Goal: Task Accomplishment & Management: Manage account settings

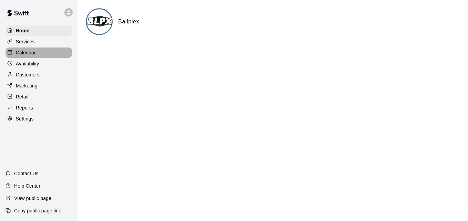
click at [38, 53] on div "Calendar" at bounding box center [39, 53] width 67 height 10
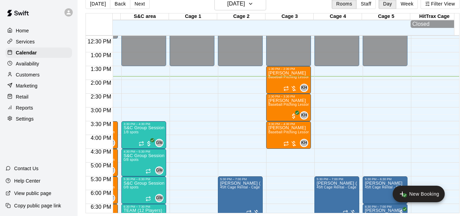
scroll to position [342, 282]
click at [285, 131] on span "Baseball Pitching Lesson - 60 minutes" at bounding box center [299, 133] width 63 height 4
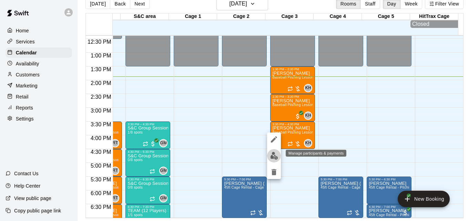
click at [273, 156] on img "edit" at bounding box center [274, 156] width 8 height 8
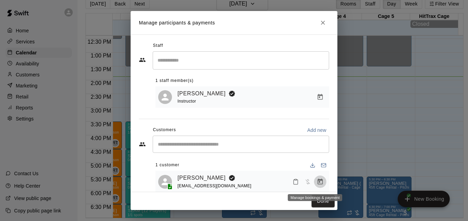
click at [317, 185] on icon "Manage bookings & payment" at bounding box center [320, 182] width 7 height 7
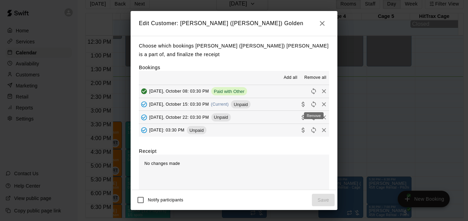
click at [312, 108] on div "Remove" at bounding box center [313, 114] width 21 height 12
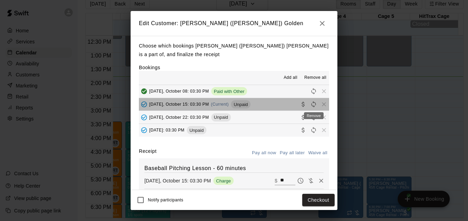
click at [319, 104] on span "Remove" at bounding box center [324, 104] width 10 height 5
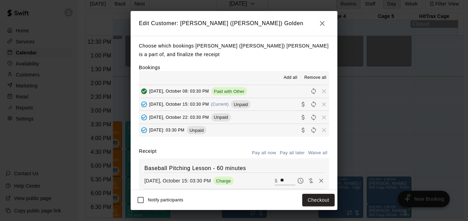
click at [319, 17] on h2 "Edit Customer: [PERSON_NAME] ([PERSON_NAME]) Golden" at bounding box center [234, 23] width 207 height 25
click at [322, 25] on icon "button" at bounding box center [322, 23] width 8 height 8
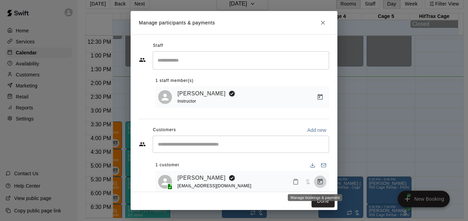
click at [317, 181] on icon "Manage bookings & payment" at bounding box center [320, 182] width 7 height 7
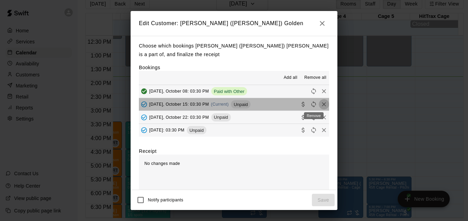
click at [321, 107] on icon "Remove" at bounding box center [324, 104] width 7 height 7
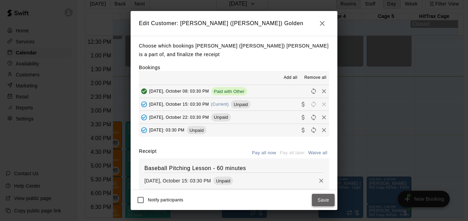
click at [323, 199] on button "Save" at bounding box center [323, 200] width 23 height 13
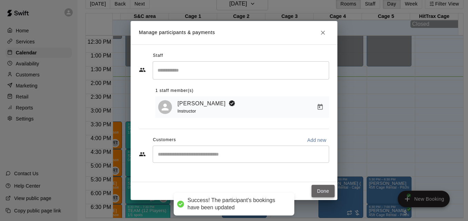
click at [324, 192] on button "Done" at bounding box center [323, 191] width 23 height 13
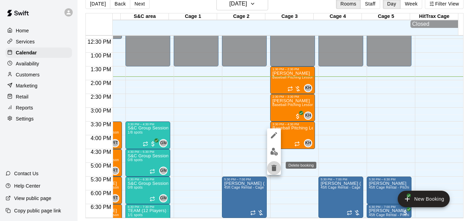
click at [276, 166] on icon "delete" at bounding box center [274, 168] width 5 height 6
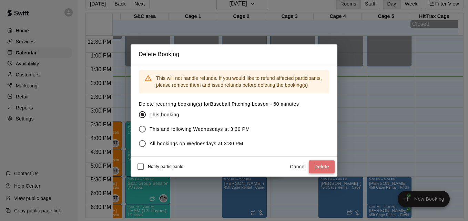
click at [318, 165] on button "Delete" at bounding box center [322, 167] width 26 height 13
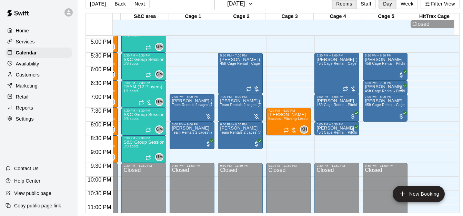
scroll to position [480, 282]
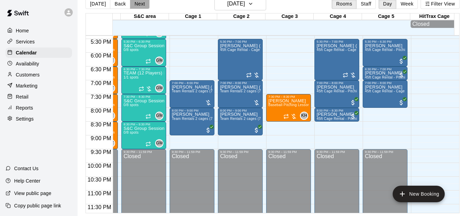
click at [139, 9] on button "Next" at bounding box center [139, 4] width 19 height 10
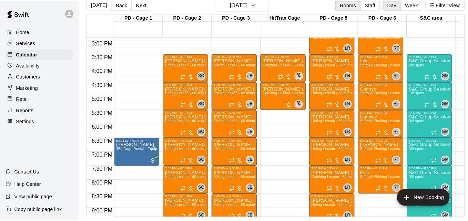
scroll to position [411, 0]
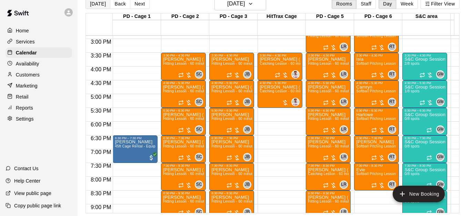
click at [96, 3] on button "[DATE]" at bounding box center [98, 4] width 25 height 10
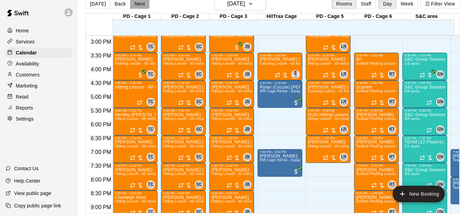
click at [141, 3] on button "Next" at bounding box center [139, 4] width 19 height 10
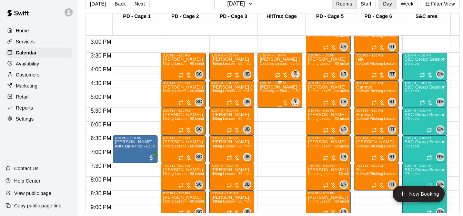
click at [277, 93] on span "Catching Lesson - 60 minutes" at bounding box center [284, 91] width 49 height 4
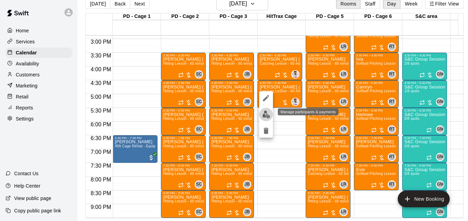
click at [268, 114] on img "edit" at bounding box center [266, 115] width 8 height 8
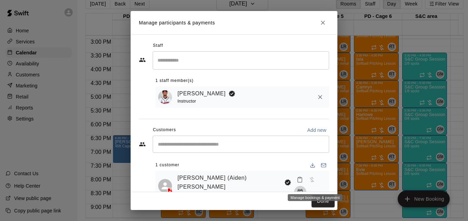
click at [304, 189] on icon "Manage bookings & payment" at bounding box center [300, 192] width 7 height 7
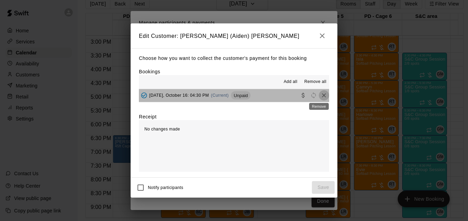
click at [322, 97] on icon "Remove" at bounding box center [324, 95] width 4 height 4
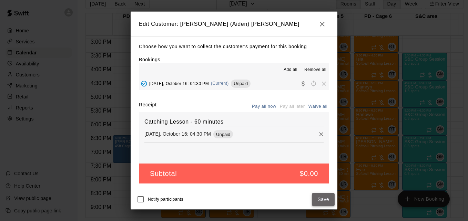
click at [322, 199] on button "Save" at bounding box center [323, 199] width 23 height 13
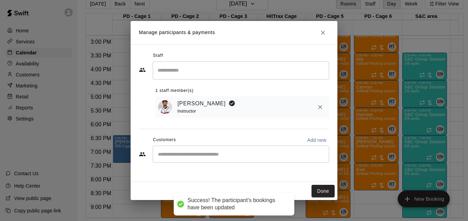
click at [322, 199] on div "Done" at bounding box center [234, 191] width 207 height 18
click at [324, 193] on button "Done" at bounding box center [323, 191] width 23 height 13
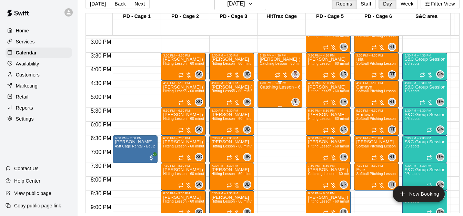
click at [269, 97] on div "Catching Lesson - 60 minutes" at bounding box center [280, 193] width 41 height 216
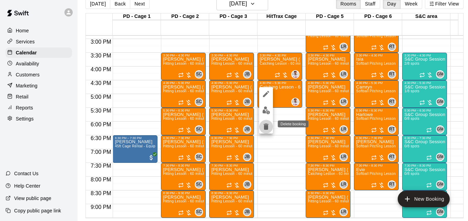
click at [267, 127] on icon "delete" at bounding box center [266, 127] width 5 height 6
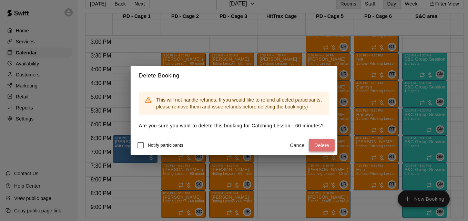
click at [322, 143] on button "Delete" at bounding box center [322, 145] width 26 height 13
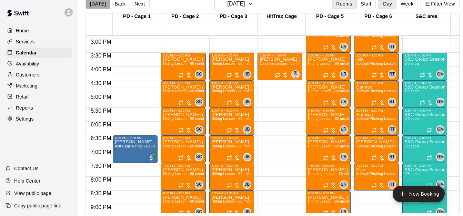
click at [100, 6] on button "[DATE]" at bounding box center [98, 4] width 25 height 10
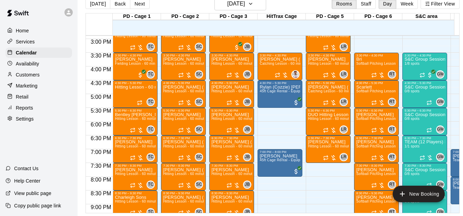
click at [246, 10] on div "[DATE] Back [DATE][DATE] Rooms Staff Day Week Filter View" at bounding box center [273, 5] width 374 height 16
click at [266, 1] on button "[DATE]" at bounding box center [240, 3] width 52 height 13
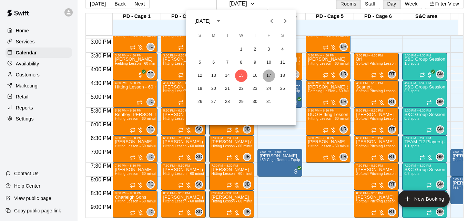
click at [268, 75] on button "17" at bounding box center [269, 76] width 12 height 12
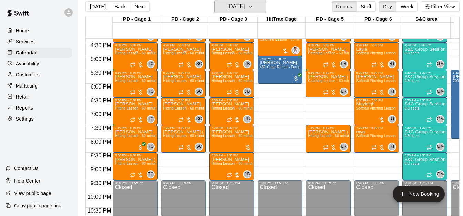
scroll to position [452, 0]
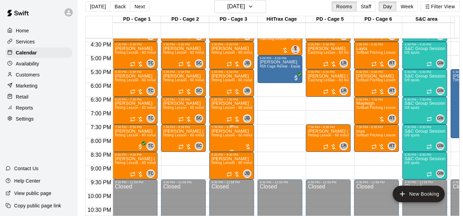
click at [223, 137] on span "Hitting Lesson - 60 minutes" at bounding box center [233, 135] width 45 height 4
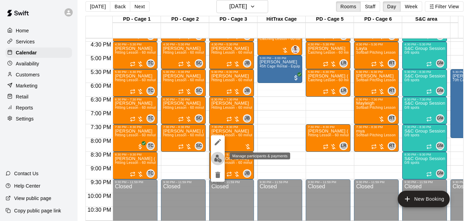
click at [217, 159] on img "edit" at bounding box center [218, 159] width 8 height 8
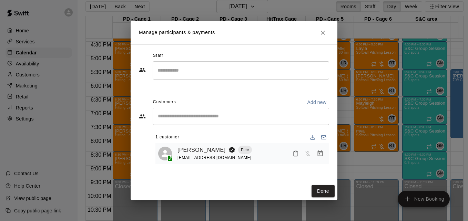
click at [198, 74] on input "Search staff" at bounding box center [241, 70] width 170 height 12
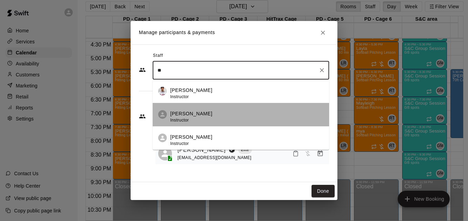
click at [207, 120] on div "[PERSON_NAME] Instructor" at bounding box center [246, 116] width 153 height 13
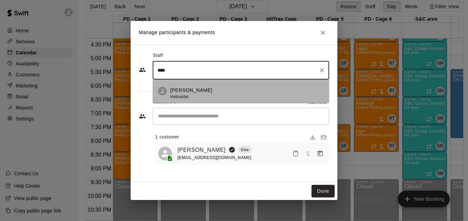
click at [235, 94] on div "[PERSON_NAME] Instructor" at bounding box center [246, 93] width 153 height 13
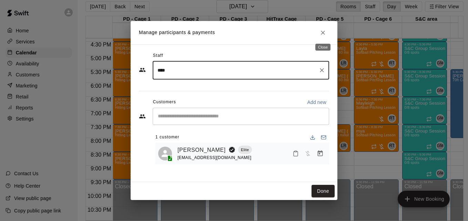
type input "****"
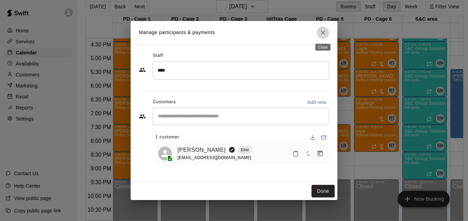
click at [324, 34] on icon "Close" at bounding box center [323, 32] width 7 height 7
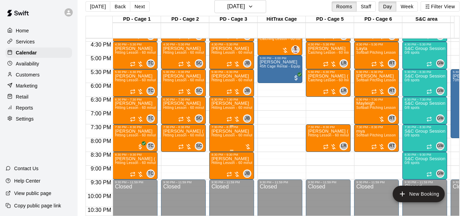
click at [236, 137] on span "Hitting Lesson - 60 minutes" at bounding box center [233, 135] width 45 height 4
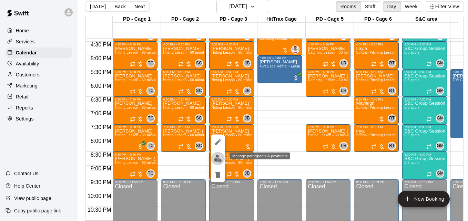
click at [217, 161] on img "edit" at bounding box center [218, 159] width 8 height 8
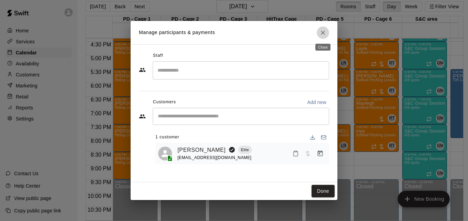
click at [326, 31] on icon "Close" at bounding box center [323, 32] width 7 height 7
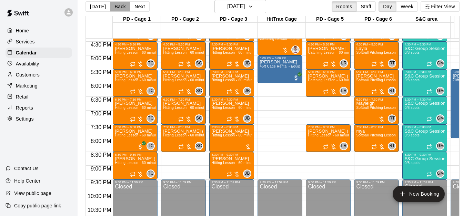
click at [114, 7] on button "Back" at bounding box center [120, 6] width 20 height 10
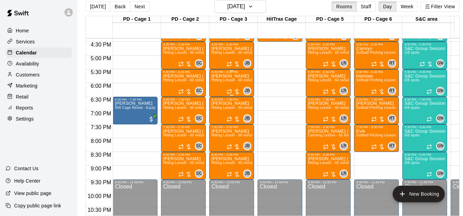
click at [233, 82] on span "Hitting Lesson - 60 minutes" at bounding box center [233, 80] width 45 height 4
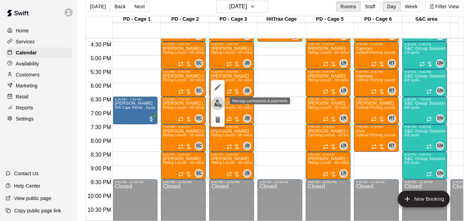
click at [220, 103] on img "edit" at bounding box center [218, 104] width 8 height 8
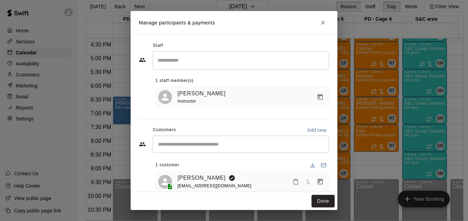
click at [326, 32] on h2 "Manage participants & payments" at bounding box center [234, 22] width 207 height 23
click at [326, 21] on icon "Close" at bounding box center [323, 22] width 7 height 7
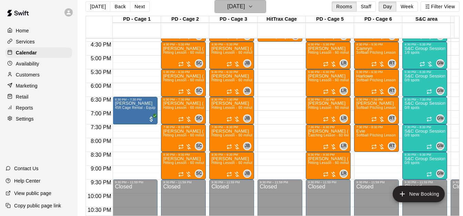
click at [244, 6] on h6 "[DATE]" at bounding box center [236, 7] width 18 height 10
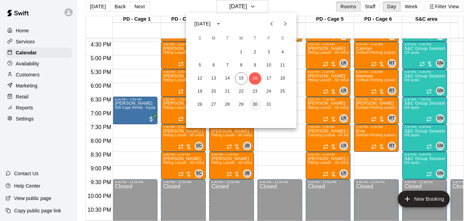
click at [254, 104] on button "30" at bounding box center [255, 105] width 12 height 12
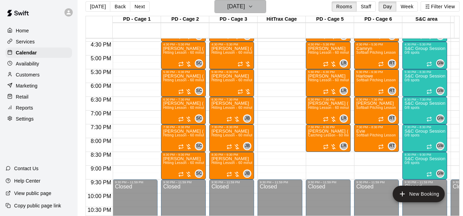
click at [253, 10] on icon "button" at bounding box center [251, 6] width 6 height 8
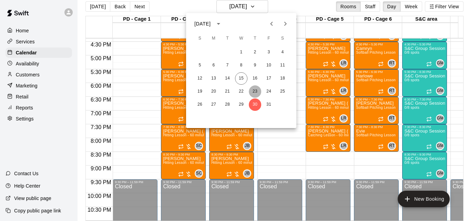
click at [256, 89] on button "23" at bounding box center [255, 92] width 12 height 12
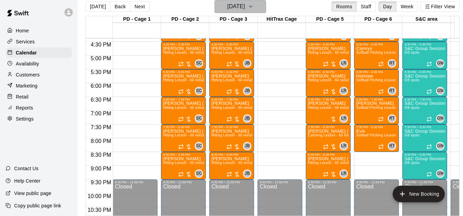
click at [253, 5] on icon "button" at bounding box center [251, 6] width 6 height 8
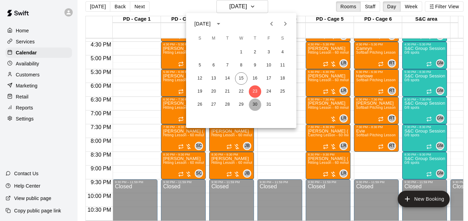
click at [254, 104] on button "30" at bounding box center [255, 105] width 12 height 12
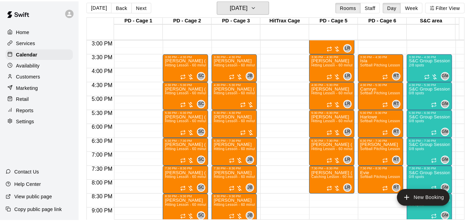
scroll to position [411, 0]
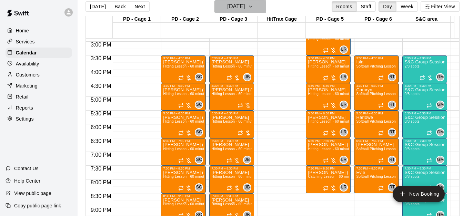
click at [253, 8] on icon "button" at bounding box center [251, 6] width 6 height 8
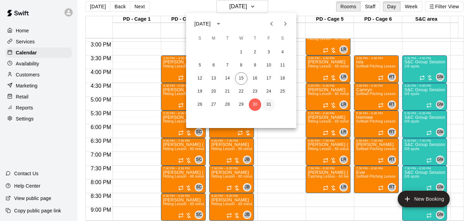
click at [270, 102] on button "31" at bounding box center [269, 105] width 12 height 12
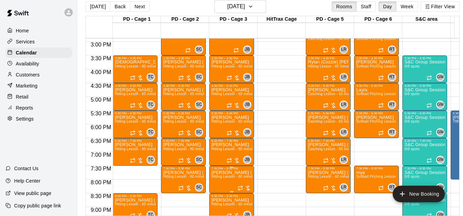
click at [229, 178] on span "Hitting Lesson - 60 minutes" at bounding box center [233, 177] width 45 height 4
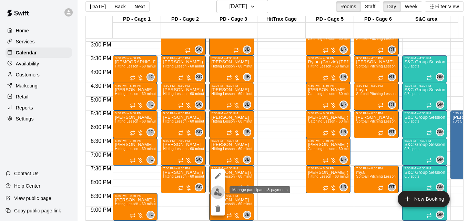
click at [220, 191] on img "edit" at bounding box center [218, 193] width 8 height 8
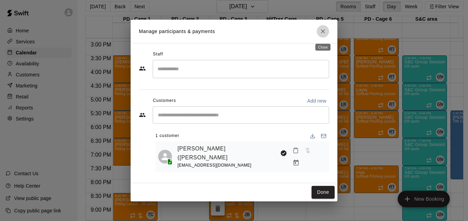
click at [319, 30] on button "Close" at bounding box center [323, 31] width 12 height 12
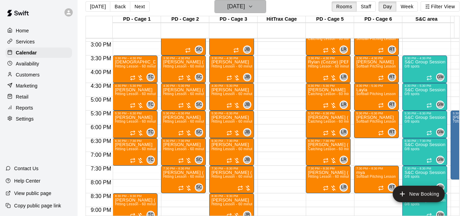
click at [254, 6] on button "[DATE]" at bounding box center [240, 6] width 52 height 13
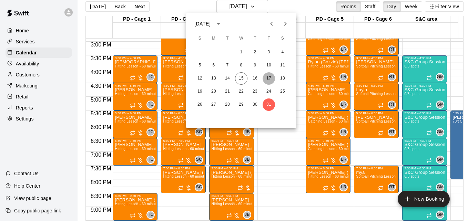
click at [268, 73] on button "17" at bounding box center [269, 78] width 12 height 12
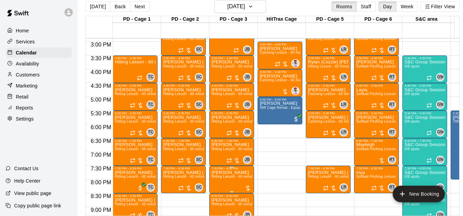
click at [224, 179] on span "Hitting Lesson - 60 minutes" at bounding box center [233, 177] width 45 height 4
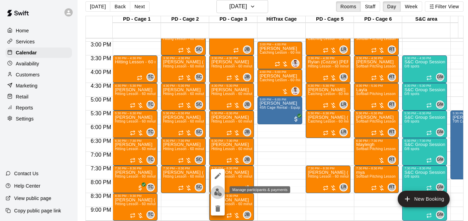
click at [219, 194] on img "edit" at bounding box center [218, 193] width 8 height 8
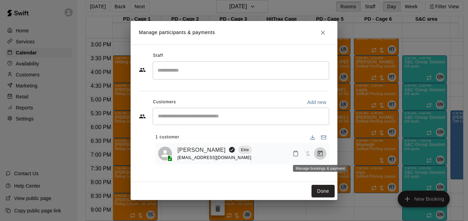
click at [319, 153] on icon "Manage bookings & payment" at bounding box center [320, 154] width 5 height 6
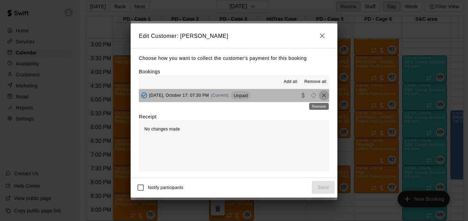
click at [321, 96] on icon "Remove" at bounding box center [324, 95] width 7 height 7
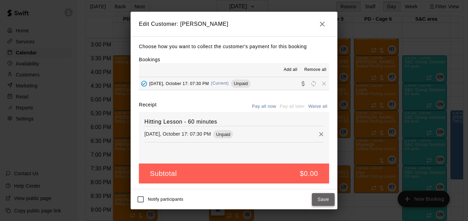
click at [320, 198] on button "Save" at bounding box center [323, 199] width 23 height 13
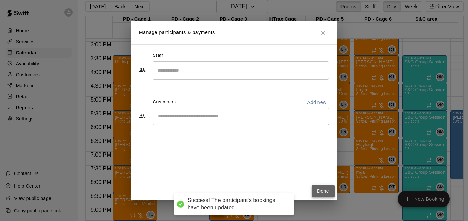
click at [318, 191] on button "Done" at bounding box center [323, 191] width 23 height 13
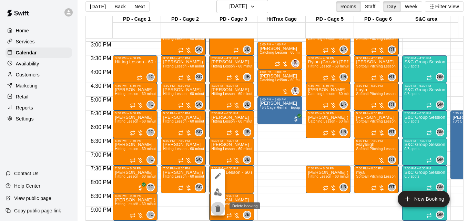
click at [217, 208] on icon "delete" at bounding box center [218, 209] width 5 height 6
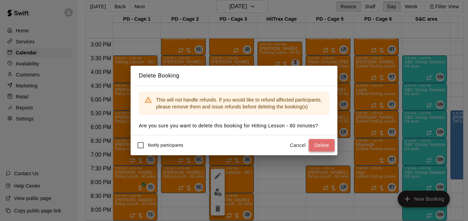
click at [324, 149] on button "Delete" at bounding box center [322, 145] width 26 height 13
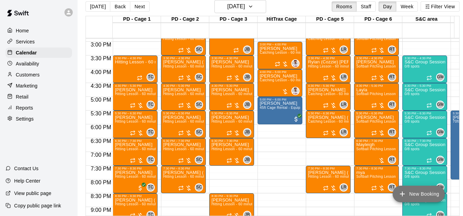
click at [425, 192] on button "New Booking" at bounding box center [419, 194] width 52 height 17
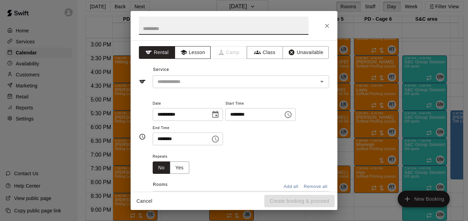
click at [184, 55] on icon "button" at bounding box center [183, 52] width 7 height 7
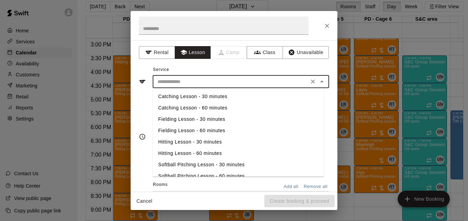
click at [215, 81] on input "text" at bounding box center [231, 82] width 152 height 9
click at [224, 152] on li "Hitting Lesson - 60 minutes" at bounding box center [238, 153] width 171 height 11
type input "**********"
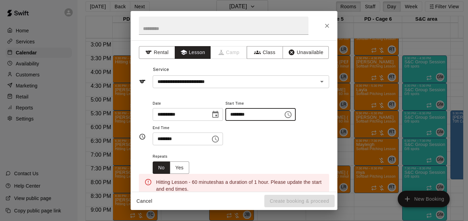
click at [239, 114] on input "********" at bounding box center [252, 114] width 53 height 13
type input "********"
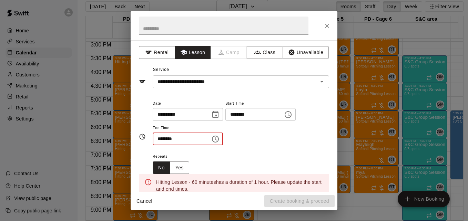
click at [160, 140] on input "********" at bounding box center [179, 139] width 53 height 13
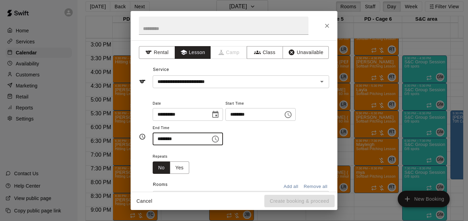
type input "********"
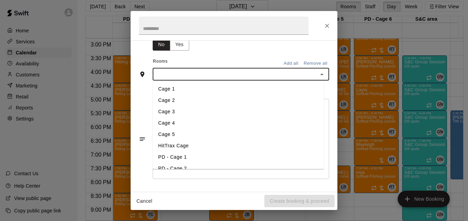
click at [212, 72] on input "text" at bounding box center [235, 74] width 161 height 9
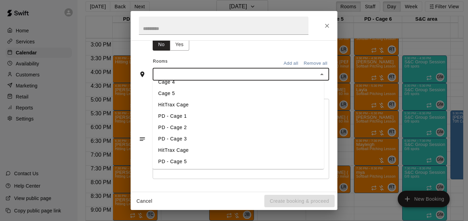
scroll to position [41, 0]
click at [184, 137] on li "PD - Cage 3" at bounding box center [238, 138] width 171 height 11
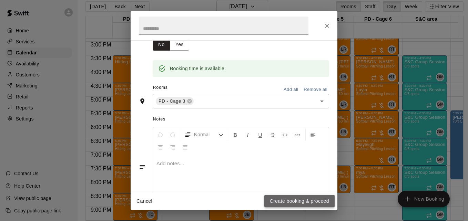
click at [294, 199] on button "Create booking & proceed" at bounding box center [299, 201] width 70 height 13
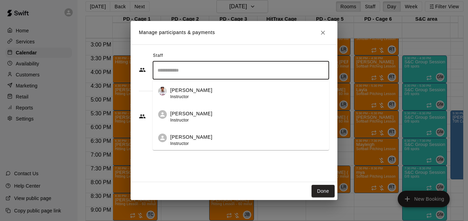
click at [195, 72] on input "Search staff" at bounding box center [241, 70] width 170 height 12
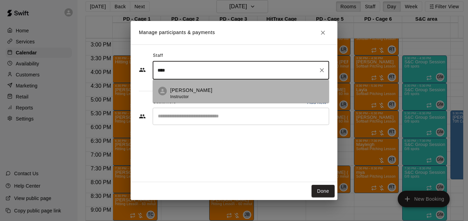
click at [217, 99] on div "[PERSON_NAME] Instructor" at bounding box center [246, 93] width 153 height 13
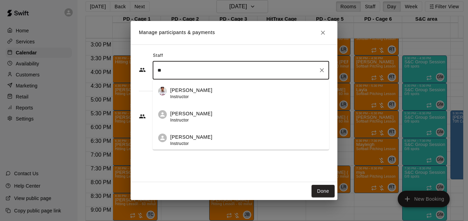
type input "*"
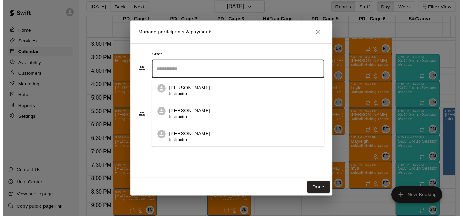
scroll to position [83, 0]
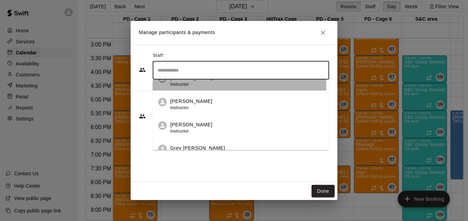
click at [233, 87] on div "[PERSON_NAME] Instructor" at bounding box center [246, 80] width 153 height 13
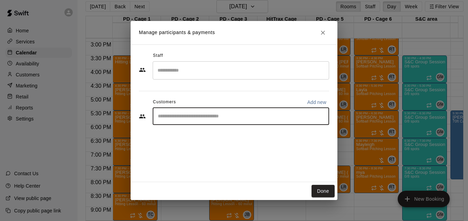
click at [221, 115] on input "Start typing to search customers..." at bounding box center [241, 116] width 170 height 7
type input "*****"
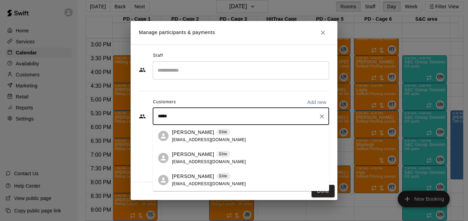
click at [248, 155] on div "[PERSON_NAME] Elite [EMAIL_ADDRESS][DOMAIN_NAME]" at bounding box center [248, 158] width 152 height 15
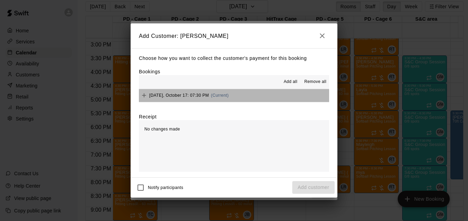
click at [235, 94] on button "[DATE], October 17: 07:30 PM (Current)" at bounding box center [234, 95] width 190 height 13
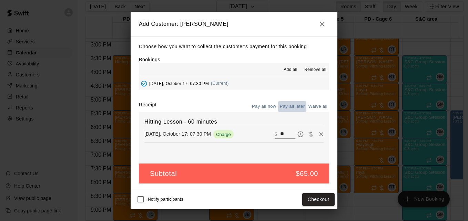
click at [293, 108] on button "Pay all later" at bounding box center [292, 106] width 29 height 11
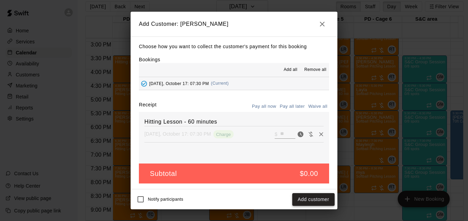
click at [318, 201] on button "Add customer" at bounding box center [313, 199] width 42 height 13
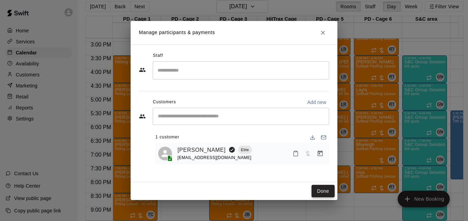
click at [318, 190] on button "Done" at bounding box center [323, 191] width 23 height 13
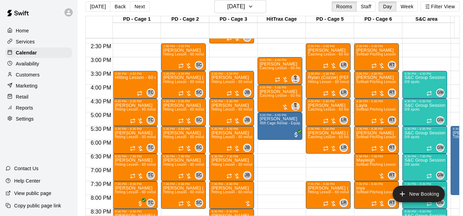
scroll to position [409, 0]
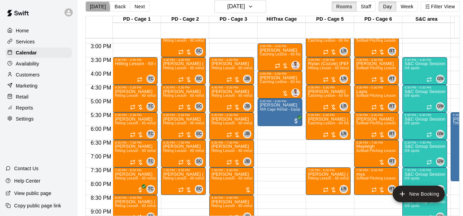
click at [94, 8] on button "[DATE]" at bounding box center [98, 6] width 25 height 10
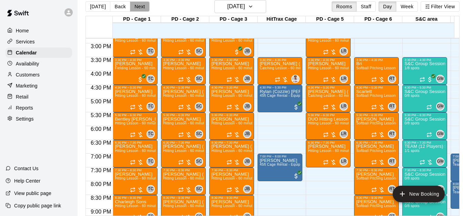
click at [141, 6] on button "Next" at bounding box center [139, 6] width 19 height 10
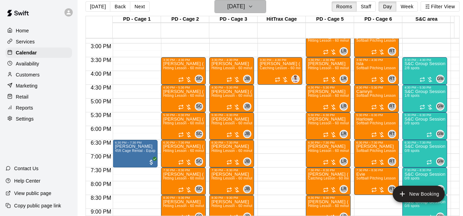
click at [253, 7] on icon "button" at bounding box center [251, 6] width 6 height 8
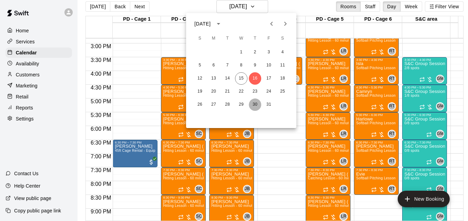
click at [256, 107] on button "30" at bounding box center [255, 105] width 12 height 12
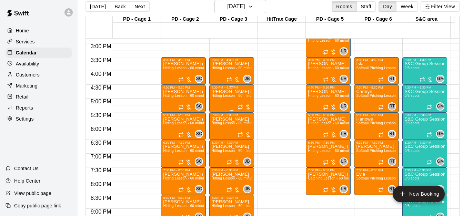
click at [231, 98] on span "Hitting Lesson - 60 minutes" at bounding box center [233, 96] width 45 height 4
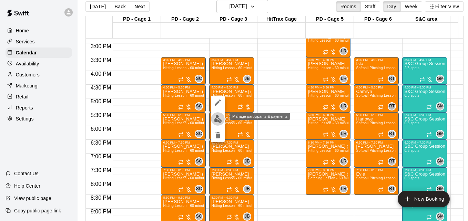
click at [217, 120] on img "edit" at bounding box center [218, 119] width 8 height 8
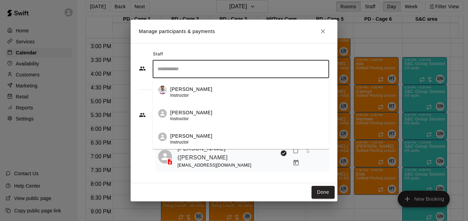
click at [249, 69] on input "Search staff" at bounding box center [241, 69] width 170 height 12
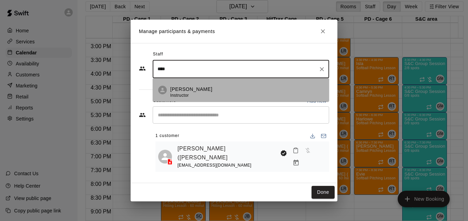
click at [254, 90] on div "[PERSON_NAME] Instructor" at bounding box center [246, 92] width 153 height 13
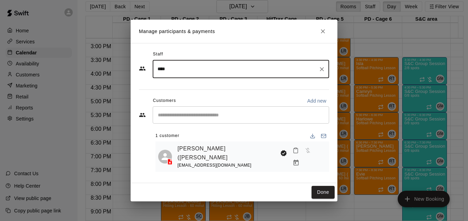
type input "****"
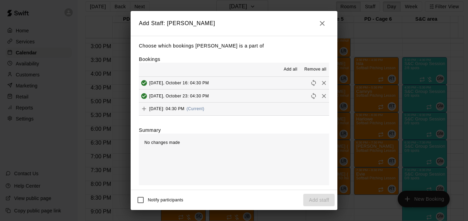
click at [264, 109] on button "[DATE]: 04:30 PM (Current)" at bounding box center [234, 109] width 190 height 13
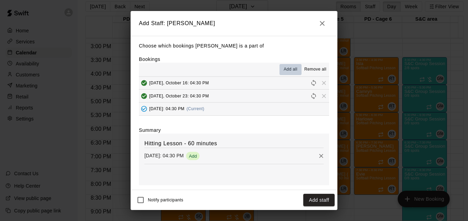
click at [285, 71] on span "Add all" at bounding box center [291, 69] width 14 height 7
click at [328, 200] on button "Add staff" at bounding box center [318, 200] width 31 height 13
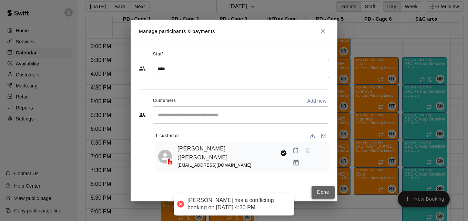
click at [319, 189] on button "Done" at bounding box center [323, 192] width 23 height 13
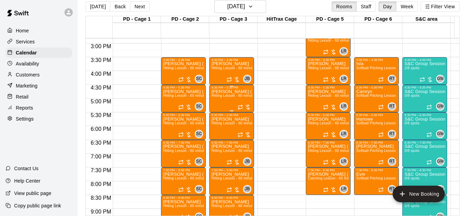
click at [227, 98] on span "Hitting Lesson - 60 minutes" at bounding box center [233, 96] width 45 height 4
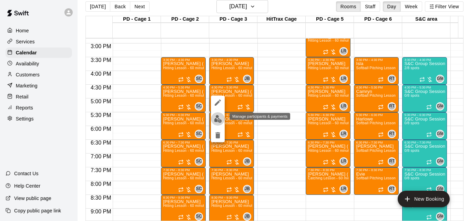
click at [217, 120] on img "edit" at bounding box center [218, 119] width 8 height 8
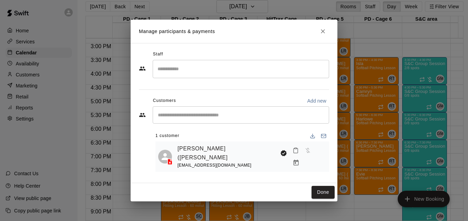
click at [191, 78] on div "​" at bounding box center [241, 69] width 177 height 18
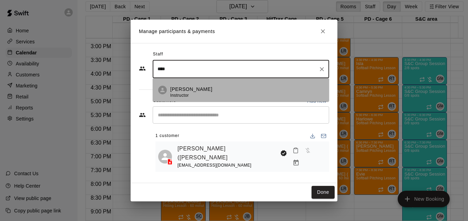
click at [219, 95] on div "[PERSON_NAME] Instructor" at bounding box center [246, 92] width 153 height 13
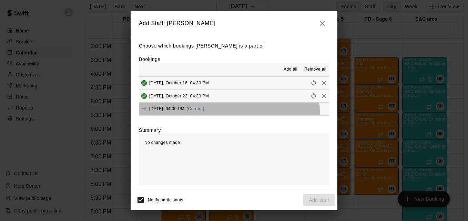
click at [204, 114] on div "[DATE]: 04:30 PM (Current)" at bounding box center [172, 109] width 66 height 10
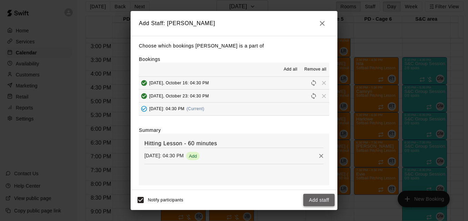
click at [309, 203] on button "Add staff" at bounding box center [318, 200] width 31 height 13
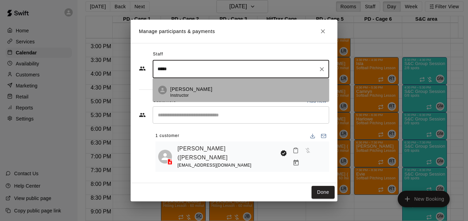
click at [230, 91] on div "[PERSON_NAME] Instructor" at bounding box center [246, 92] width 153 height 13
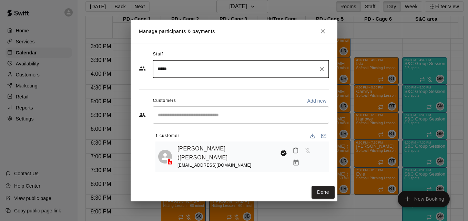
type input "****"
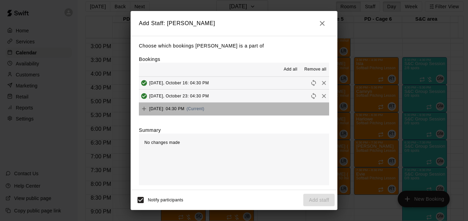
click at [242, 115] on button "[DATE]: 04:30 PM (Current)" at bounding box center [234, 109] width 190 height 13
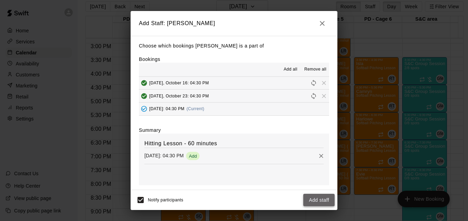
click at [319, 200] on button "Add staff" at bounding box center [318, 200] width 31 height 13
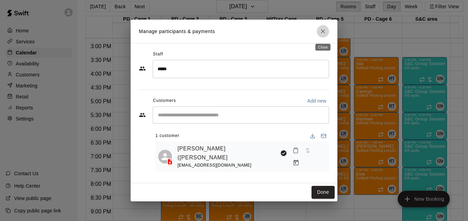
click at [323, 32] on icon "Close" at bounding box center [323, 31] width 7 height 7
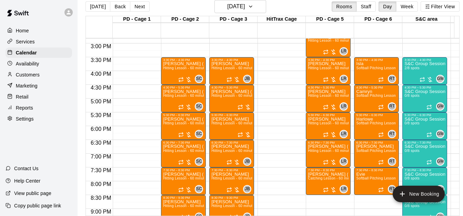
click at [53, 67] on div "Availability" at bounding box center [39, 64] width 67 height 10
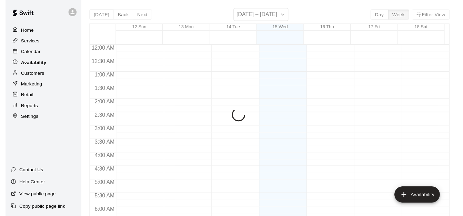
scroll to position [393, 0]
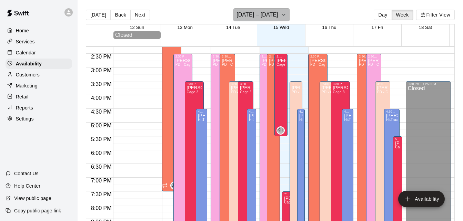
click at [279, 12] on button "[DATE] – [DATE]" at bounding box center [261, 14] width 56 height 13
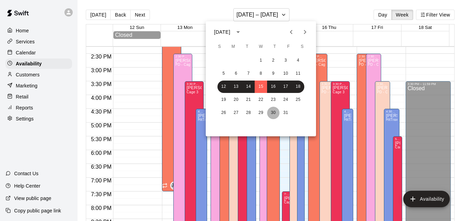
click at [273, 111] on button "30" at bounding box center [273, 113] width 12 height 12
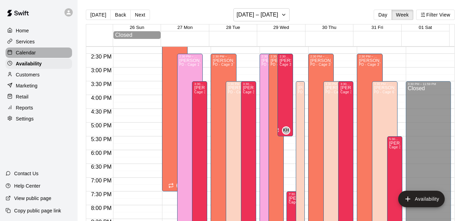
click at [34, 52] on p "Calendar" at bounding box center [26, 52] width 20 height 7
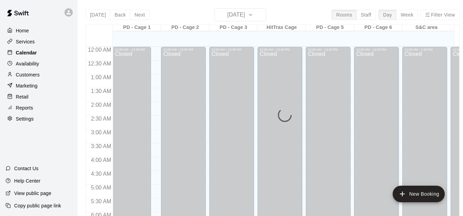
scroll to position [394, 0]
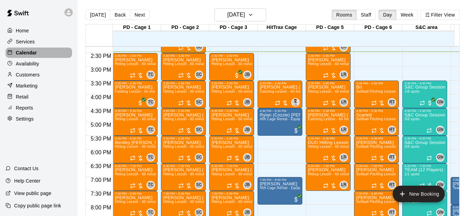
click at [34, 52] on p "Calendar" at bounding box center [26, 52] width 21 height 7
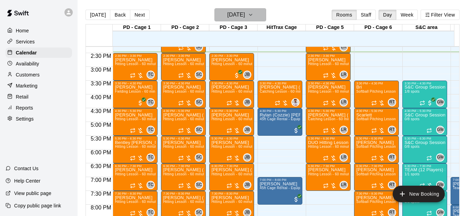
click at [253, 19] on icon "button" at bounding box center [251, 15] width 6 height 8
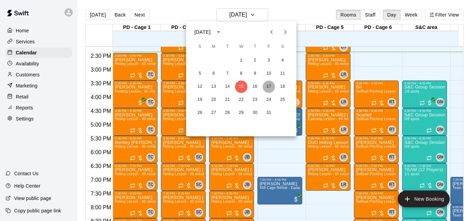
click at [269, 89] on button "17" at bounding box center [269, 87] width 12 height 12
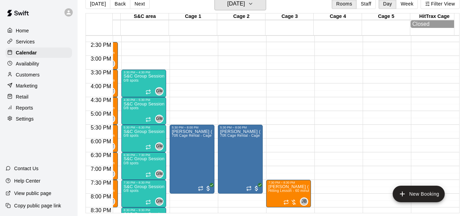
scroll to position [487, 282]
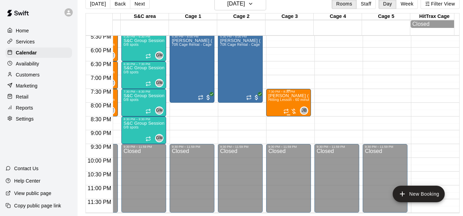
click at [285, 98] on span "Hitting Lesson - 60 minutes" at bounding box center [290, 100] width 45 height 4
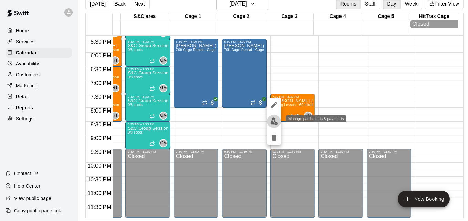
click at [274, 123] on img "edit" at bounding box center [274, 122] width 8 height 8
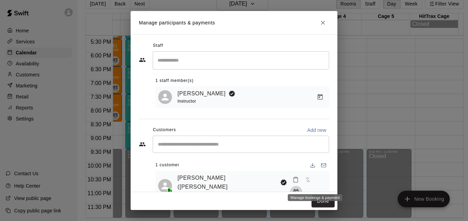
click at [300, 189] on icon "Manage bookings & payment" at bounding box center [296, 192] width 7 height 7
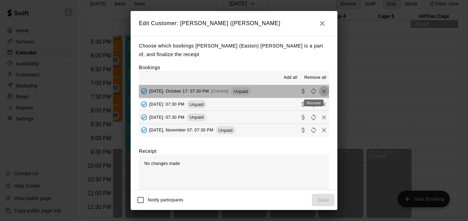
click at [322, 93] on icon "Remove" at bounding box center [324, 92] width 4 height 4
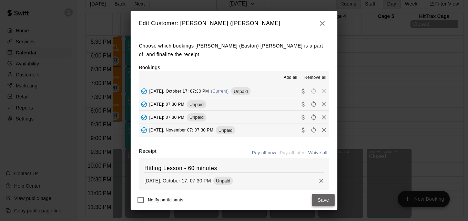
click at [321, 201] on button "Save" at bounding box center [323, 200] width 23 height 13
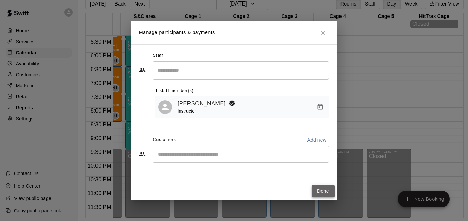
click at [327, 193] on button "Done" at bounding box center [323, 191] width 23 height 13
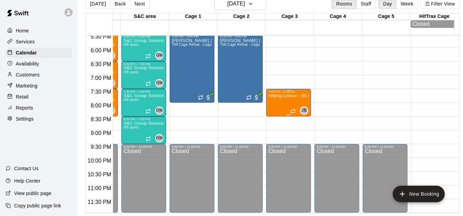
click at [287, 104] on div "Hitting Lesson - 60 minutes" at bounding box center [288, 201] width 41 height 216
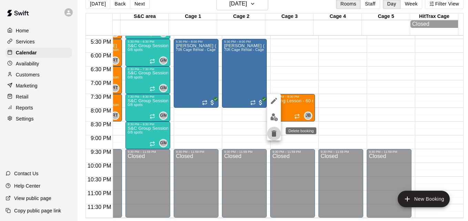
click at [276, 135] on icon "delete" at bounding box center [274, 134] width 5 height 6
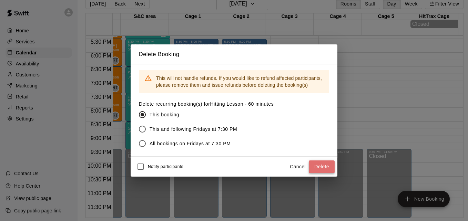
click at [318, 170] on button "Delete" at bounding box center [322, 167] width 26 height 13
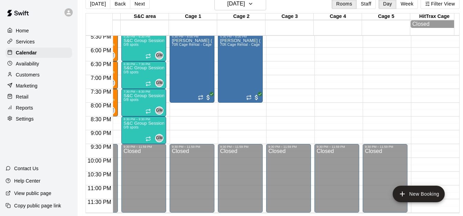
scroll to position [0, 0]
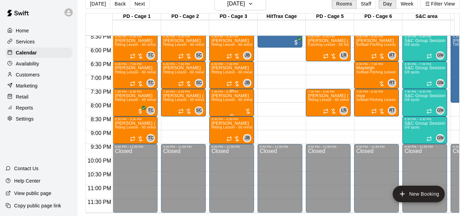
click at [232, 99] on span "Hitting Lesson - 60 minutes" at bounding box center [233, 100] width 45 height 4
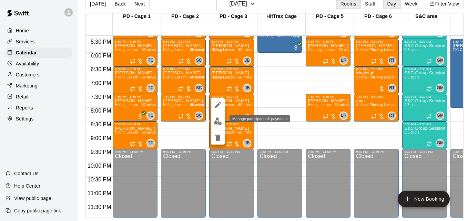
click at [216, 121] on img "edit" at bounding box center [218, 122] width 8 height 8
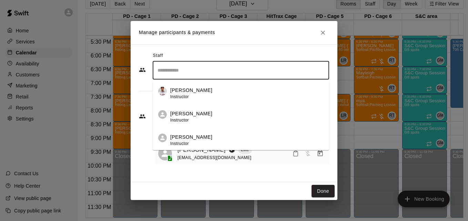
click at [237, 74] on input "Search staff" at bounding box center [241, 70] width 170 height 12
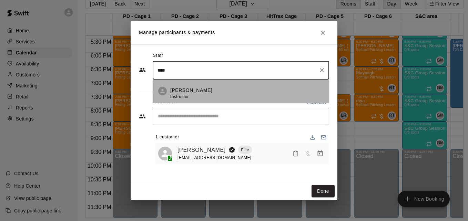
click at [239, 87] on li "[PERSON_NAME] Instructor" at bounding box center [241, 91] width 177 height 23
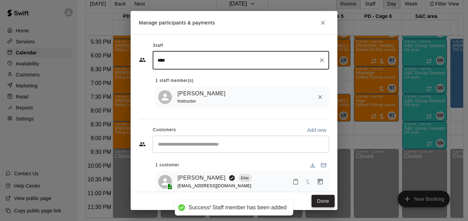
type input "****"
click at [330, 202] on button "Done" at bounding box center [323, 201] width 23 height 13
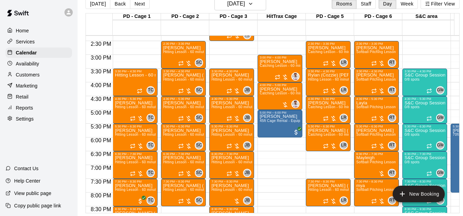
scroll to position [390, 0]
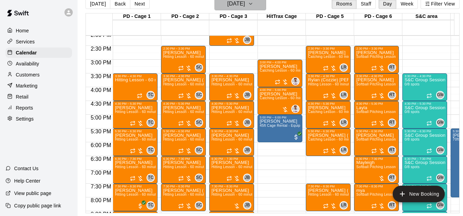
click at [253, 7] on icon "button" at bounding box center [251, 4] width 6 height 8
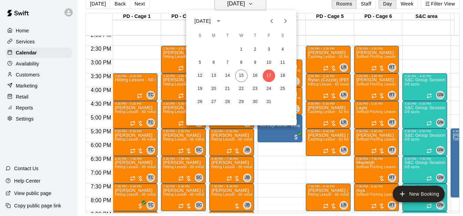
click at [257, 7] on div at bounding box center [231, 108] width 463 height 216
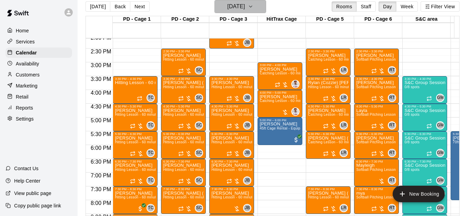
click at [253, 6] on icon "button" at bounding box center [251, 6] width 6 height 8
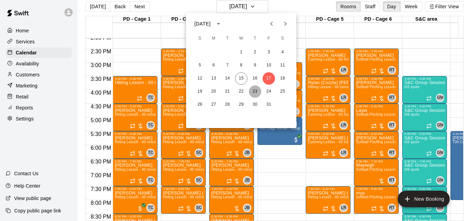
click at [253, 91] on button "23" at bounding box center [255, 92] width 12 height 12
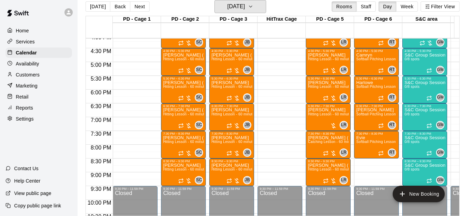
scroll to position [459, 0]
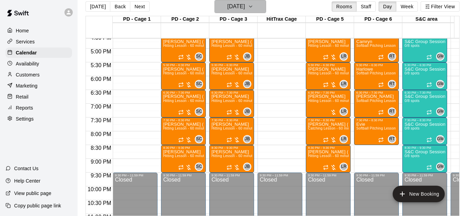
click at [253, 8] on icon "button" at bounding box center [251, 6] width 6 height 8
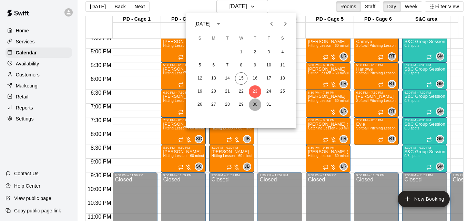
click at [255, 104] on button "30" at bounding box center [255, 105] width 12 height 12
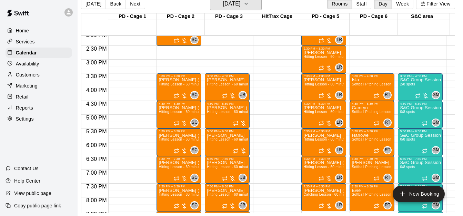
scroll to position [0, 278]
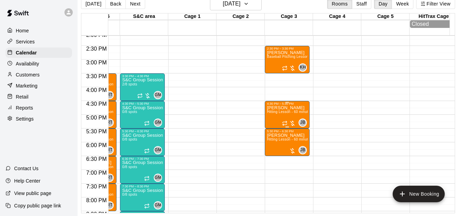
click at [280, 108] on p "[PERSON_NAME]" at bounding box center [287, 108] width 41 height 0
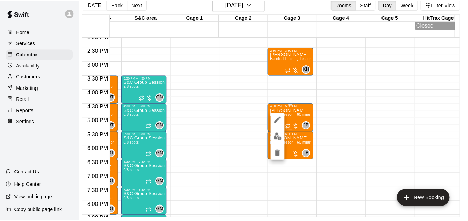
scroll to position [11, 3]
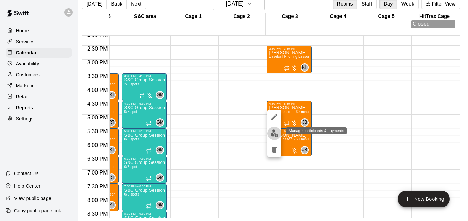
click at [277, 132] on img "edit" at bounding box center [275, 134] width 8 height 8
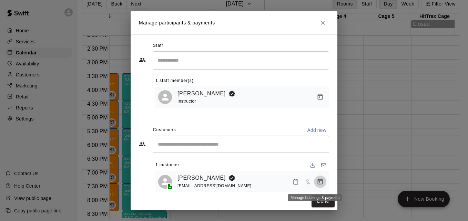
click at [318, 182] on icon "Manage bookings & payment" at bounding box center [320, 182] width 5 height 6
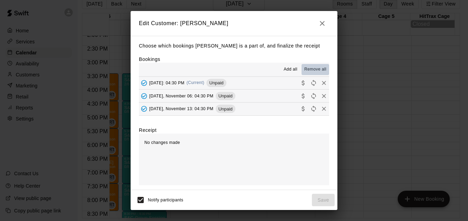
click at [307, 69] on span "Remove all" at bounding box center [315, 69] width 22 height 7
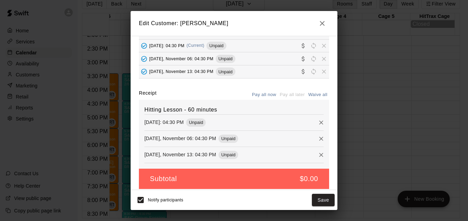
scroll to position [43, 0]
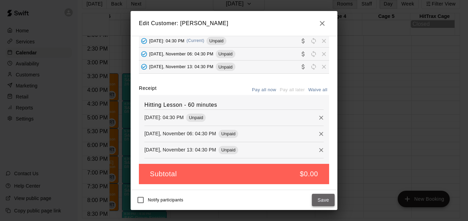
click at [323, 199] on button "Save" at bounding box center [323, 200] width 23 height 13
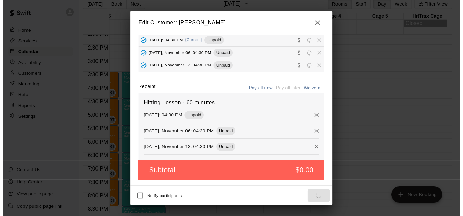
scroll to position [19, 0]
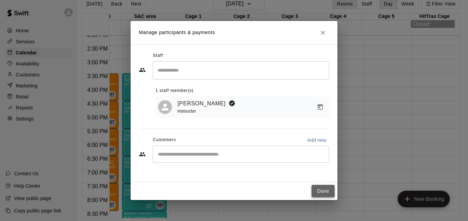
click at [319, 190] on button "Done" at bounding box center [323, 191] width 23 height 13
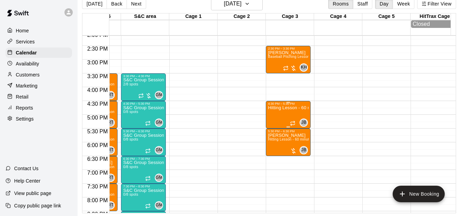
click at [281, 122] on div "Hitting Lesson - 60 minutes" at bounding box center [288, 214] width 41 height 216
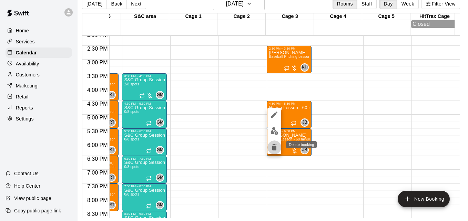
click at [274, 148] on icon "delete" at bounding box center [274, 147] width 5 height 6
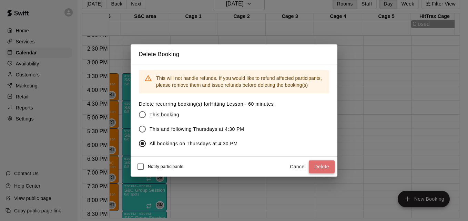
click at [320, 165] on button "Delete" at bounding box center [322, 167] width 26 height 13
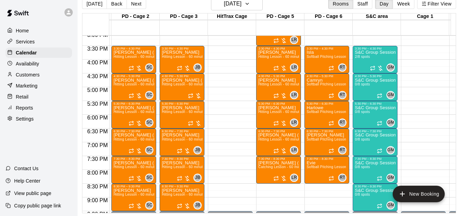
scroll to position [0, 0]
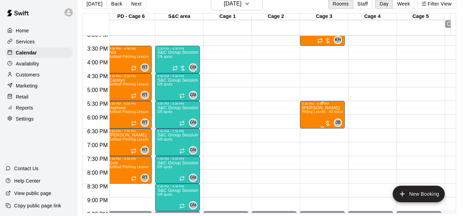
click at [310, 114] on span "Hitting Lesson - 60 minutes" at bounding box center [324, 112] width 45 height 4
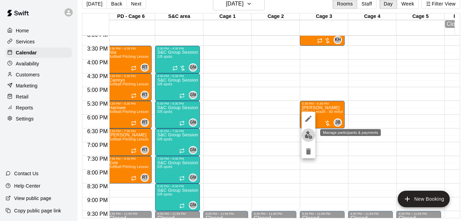
click at [308, 138] on img "edit" at bounding box center [309, 135] width 8 height 8
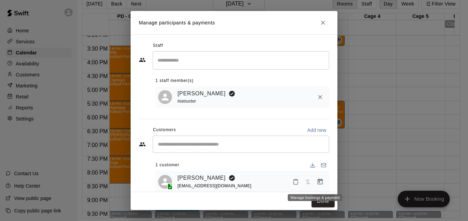
click at [317, 183] on icon "Manage bookings & payment" at bounding box center [320, 182] width 7 height 7
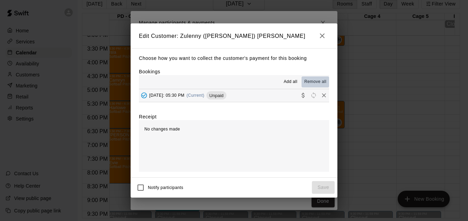
click at [314, 82] on span "Remove all" at bounding box center [315, 82] width 22 height 7
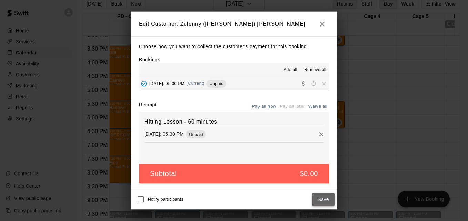
click at [324, 197] on button "Save" at bounding box center [323, 199] width 23 height 13
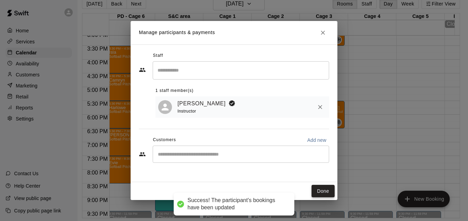
click at [325, 193] on button "Done" at bounding box center [323, 191] width 23 height 13
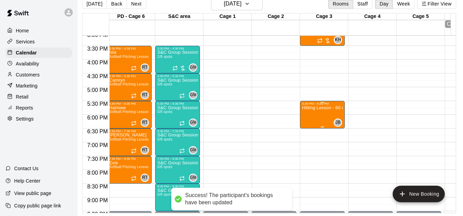
click at [319, 126] on div "Hitting Lesson - 60 minutes" at bounding box center [322, 214] width 41 height 216
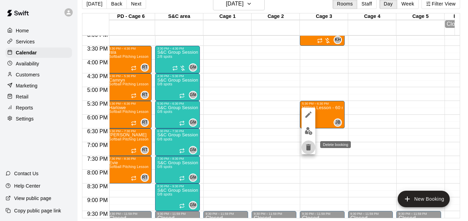
click at [309, 149] on icon "delete" at bounding box center [308, 147] width 5 height 6
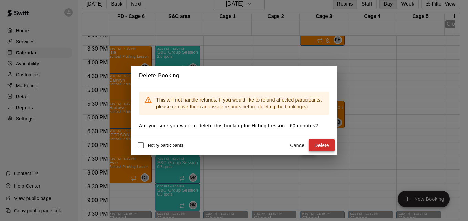
click at [326, 143] on button "Delete" at bounding box center [322, 145] width 26 height 13
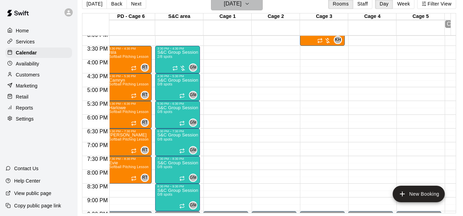
click at [250, 6] on icon "button" at bounding box center [247, 4] width 6 height 8
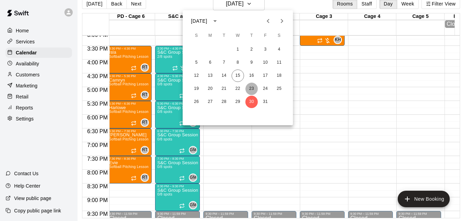
click at [251, 88] on button "23" at bounding box center [252, 89] width 12 height 12
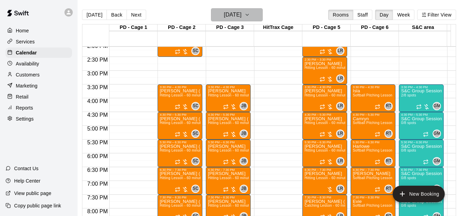
click at [250, 17] on icon "button" at bounding box center [247, 15] width 6 height 8
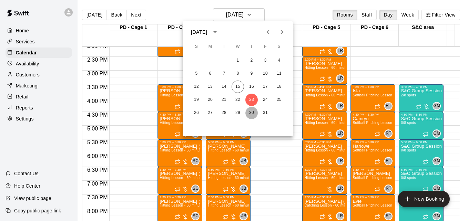
click at [252, 110] on button "30" at bounding box center [252, 113] width 12 height 12
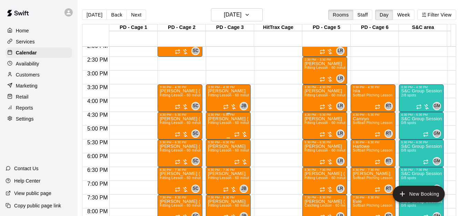
click at [227, 125] on span "Hitting Lesson - 60 minutes" at bounding box center [230, 123] width 45 height 4
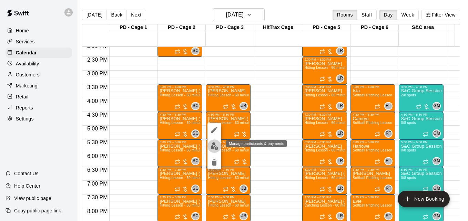
click at [215, 147] on img "edit" at bounding box center [215, 146] width 8 height 8
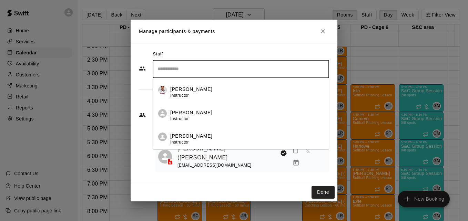
click at [217, 71] on input "Search staff" at bounding box center [241, 69] width 170 height 12
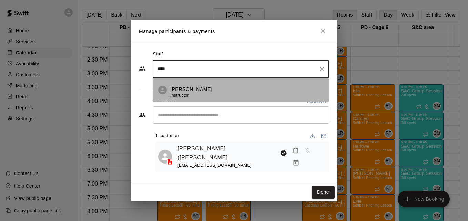
click at [228, 92] on div "[PERSON_NAME] Instructor" at bounding box center [246, 92] width 153 height 13
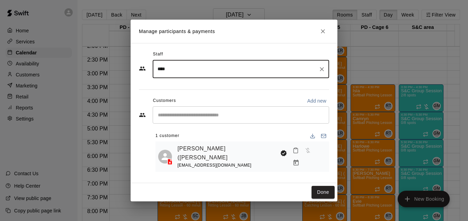
type input "****"
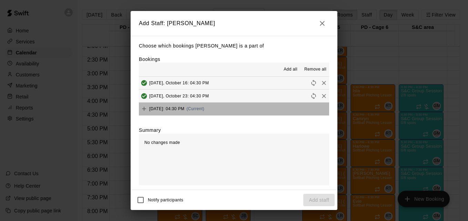
click at [255, 112] on button "[DATE]: 04:30 PM (Current)" at bounding box center [234, 109] width 190 height 13
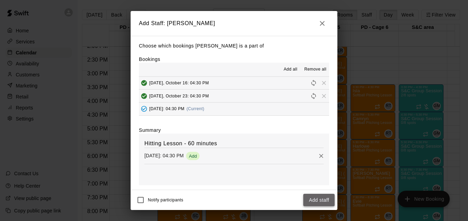
click at [327, 203] on button "Add staff" at bounding box center [318, 200] width 31 height 13
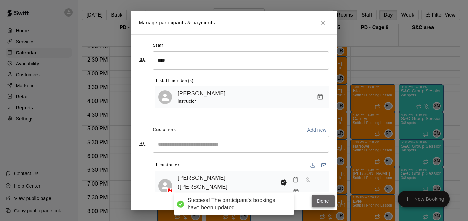
click at [319, 201] on button "Done" at bounding box center [323, 201] width 23 height 13
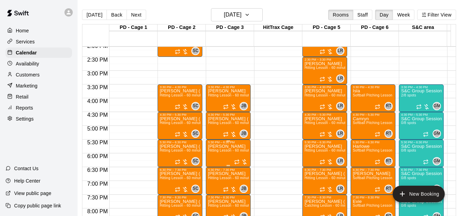
click at [223, 147] on p "[PERSON_NAME]" at bounding box center [228, 147] width 41 height 0
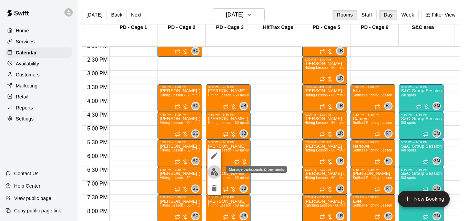
click at [214, 170] on img "edit" at bounding box center [215, 172] width 8 height 8
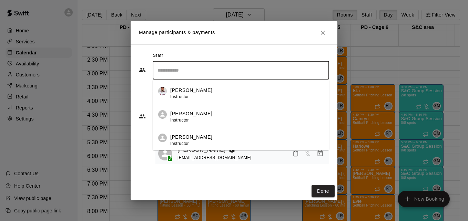
click at [207, 71] on input "Search staff" at bounding box center [241, 70] width 170 height 12
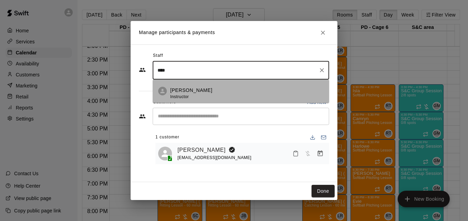
click at [216, 87] on div "[PERSON_NAME] Instructor" at bounding box center [246, 93] width 153 height 13
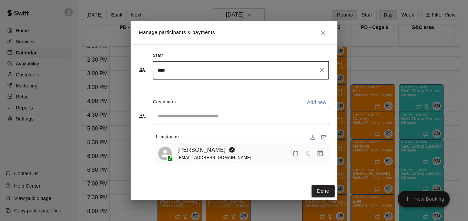
type input "****"
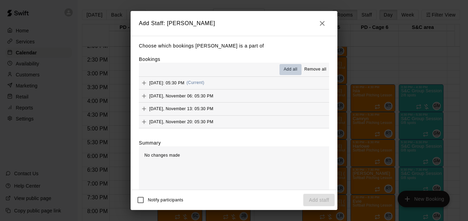
click at [288, 70] on span "Add all" at bounding box center [291, 69] width 14 height 7
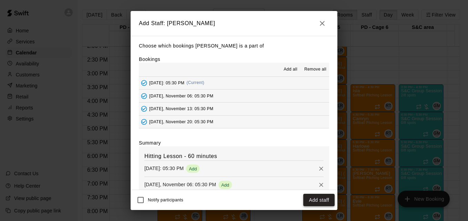
click at [318, 196] on button "Add staff" at bounding box center [318, 200] width 31 height 13
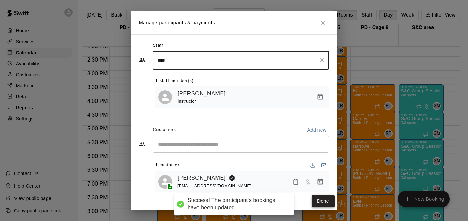
click at [324, 201] on button "Done" at bounding box center [323, 201] width 23 height 13
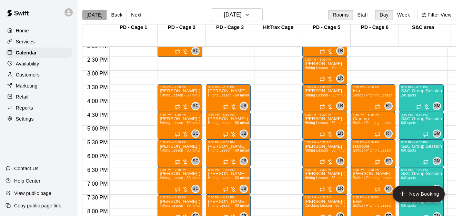
click at [99, 15] on button "[DATE]" at bounding box center [94, 15] width 25 height 10
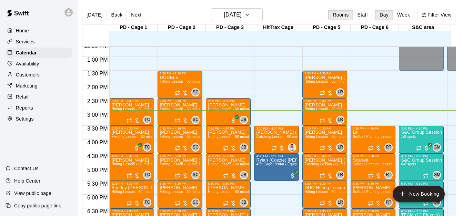
scroll to position [335, 0]
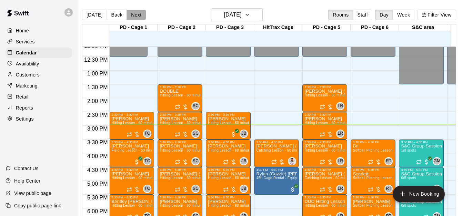
click at [132, 17] on button "Next" at bounding box center [136, 15] width 19 height 10
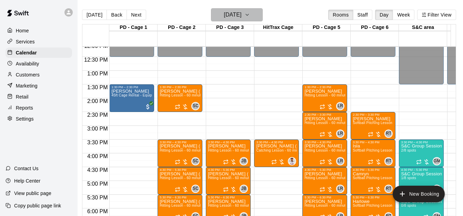
click at [234, 17] on h6 "[DATE]" at bounding box center [233, 15] width 18 height 10
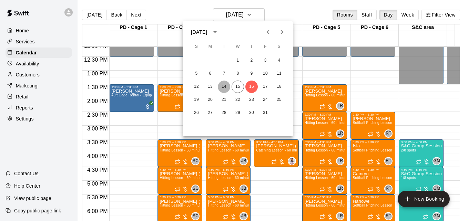
click at [224, 90] on button "14" at bounding box center [224, 87] width 12 height 12
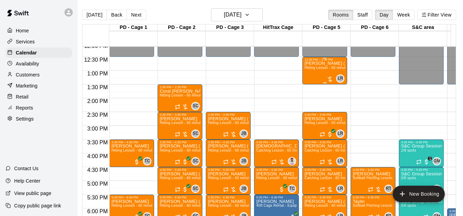
click at [315, 73] on div "[PERSON_NAME] ([PERSON_NAME]) [PERSON_NAME] Hitting Lesson - 60 minutes" at bounding box center [324, 169] width 41 height 216
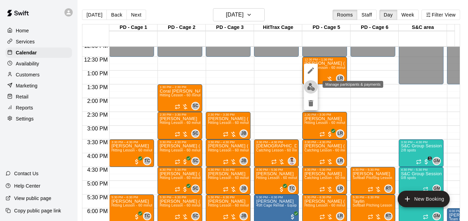
click at [309, 88] on img "edit" at bounding box center [311, 87] width 8 height 8
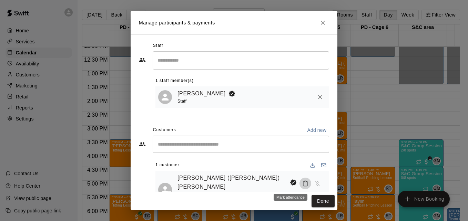
click at [303, 184] on icon "Mark attendance" at bounding box center [305, 184] width 4 height 5
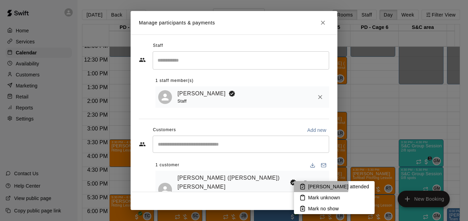
click at [321, 186] on p "[PERSON_NAME] attended" at bounding box center [338, 186] width 61 height 7
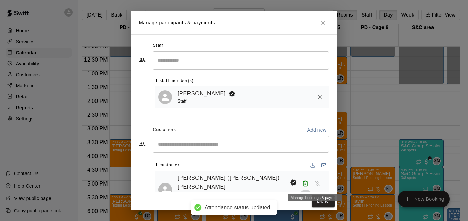
click at [308, 193] on icon "Manage bookings & payment" at bounding box center [305, 196] width 5 height 6
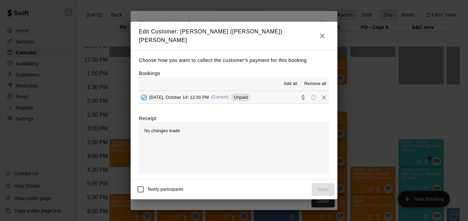
click at [273, 100] on button "[DATE], October 14: 12:30 PM (Current) Unpaid" at bounding box center [234, 97] width 190 height 13
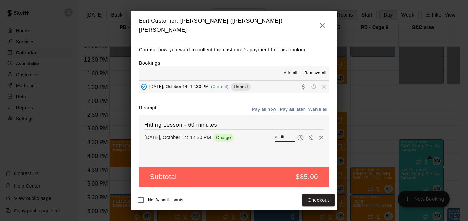
click at [284, 133] on input "**" at bounding box center [287, 137] width 15 height 9
type input "**"
click at [327, 205] on button "Checkout" at bounding box center [318, 200] width 32 height 13
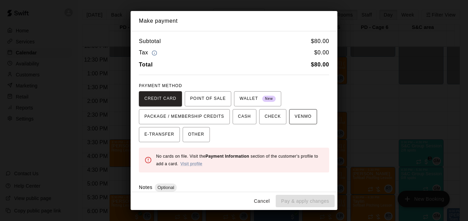
click at [295, 118] on span "VENMO" at bounding box center [303, 116] width 17 height 11
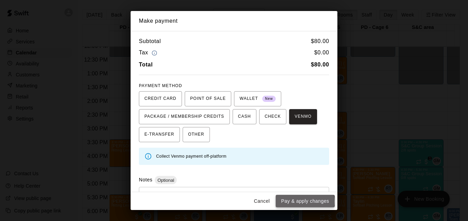
click at [306, 202] on button "Pay & apply changes" at bounding box center [305, 201] width 59 height 13
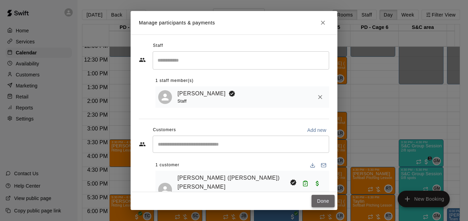
click at [328, 202] on button "Done" at bounding box center [323, 201] width 23 height 13
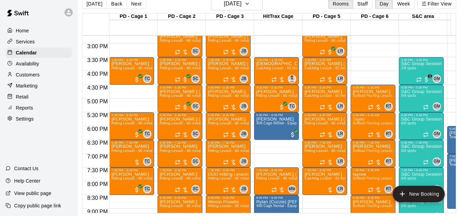
scroll to position [418, 0]
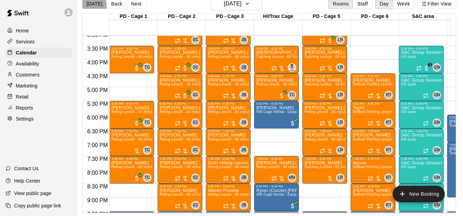
click at [91, 1] on button "[DATE]" at bounding box center [94, 4] width 25 height 10
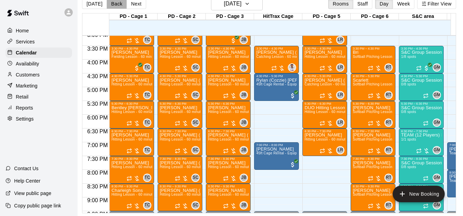
click at [113, 2] on button "Back" at bounding box center [117, 4] width 20 height 10
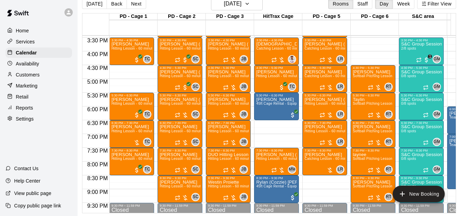
scroll to position [445, 0]
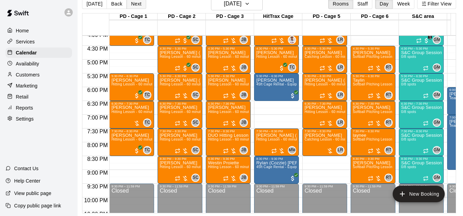
click at [132, 1] on button "Next" at bounding box center [136, 4] width 19 height 10
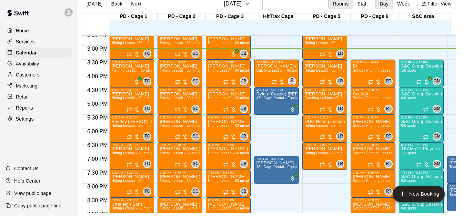
scroll to position [418, 0]
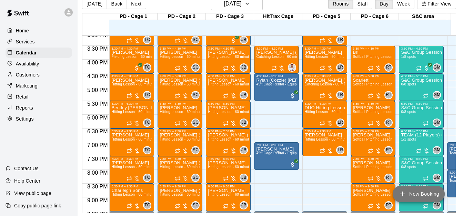
click at [425, 194] on button "New Booking" at bounding box center [419, 194] width 52 height 17
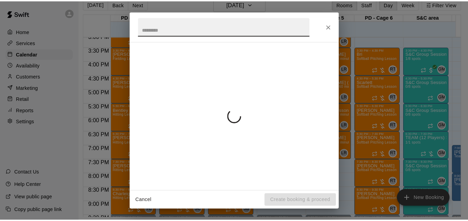
scroll to position [11, 3]
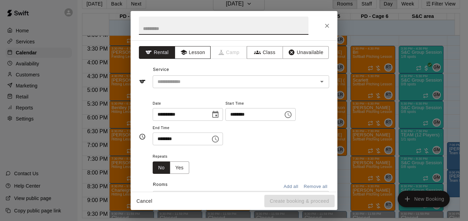
click at [200, 53] on button "Lesson" at bounding box center [193, 52] width 36 height 13
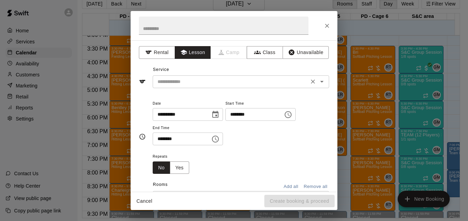
click at [231, 87] on div "​" at bounding box center [241, 82] width 177 height 13
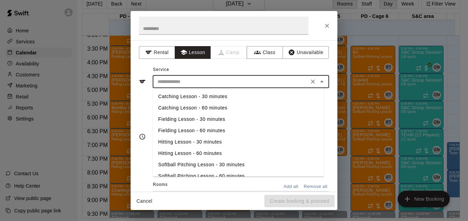
click at [216, 154] on li "Hitting Lesson - 60 minutes" at bounding box center [238, 153] width 171 height 11
type input "**********"
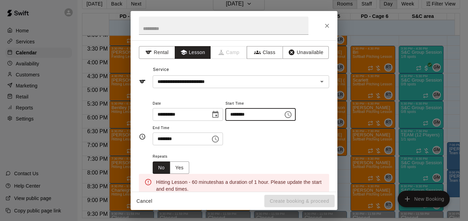
click at [238, 117] on input "********" at bounding box center [252, 114] width 53 height 13
type input "********"
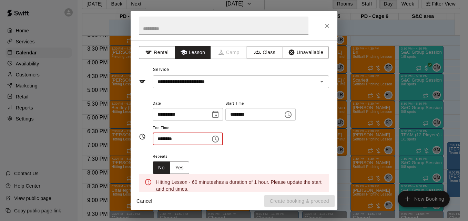
click at [159, 142] on input "********" at bounding box center [179, 139] width 53 height 13
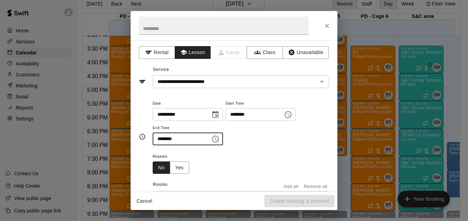
type input "********"
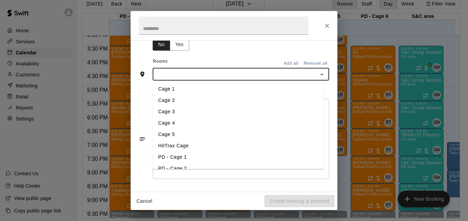
click at [232, 71] on input "text" at bounding box center [235, 74] width 161 height 9
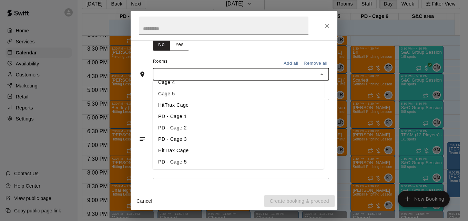
scroll to position [41, 0]
click at [222, 158] on li "PD - Cage 5" at bounding box center [238, 161] width 171 height 11
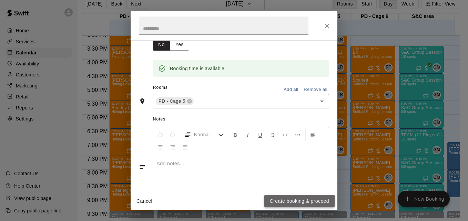
click at [295, 203] on button "Create booking & proceed" at bounding box center [299, 201] width 70 height 13
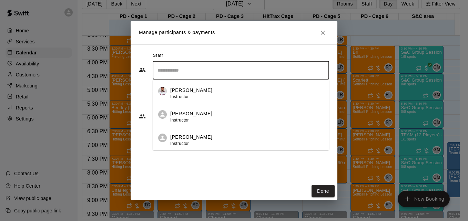
click at [228, 72] on input "Search staff" at bounding box center [241, 70] width 170 height 12
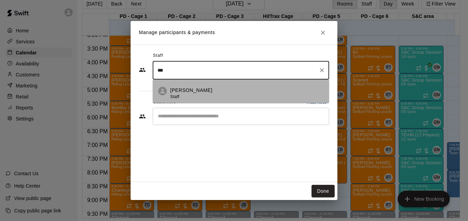
click at [233, 87] on li "[PERSON_NAME] Staff" at bounding box center [241, 91] width 177 height 23
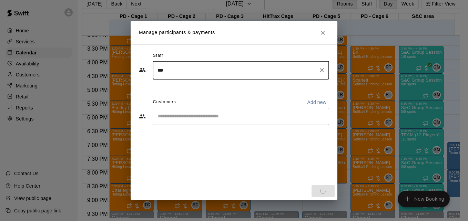
type input "***"
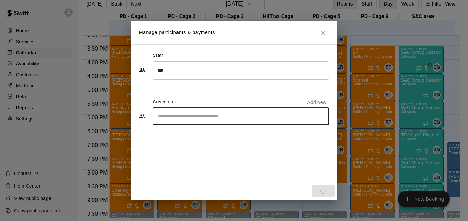
click at [231, 115] on input "Start typing to search customers..." at bounding box center [241, 116] width 170 height 7
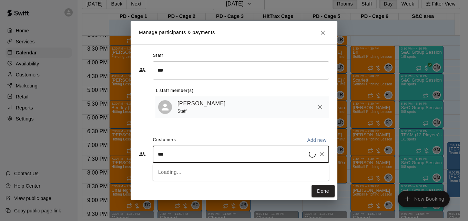
type input "****"
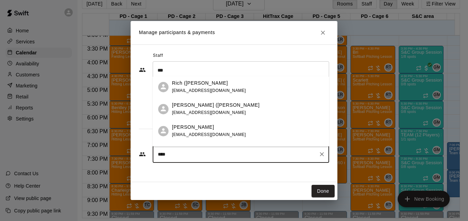
click at [237, 109] on div "[PERSON_NAME] ([PERSON_NAME]) [PERSON_NAME] [EMAIL_ADDRESS][DOMAIN_NAME]" at bounding box center [248, 109] width 152 height 15
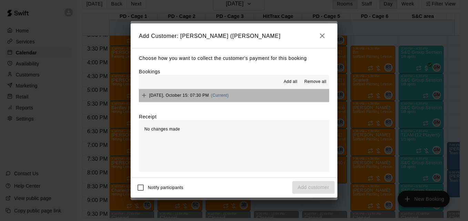
click at [247, 92] on button "[DATE], October 15: 07:30 PM (Current)" at bounding box center [234, 95] width 190 height 13
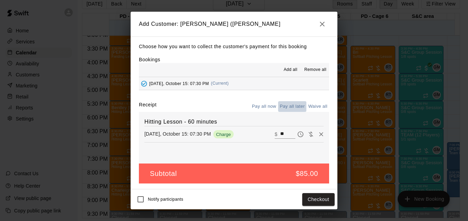
click at [297, 107] on button "Pay all later" at bounding box center [292, 106] width 29 height 11
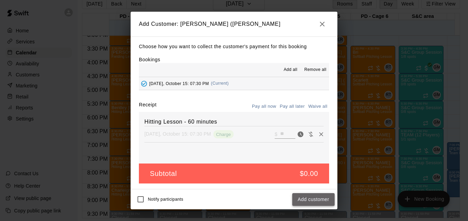
click at [311, 199] on button "Add customer" at bounding box center [313, 199] width 42 height 13
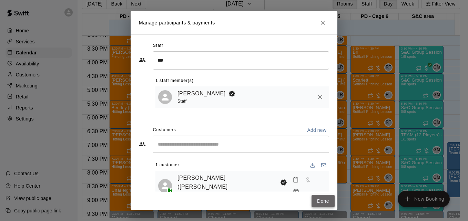
click at [319, 200] on button "Done" at bounding box center [323, 201] width 23 height 13
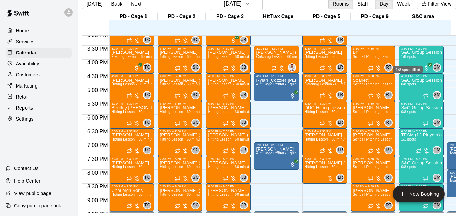
click at [415, 59] on span "1/8 spots" at bounding box center [408, 57] width 15 height 4
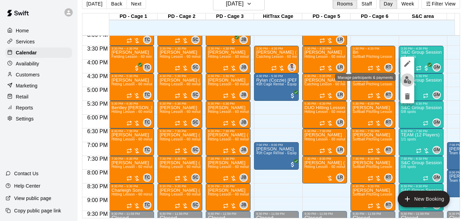
click at [408, 81] on img "edit" at bounding box center [408, 80] width 8 height 8
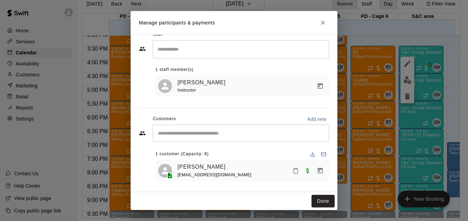
scroll to position [14, 0]
click at [218, 167] on link "[PERSON_NAME]" at bounding box center [202, 166] width 48 height 9
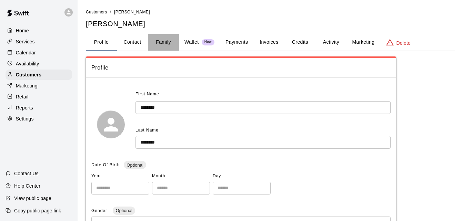
click at [162, 43] on button "Family" at bounding box center [163, 42] width 31 height 17
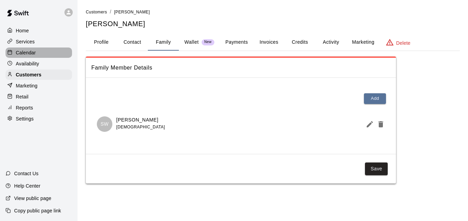
click at [45, 54] on div "Calendar" at bounding box center [39, 53] width 67 height 10
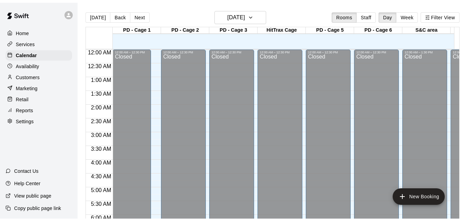
scroll to position [418, 0]
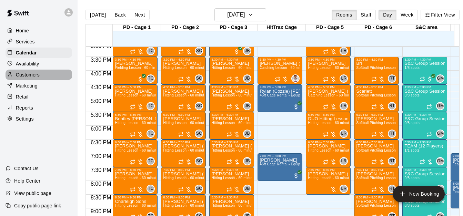
click at [40, 77] on div "Customers" at bounding box center [39, 75] width 67 height 10
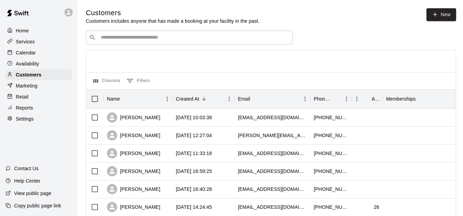
click at [133, 44] on div "​ ​" at bounding box center [189, 38] width 207 height 14
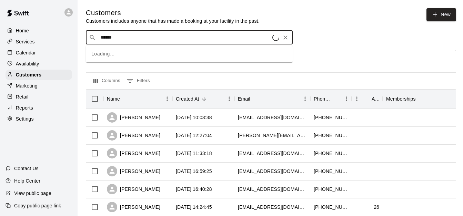
type input "*******"
click at [172, 61] on div "[PERSON_NAME] [EMAIL_ADDRESS][DOMAIN_NAME]" at bounding box center [196, 56] width 182 height 15
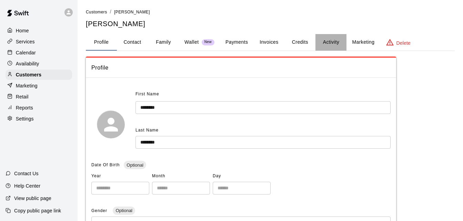
click at [333, 47] on button "Activity" at bounding box center [331, 42] width 31 height 17
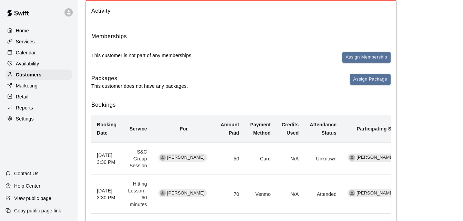
scroll to position [55, 0]
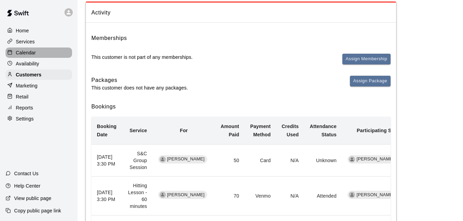
click at [41, 55] on div "Calendar" at bounding box center [39, 53] width 67 height 10
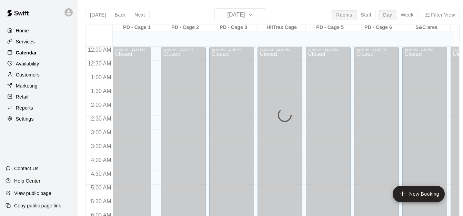
scroll to position [418, 0]
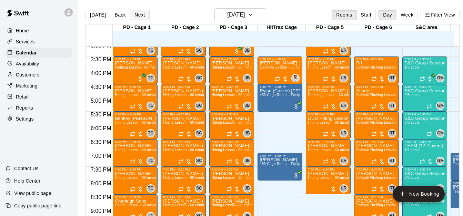
click at [137, 18] on button "Next" at bounding box center [139, 15] width 19 height 10
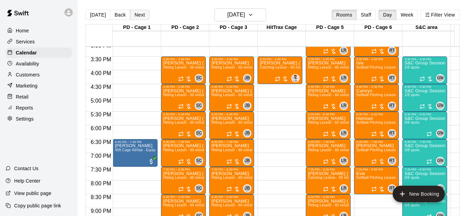
click at [137, 18] on button "Next" at bounding box center [139, 15] width 19 height 10
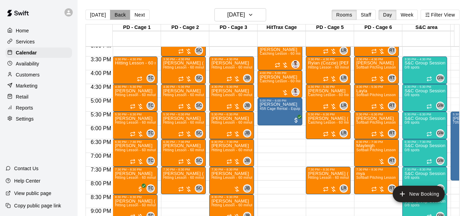
click at [121, 14] on button "Back" at bounding box center [120, 15] width 20 height 10
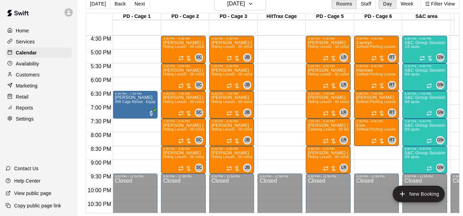
scroll to position [459, 0]
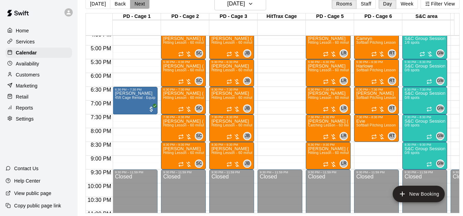
click at [138, 2] on button "Next" at bounding box center [139, 4] width 19 height 10
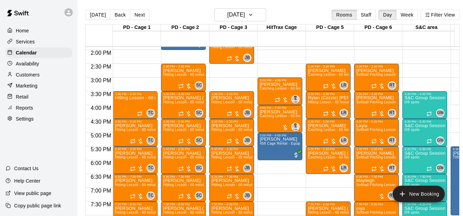
scroll to position [377, 0]
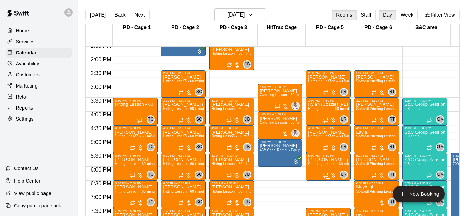
click at [327, 166] on span "Catching Lesson - 60 minutes" at bounding box center [332, 164] width 49 height 4
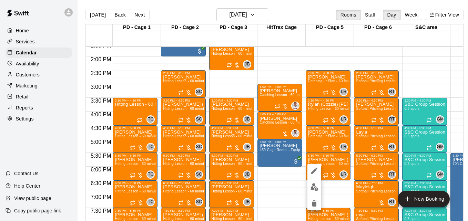
click at [462, 218] on div at bounding box center [234, 110] width 468 height 221
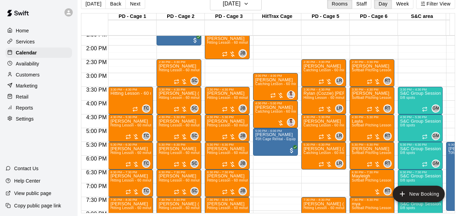
scroll to position [16, 9]
click at [310, 151] on span "Catching Lesson - 60 minutes" at bounding box center [327, 153] width 49 height 4
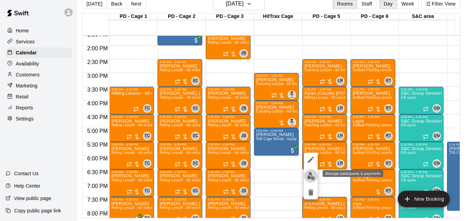
click at [309, 177] on img "edit" at bounding box center [311, 176] width 8 height 8
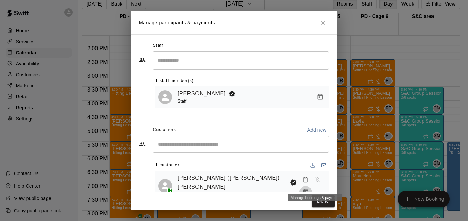
click at [309, 189] on icon "Manage bookings & payment" at bounding box center [305, 192] width 7 height 7
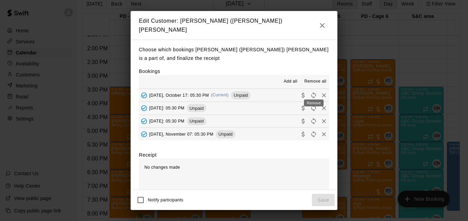
click at [321, 92] on icon "Remove" at bounding box center [324, 95] width 7 height 7
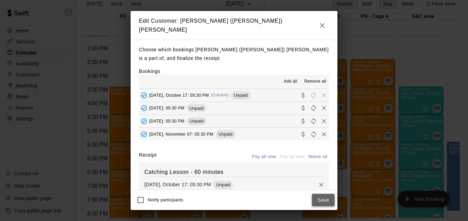
click at [324, 200] on button "Save" at bounding box center [323, 200] width 23 height 13
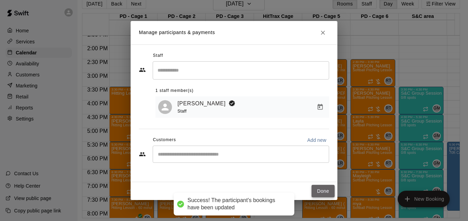
click at [323, 192] on button "Done" at bounding box center [323, 191] width 23 height 13
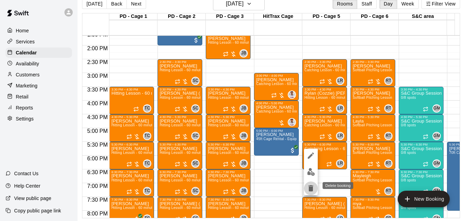
click at [312, 186] on icon "delete" at bounding box center [311, 189] width 5 height 6
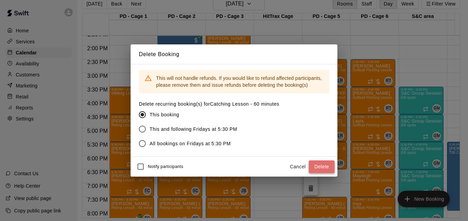
click at [320, 167] on button "Delete" at bounding box center [322, 167] width 26 height 13
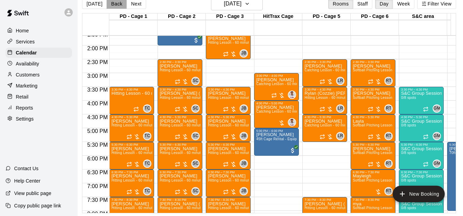
click at [112, 7] on button "Back" at bounding box center [117, 4] width 20 height 10
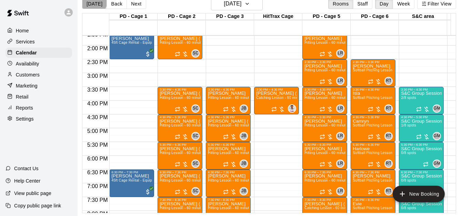
click at [92, 1] on button "[DATE]" at bounding box center [94, 4] width 25 height 10
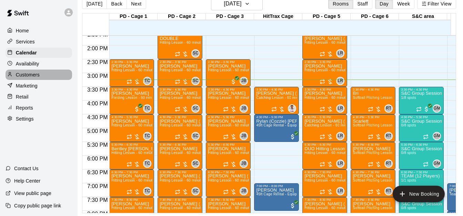
click at [48, 73] on div "Customers" at bounding box center [39, 75] width 67 height 10
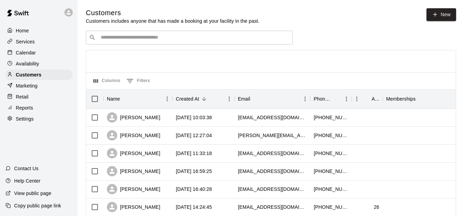
click at [139, 42] on div "​ ​" at bounding box center [189, 38] width 207 height 14
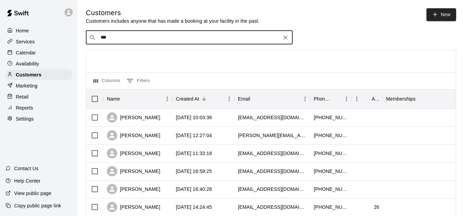
type input "****"
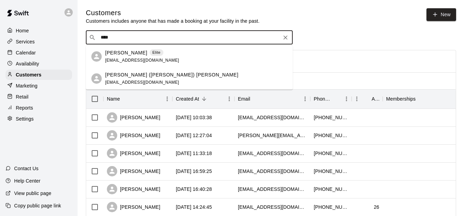
click at [188, 53] on div "[PERSON_NAME] Elite [EMAIL_ADDRESS][DOMAIN_NAME]" at bounding box center [196, 56] width 182 height 15
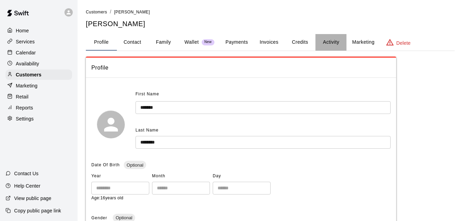
click at [329, 39] on button "Activity" at bounding box center [331, 42] width 31 height 17
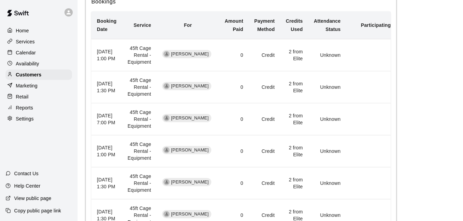
scroll to position [193, 0]
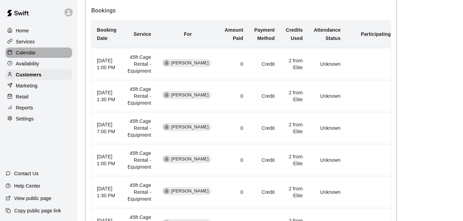
click at [50, 54] on div "Calendar" at bounding box center [39, 53] width 67 height 10
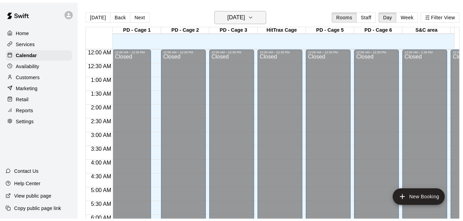
scroll to position [421, 0]
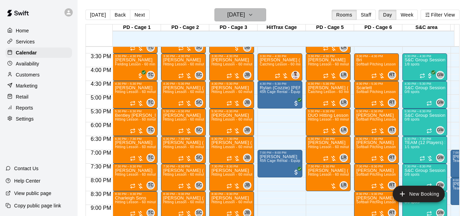
click at [245, 16] on h6 "[DATE]" at bounding box center [236, 15] width 18 height 10
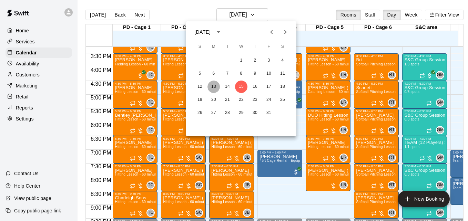
click at [212, 88] on button "13" at bounding box center [214, 87] width 12 height 12
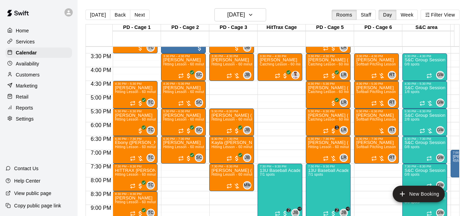
click at [52, 76] on div "Customers" at bounding box center [39, 75] width 67 height 10
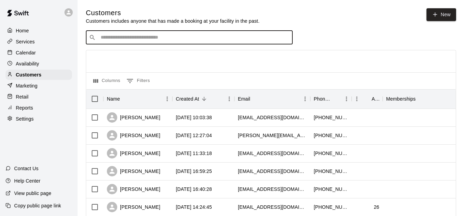
click at [156, 41] on input "Search customers by name or email" at bounding box center [194, 37] width 191 height 7
type input "****"
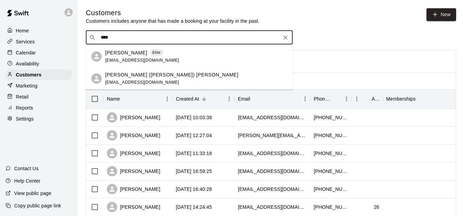
click at [174, 76] on div "[PERSON_NAME] ([PERSON_NAME]) [PERSON_NAME] [EMAIL_ADDRESS][DOMAIN_NAME]" at bounding box center [196, 78] width 182 height 15
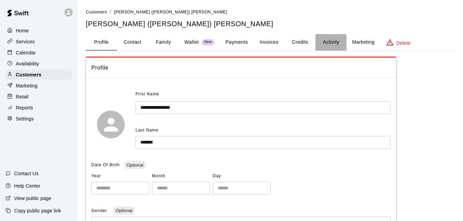
click at [328, 41] on button "Activity" at bounding box center [331, 42] width 31 height 17
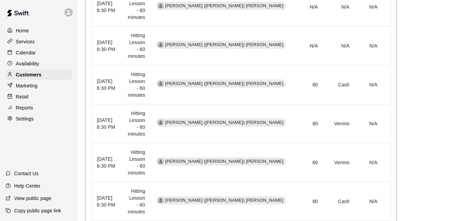
scroll to position [277, 0]
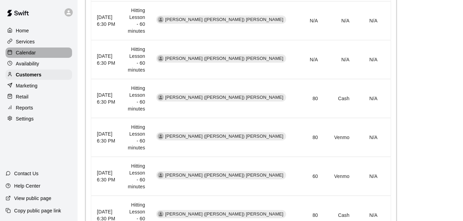
click at [34, 55] on p "Calendar" at bounding box center [26, 52] width 20 height 7
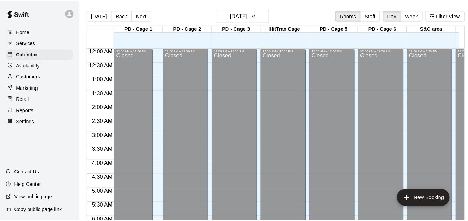
scroll to position [421, 0]
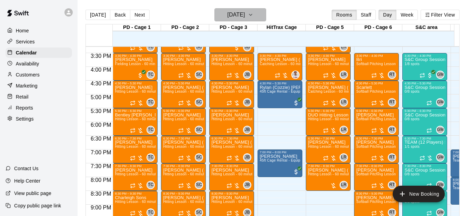
click at [253, 13] on icon "button" at bounding box center [251, 15] width 6 height 8
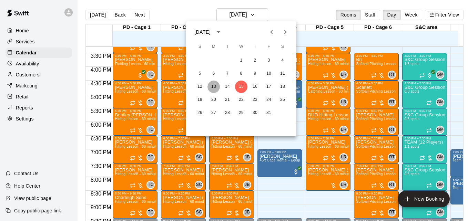
click at [218, 87] on button "13" at bounding box center [214, 87] width 12 height 12
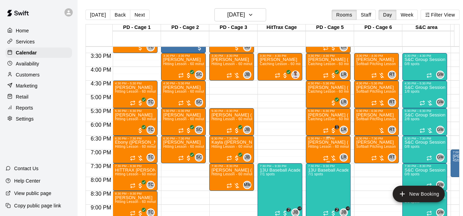
click at [329, 149] on span "Hitting Lesson - 60 minutes" at bounding box center [330, 147] width 45 height 4
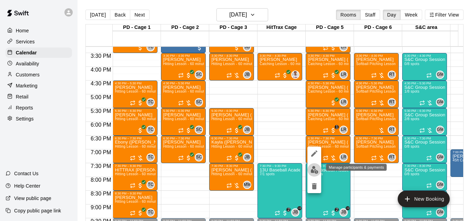
click at [317, 170] on img "edit" at bounding box center [315, 170] width 8 height 8
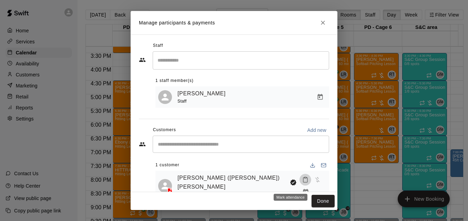
click at [302, 183] on icon "Mark attendance" at bounding box center [305, 180] width 6 height 6
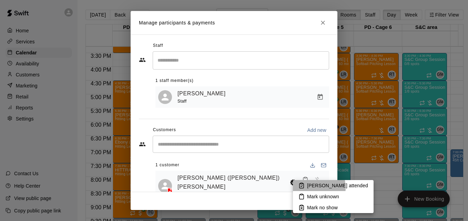
click at [307, 188] on p "[PERSON_NAME] attended" at bounding box center [337, 185] width 61 height 7
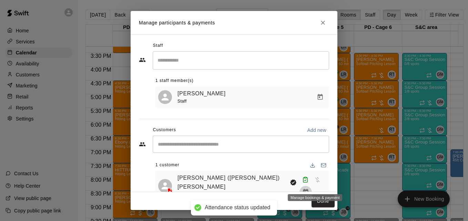
click at [309, 189] on icon "Manage bookings & payment" at bounding box center [305, 192] width 7 height 7
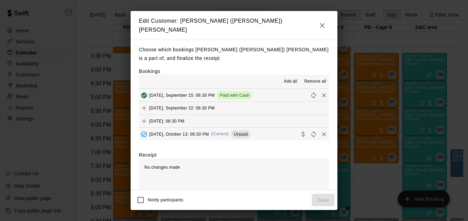
click at [272, 130] on button "[DATE], October 13: 06:30 PM (Current) Unpaid" at bounding box center [234, 134] width 190 height 13
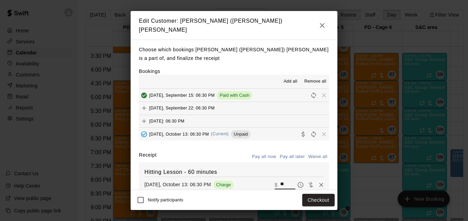
click at [280, 181] on input "**" at bounding box center [287, 185] width 15 height 9
type input "*"
type input "**"
click at [312, 200] on button "Checkout" at bounding box center [318, 200] width 32 height 13
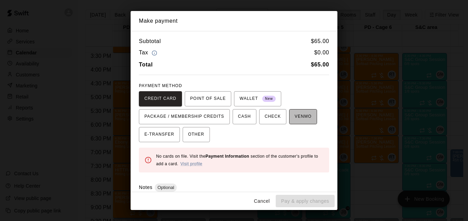
click at [300, 116] on span "VENMO" at bounding box center [303, 116] width 17 height 11
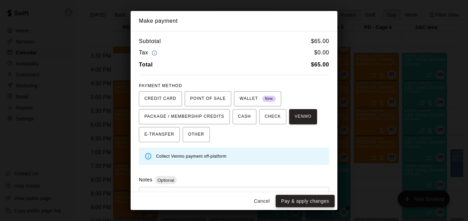
click at [305, 203] on button "Pay & apply changes" at bounding box center [305, 201] width 59 height 13
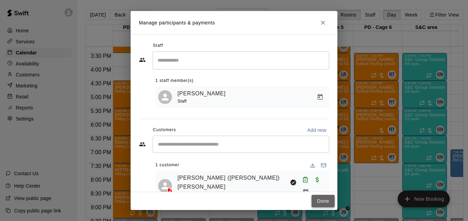
click at [317, 203] on button "Done" at bounding box center [323, 201] width 23 height 13
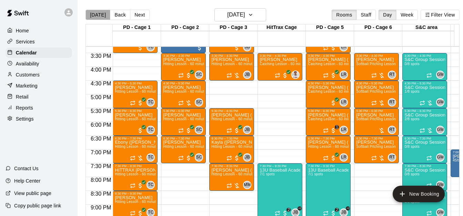
click at [104, 13] on button "[DATE]" at bounding box center [98, 15] width 25 height 10
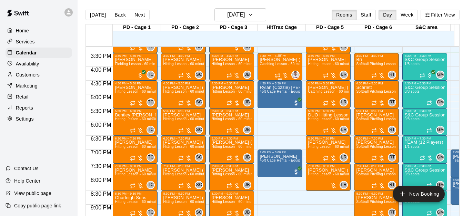
click at [280, 60] on p "[PERSON_NAME] (Easton) Bell" at bounding box center [280, 60] width 41 height 0
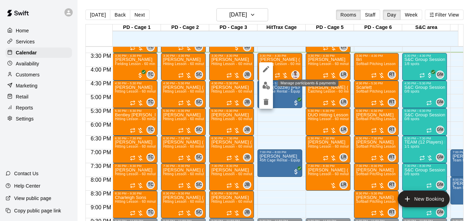
click at [265, 84] on img "edit" at bounding box center [266, 86] width 8 height 8
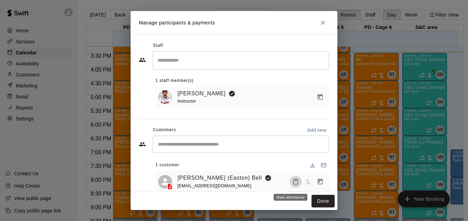
click at [291, 188] on button "Mark attendance" at bounding box center [296, 182] width 12 height 12
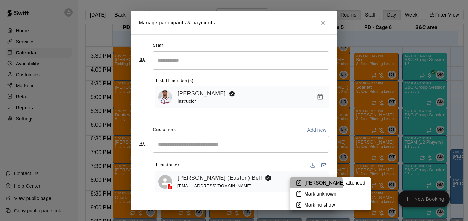
click at [308, 184] on p "[PERSON_NAME] attended" at bounding box center [334, 183] width 61 height 7
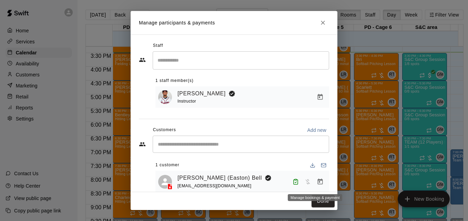
click at [318, 184] on icon "Manage bookings & payment" at bounding box center [320, 182] width 5 height 6
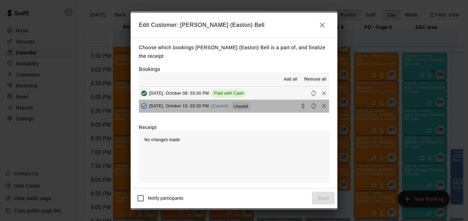
click at [272, 102] on button "[DATE], October 15: 03:30 PM (Current) Unpaid" at bounding box center [234, 106] width 190 height 13
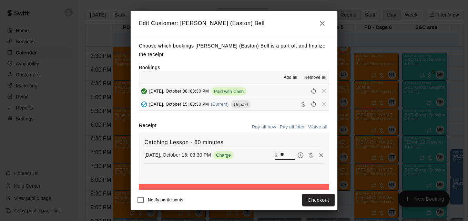
click at [280, 151] on input "**" at bounding box center [287, 155] width 15 height 9
type input "**"
click at [326, 204] on button "Checkout" at bounding box center [318, 200] width 32 height 13
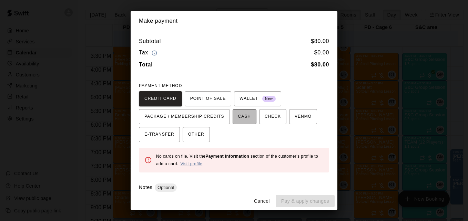
click at [240, 116] on span "CASH" at bounding box center [244, 116] width 13 height 11
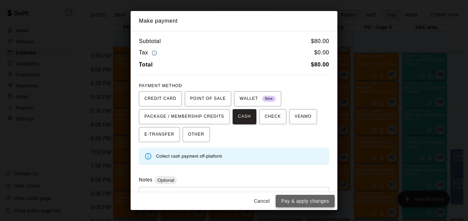
click at [309, 199] on button "Pay & apply changes" at bounding box center [305, 201] width 59 height 13
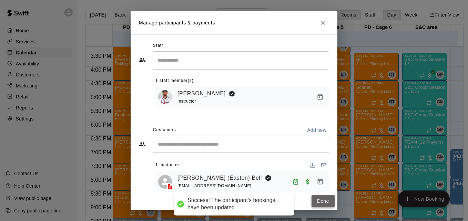
click at [317, 203] on button "Done" at bounding box center [323, 201] width 23 height 13
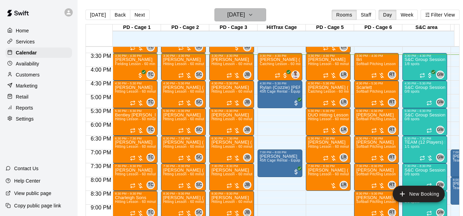
click at [245, 18] on h6 "[DATE]" at bounding box center [236, 15] width 18 height 10
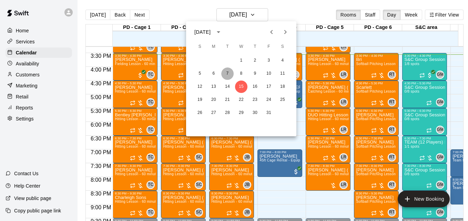
click at [226, 73] on button "7" at bounding box center [227, 74] width 12 height 12
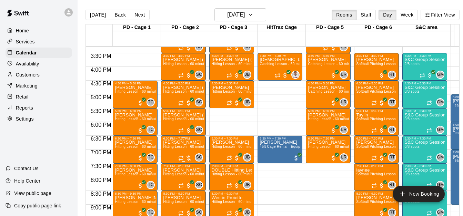
click at [180, 149] on span "Hitting Lesson - 60 minutes" at bounding box center [185, 147] width 45 height 4
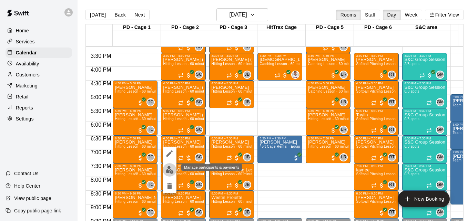
click at [169, 171] on img "edit" at bounding box center [170, 170] width 8 height 8
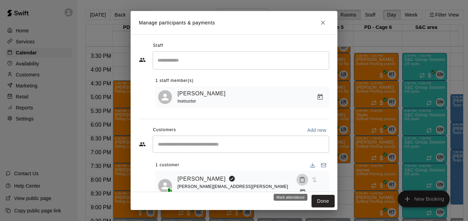
click at [299, 183] on icon "Mark attendance" at bounding box center [302, 180] width 6 height 6
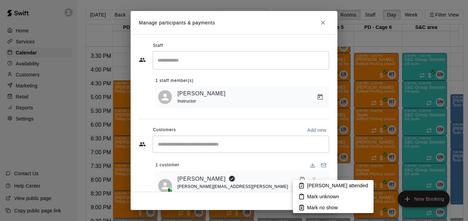
click at [317, 186] on p "[PERSON_NAME] attended" at bounding box center [337, 185] width 61 height 7
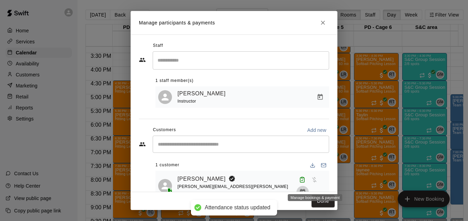
click at [306, 189] on icon "Manage bookings & payment" at bounding box center [302, 192] width 5 height 6
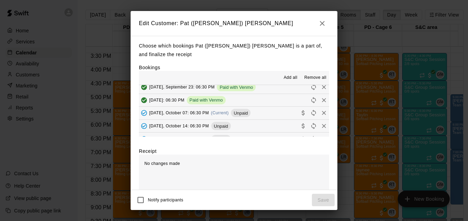
scroll to position [239, 0]
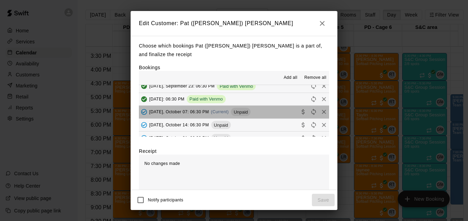
click at [278, 112] on button "[DATE], October 07: 06:30 PM (Current) Unpaid" at bounding box center [234, 112] width 190 height 13
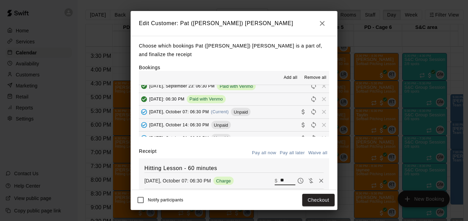
click at [280, 181] on input "**" at bounding box center [287, 181] width 15 height 9
type input "*"
type input "***"
click at [312, 198] on button "Checkout" at bounding box center [318, 200] width 32 height 13
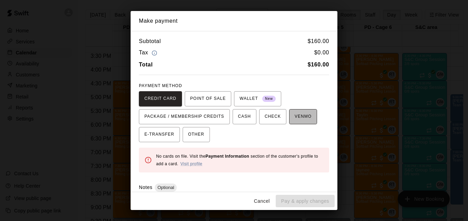
click at [297, 119] on span "VENMO" at bounding box center [303, 116] width 17 height 11
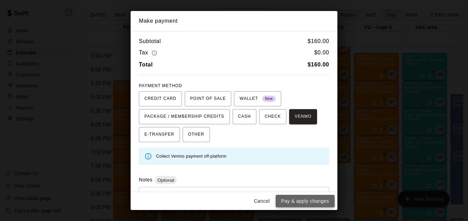
click at [313, 203] on button "Pay & apply changes" at bounding box center [305, 201] width 59 height 13
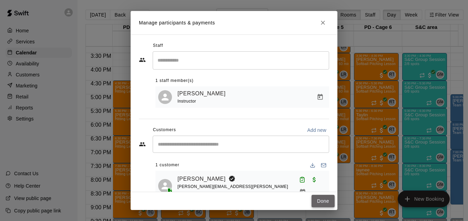
click at [321, 204] on button "Done" at bounding box center [323, 201] width 23 height 13
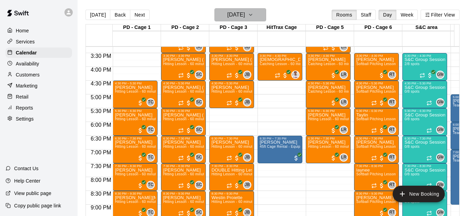
click at [259, 17] on button "[DATE]" at bounding box center [240, 14] width 52 height 13
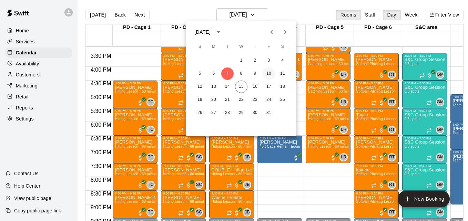
click at [269, 73] on button "10" at bounding box center [269, 74] width 12 height 12
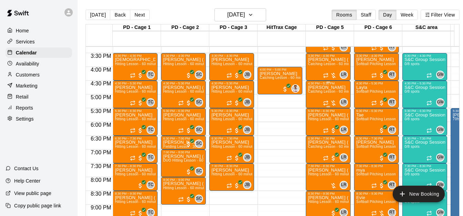
click at [318, 93] on span "Catching Lesson - 60 minutes" at bounding box center [332, 92] width 49 height 4
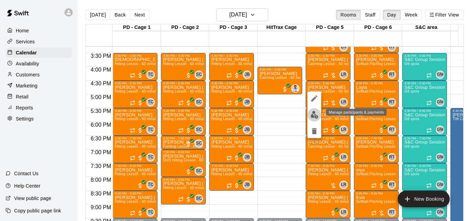
click at [314, 114] on img "edit" at bounding box center [315, 115] width 8 height 8
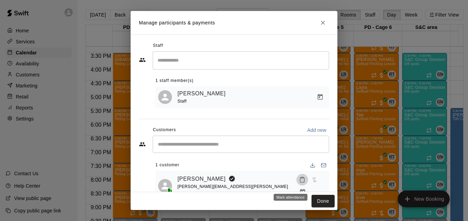
click at [299, 183] on icon "Mark attendance" at bounding box center [302, 180] width 6 height 6
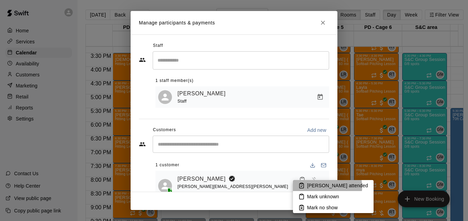
click at [327, 187] on p "[PERSON_NAME] attended" at bounding box center [337, 185] width 61 height 7
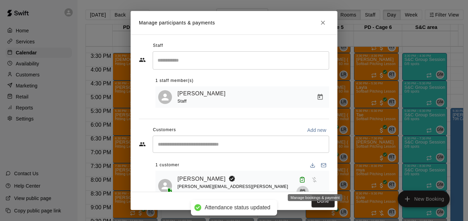
click at [306, 189] on icon "Manage bookings & payment" at bounding box center [302, 192] width 7 height 7
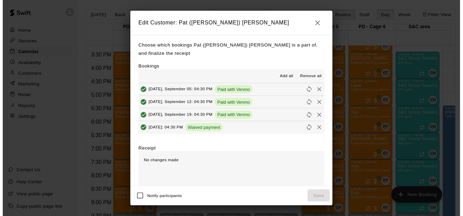
scroll to position [13, 0]
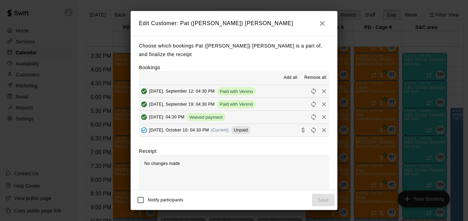
click at [273, 135] on button "[DATE], October 10: 04:30 PM (Current) Unpaid" at bounding box center [234, 130] width 190 height 13
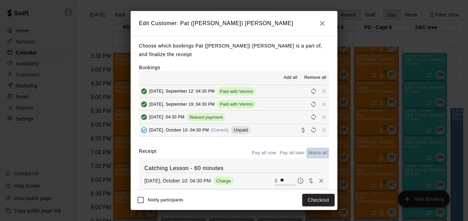
click at [313, 153] on button "Waive all" at bounding box center [318, 153] width 23 height 11
type input "*"
click at [327, 196] on button "Save" at bounding box center [323, 200] width 23 height 13
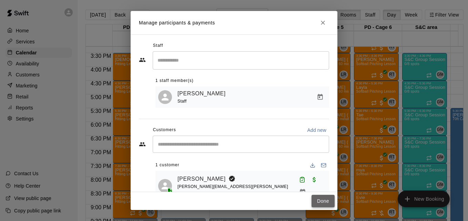
click at [324, 203] on button "Done" at bounding box center [323, 201] width 23 height 13
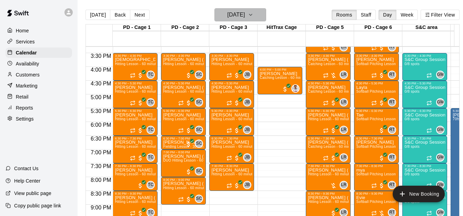
click at [253, 17] on icon "button" at bounding box center [251, 15] width 6 height 8
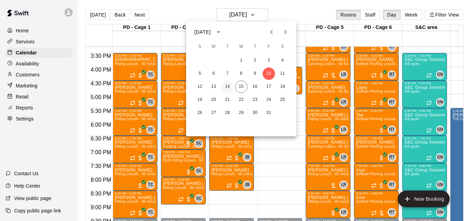
click at [224, 89] on button "14" at bounding box center [227, 87] width 12 height 12
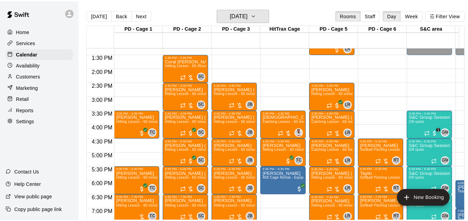
scroll to position [352, 0]
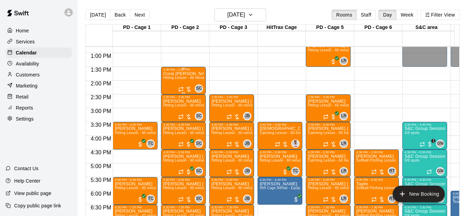
click at [173, 80] on span "Hitting Lesson - 60 minutes" at bounding box center [185, 78] width 45 height 4
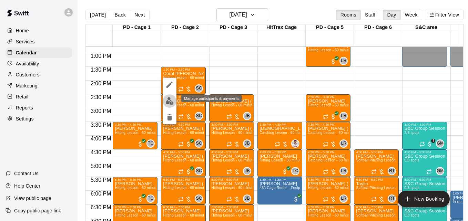
click at [171, 100] on img "edit" at bounding box center [170, 101] width 8 height 8
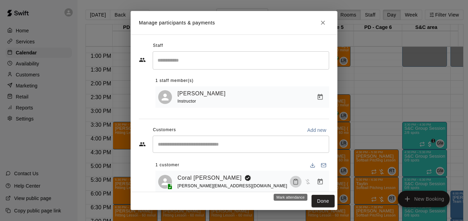
click at [293, 184] on icon "Mark attendance" at bounding box center [296, 182] width 6 height 6
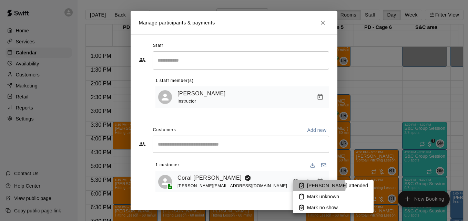
click at [313, 187] on p "[PERSON_NAME] attended" at bounding box center [337, 185] width 61 height 7
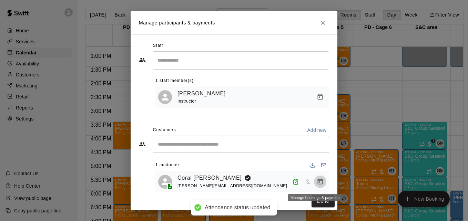
click at [317, 185] on icon "Manage bookings & payment" at bounding box center [320, 182] width 7 height 7
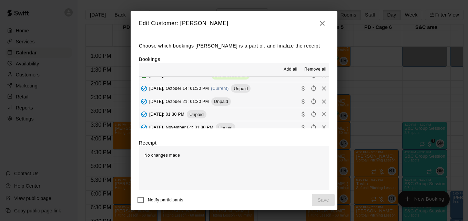
scroll to position [106, 0]
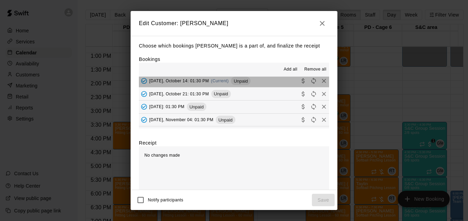
click at [267, 80] on button "[DATE], October 14: 01:30 PM (Current) Unpaid" at bounding box center [234, 81] width 190 height 13
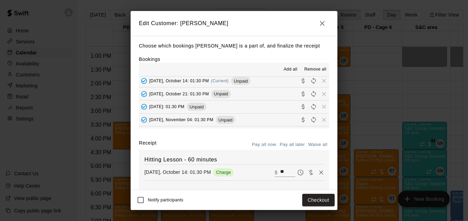
click at [280, 174] on input "**" at bounding box center [287, 172] width 15 height 9
type input "**"
click at [323, 202] on button "Checkout" at bounding box center [318, 200] width 32 height 13
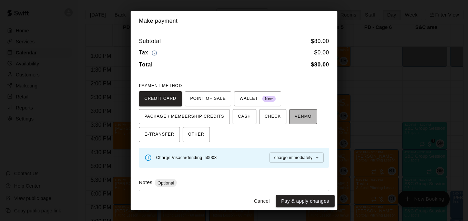
click at [302, 119] on span "VENMO" at bounding box center [303, 116] width 17 height 11
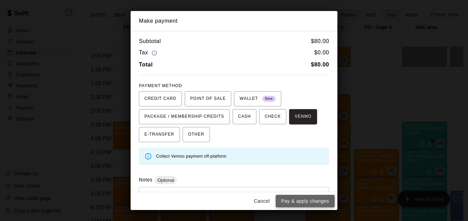
click at [319, 202] on button "Pay & apply changes" at bounding box center [305, 201] width 59 height 13
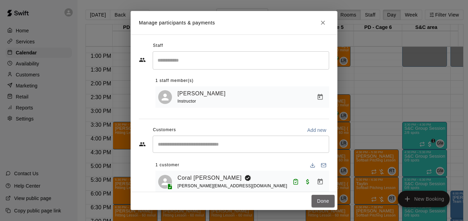
click at [319, 202] on button "Done" at bounding box center [323, 201] width 23 height 13
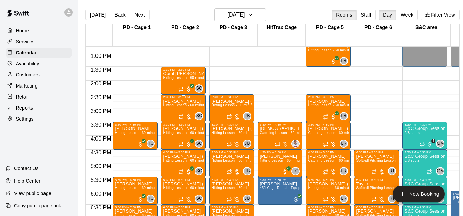
click at [174, 101] on p "[PERSON_NAME]" at bounding box center [183, 101] width 41 height 0
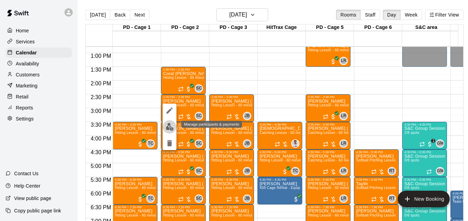
click at [171, 127] on img "edit" at bounding box center [170, 127] width 8 height 8
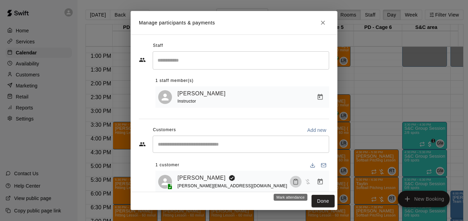
click at [293, 185] on icon "Mark attendance" at bounding box center [296, 182] width 6 height 6
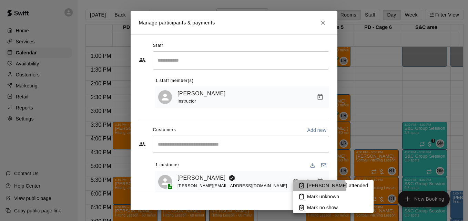
click at [309, 190] on li "[PERSON_NAME] attended" at bounding box center [333, 185] width 81 height 11
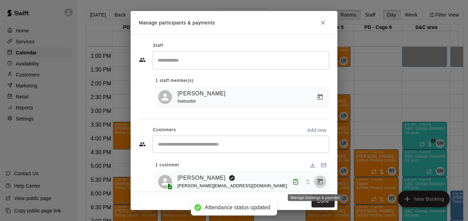
click at [318, 183] on icon "Manage bookings & payment" at bounding box center [320, 182] width 5 height 6
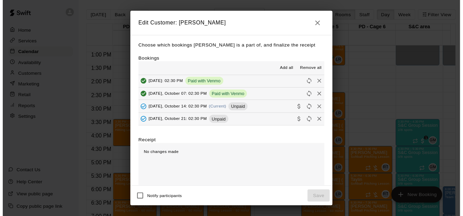
scroll to position [179, 0]
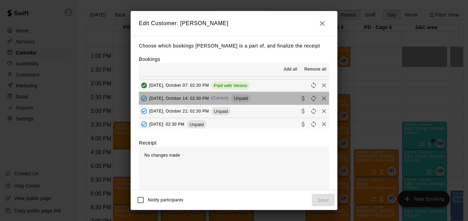
click at [273, 102] on button "[DATE], October 14: 02:30 PM (Current) Unpaid" at bounding box center [234, 98] width 190 height 13
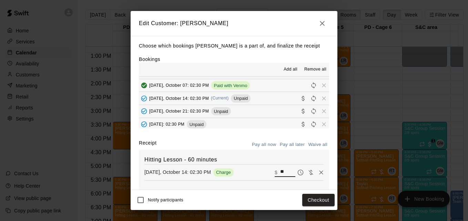
click at [280, 173] on input "**" at bounding box center [287, 172] width 15 height 9
type input "**"
click at [317, 201] on button "Checkout" at bounding box center [318, 200] width 32 height 13
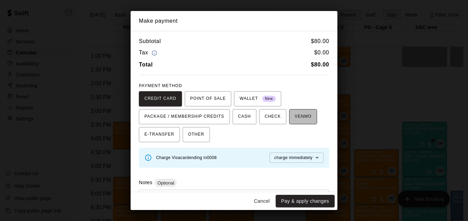
click at [295, 115] on span "VENMO" at bounding box center [303, 116] width 17 height 11
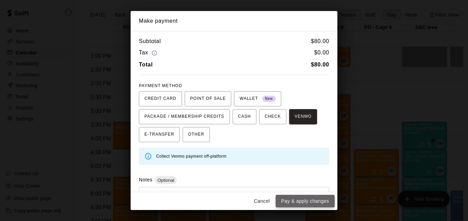
click at [311, 201] on button "Pay & apply changes" at bounding box center [305, 201] width 59 height 13
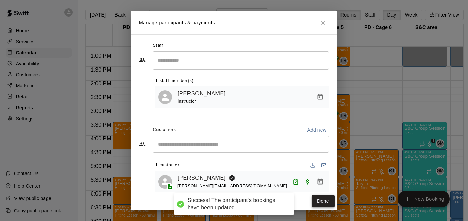
click at [319, 201] on button "Done" at bounding box center [323, 201] width 23 height 13
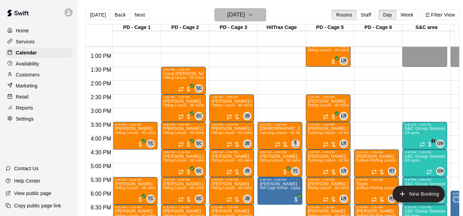
click at [266, 13] on button "[DATE]" at bounding box center [240, 14] width 52 height 13
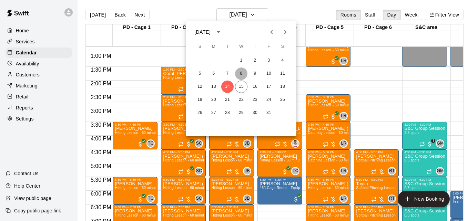
click at [238, 77] on button "8" at bounding box center [241, 74] width 12 height 12
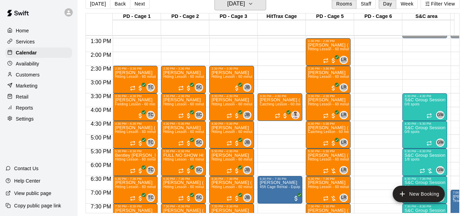
scroll to position [380, 0]
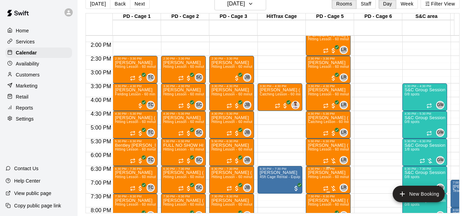
click at [326, 175] on span "Hitting Lesson - 60 minutes" at bounding box center [330, 177] width 45 height 4
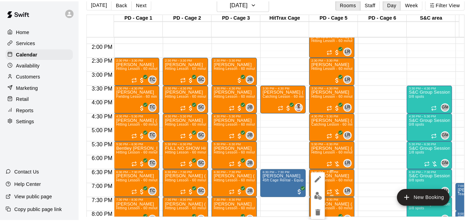
scroll to position [11, 0]
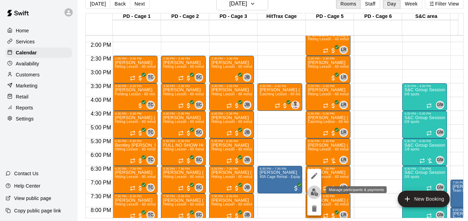
click at [316, 190] on img "edit" at bounding box center [315, 193] width 8 height 8
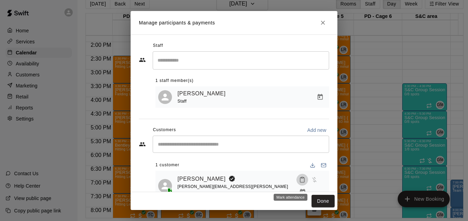
click at [299, 183] on icon "Mark attendance" at bounding box center [302, 180] width 6 height 6
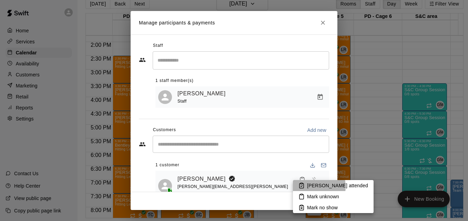
click at [309, 187] on p "[PERSON_NAME] attended" at bounding box center [337, 185] width 61 height 7
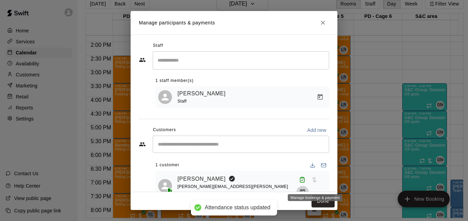
click at [306, 189] on icon "Manage bookings & payment" at bounding box center [302, 192] width 7 height 7
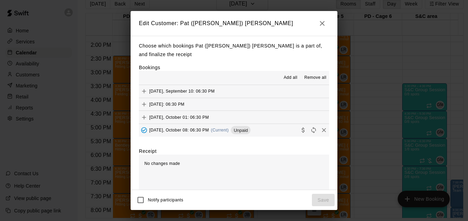
click at [274, 132] on button "[DATE], October 08: 06:30 PM (Current) Unpaid" at bounding box center [234, 130] width 190 height 13
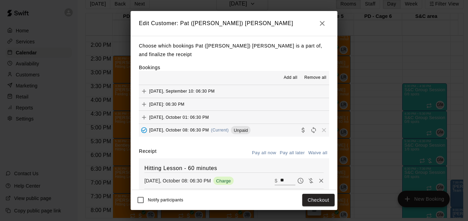
click at [278, 177] on div "​ $ **" at bounding box center [299, 181] width 49 height 10
click at [280, 181] on input "**" at bounding box center [287, 181] width 15 height 9
type input "*"
click at [311, 199] on button "Checkout" at bounding box center [318, 200] width 32 height 13
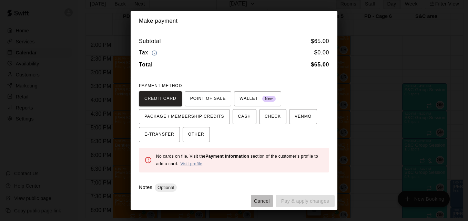
click at [262, 202] on button "Cancel" at bounding box center [262, 201] width 22 height 13
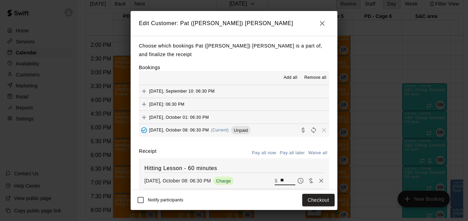
click at [280, 182] on input "**" at bounding box center [287, 181] width 15 height 9
type input "*"
type input "***"
click at [323, 198] on button "Checkout" at bounding box center [318, 200] width 32 height 13
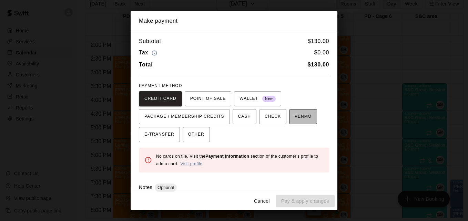
click at [295, 120] on span "VENMO" at bounding box center [303, 116] width 17 height 11
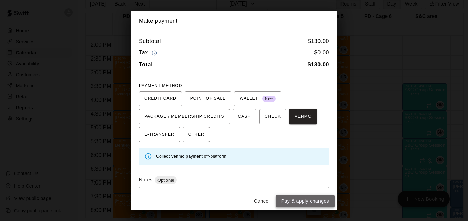
click at [307, 205] on button "Pay & apply changes" at bounding box center [305, 201] width 59 height 13
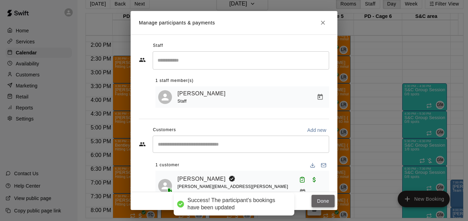
click at [316, 204] on button "Done" at bounding box center [323, 201] width 23 height 13
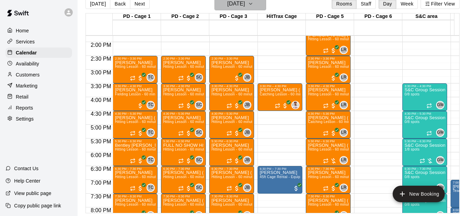
click at [253, 7] on icon "button" at bounding box center [251, 4] width 6 height 8
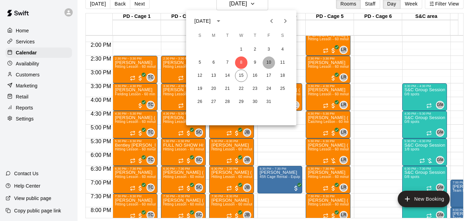
click at [270, 61] on button "10" at bounding box center [269, 63] width 12 height 12
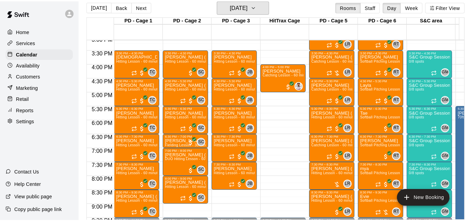
scroll to position [421, 0]
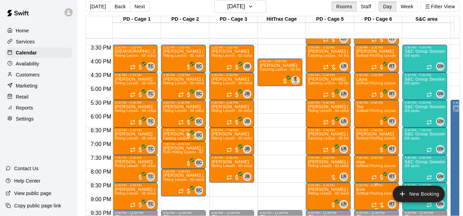
click at [373, 196] on span "Softball Pitching Lesson - 60 minutes" at bounding box center [386, 194] width 61 height 4
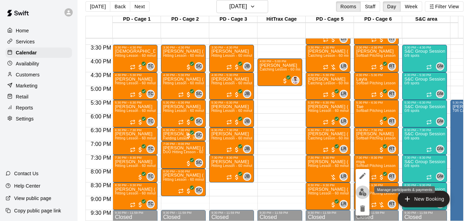
click at [360, 192] on img "edit" at bounding box center [363, 193] width 8 height 8
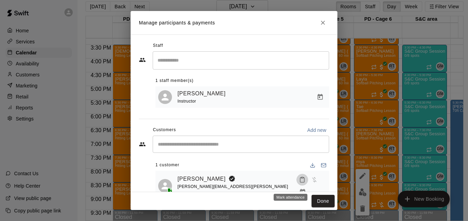
click at [299, 183] on icon "Mark attendance" at bounding box center [302, 180] width 6 height 6
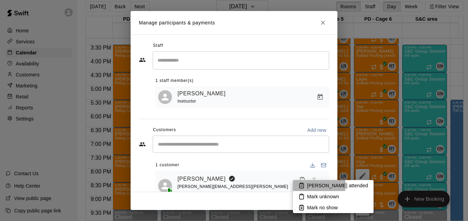
click at [308, 185] on p "[PERSON_NAME] attended" at bounding box center [337, 185] width 61 height 7
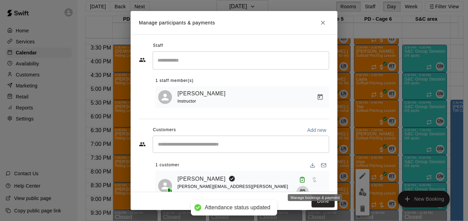
click at [306, 189] on icon "Manage bookings & payment" at bounding box center [302, 192] width 5 height 6
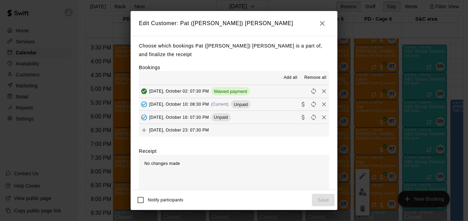
click at [262, 103] on button "[DATE], October 10: 08:30 PM (Current) Unpaid" at bounding box center [234, 104] width 190 height 13
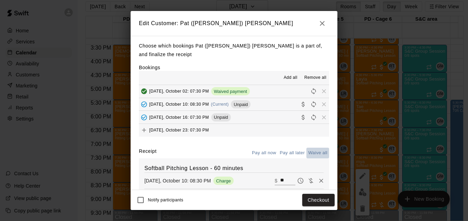
click at [315, 152] on button "Waive all" at bounding box center [318, 153] width 23 height 11
type input "*"
click at [330, 201] on button "Save" at bounding box center [323, 200] width 23 height 13
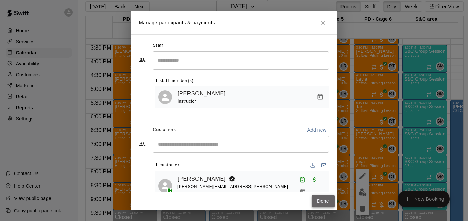
click at [331, 202] on button "Done" at bounding box center [323, 201] width 23 height 13
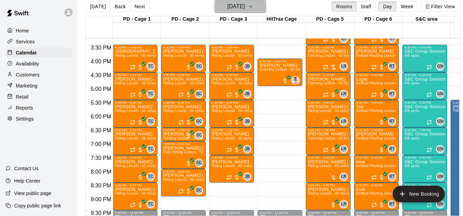
click at [242, 5] on h6 "[DATE]" at bounding box center [236, 7] width 18 height 10
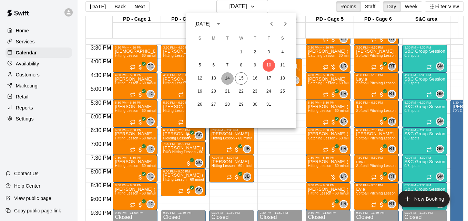
click at [227, 79] on button "14" at bounding box center [227, 78] width 12 height 12
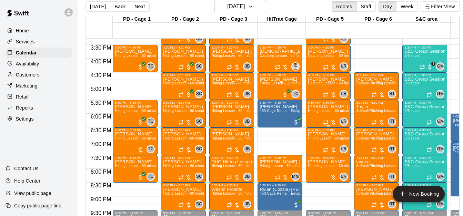
click at [329, 107] on p "[PERSON_NAME] (Gracen) [PERSON_NAME]" at bounding box center [328, 107] width 41 height 0
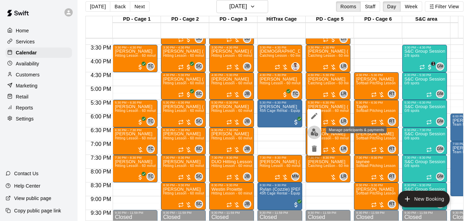
click at [317, 134] on img "edit" at bounding box center [315, 133] width 8 height 8
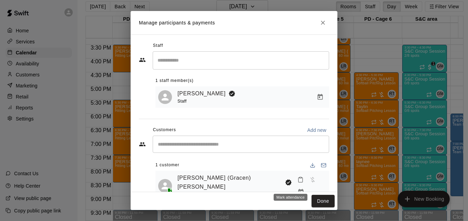
click at [298, 183] on icon "Mark attendance" at bounding box center [301, 180] width 6 height 6
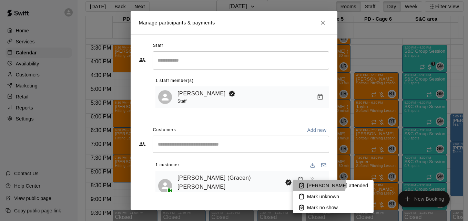
click at [309, 183] on p "[PERSON_NAME] attended" at bounding box center [337, 185] width 61 height 7
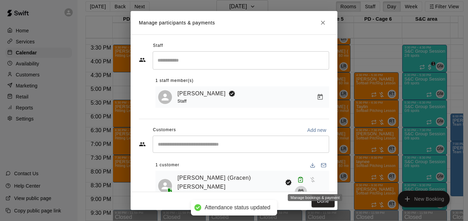
click at [304, 189] on icon "Manage bookings & payment" at bounding box center [301, 192] width 7 height 7
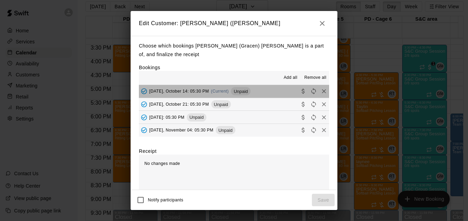
click at [266, 97] on button "[DATE], October 14: 05:30 PM (Current) Unpaid" at bounding box center [234, 91] width 190 height 13
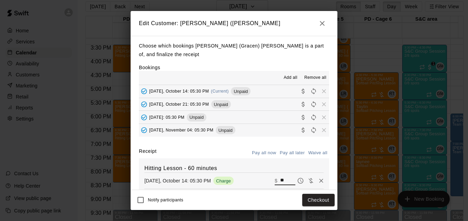
click at [281, 181] on input "**" at bounding box center [287, 181] width 15 height 9
type input "**"
click at [314, 201] on button "Checkout" at bounding box center [318, 200] width 32 height 13
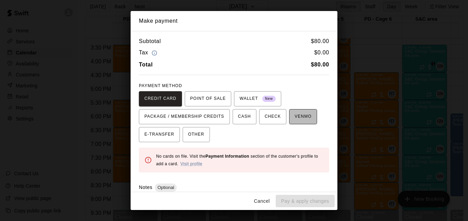
click at [296, 117] on span "VENMO" at bounding box center [303, 116] width 17 height 11
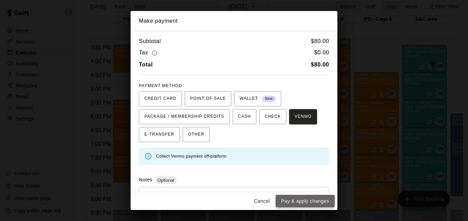
click at [305, 200] on button "Pay & apply changes" at bounding box center [305, 201] width 59 height 13
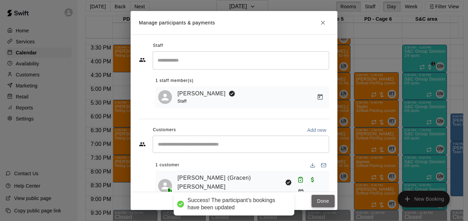
click at [320, 203] on button "Done" at bounding box center [323, 201] width 23 height 13
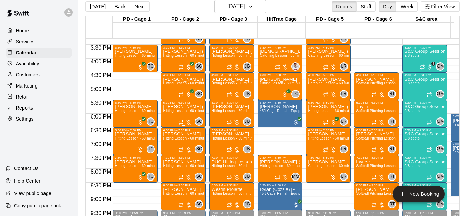
click at [178, 116] on div "[PERSON_NAME] ([PERSON_NAME]) [PERSON_NAME] Hitting Lesson - 60 minutes" at bounding box center [183, 212] width 41 height 216
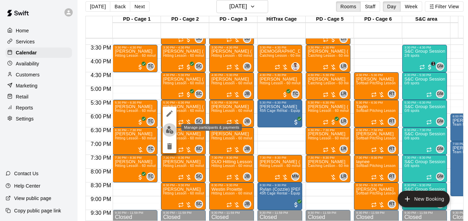
click at [166, 131] on img "edit" at bounding box center [170, 130] width 8 height 8
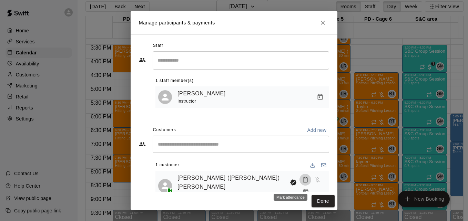
click at [302, 183] on icon "Mark attendance" at bounding box center [305, 180] width 6 height 6
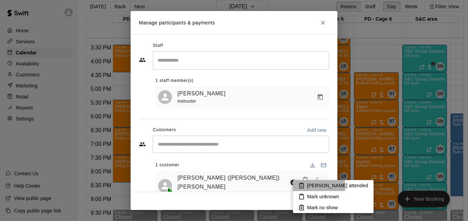
click at [304, 186] on icon at bounding box center [302, 186] width 4 height 5
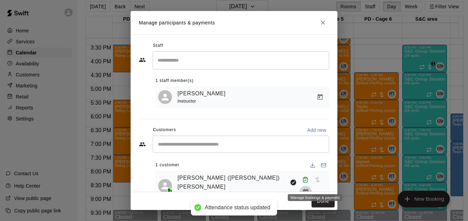
click at [309, 189] on icon "Manage bookings & payment" at bounding box center [305, 192] width 7 height 7
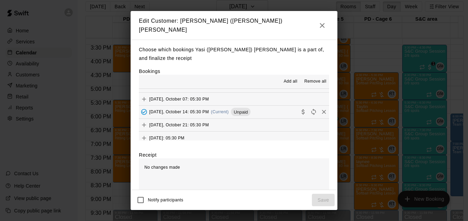
scroll to position [262, 0]
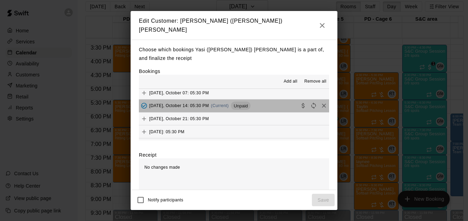
click at [277, 101] on button "[DATE], October 14: 05:30 PM (Current) Unpaid" at bounding box center [234, 106] width 190 height 13
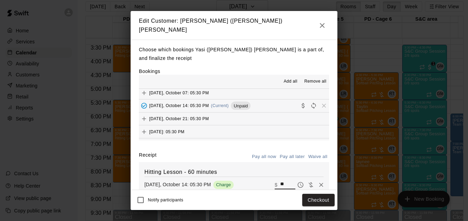
click at [280, 182] on input "**" at bounding box center [287, 185] width 15 height 9
type input "**"
click at [309, 200] on button "Checkout" at bounding box center [318, 200] width 32 height 13
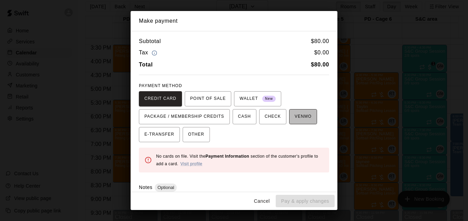
click at [295, 119] on span "VENMO" at bounding box center [303, 116] width 17 height 11
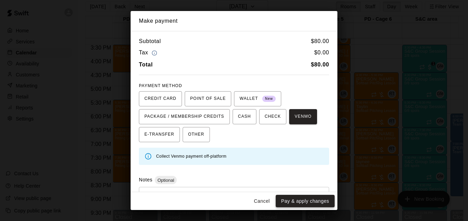
click at [301, 206] on button "Pay & apply changes" at bounding box center [305, 201] width 59 height 13
click at [301, 206] on div "Cancel Pay & apply changes" at bounding box center [234, 201] width 207 height 18
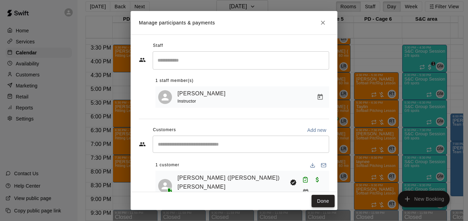
click at [321, 202] on button "Done" at bounding box center [323, 201] width 23 height 13
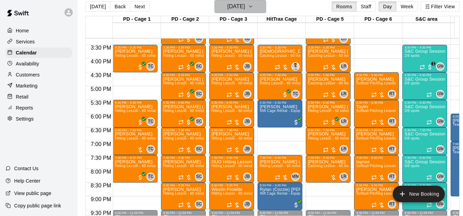
click at [253, 8] on icon "button" at bounding box center [251, 6] width 6 height 8
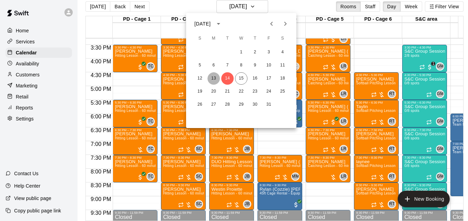
click at [216, 80] on button "13" at bounding box center [214, 78] width 12 height 12
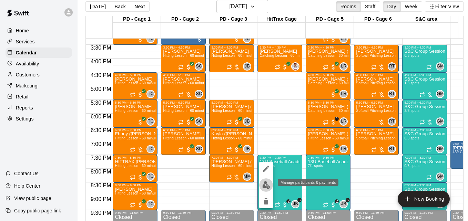
click at [261, 181] on button "edit" at bounding box center [266, 185] width 14 height 13
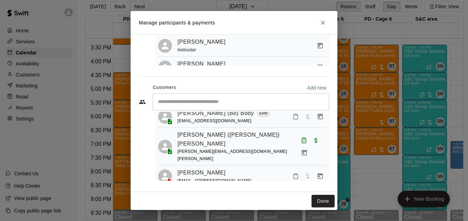
scroll to position [111, 0]
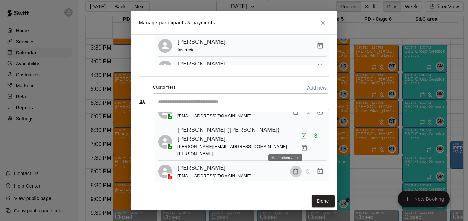
click at [293, 169] on icon "Mark attendance" at bounding box center [296, 172] width 6 height 6
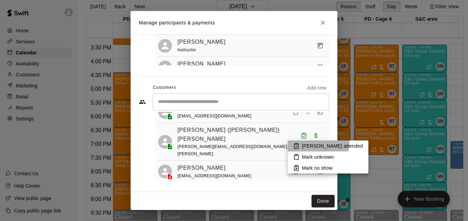
click at [318, 143] on p "[PERSON_NAME] attended" at bounding box center [332, 146] width 61 height 7
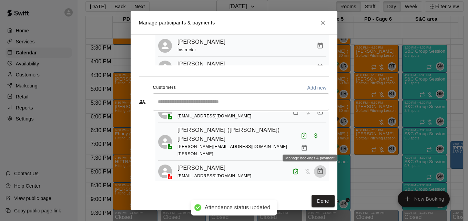
click at [317, 168] on icon "Manage bookings & payment" at bounding box center [320, 171] width 7 height 7
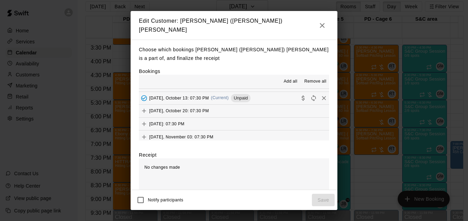
scroll to position [65, 0]
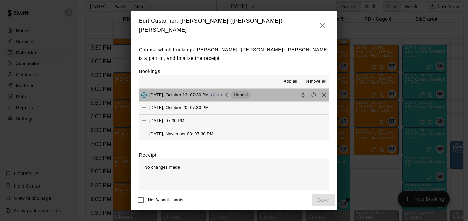
click at [267, 95] on button "[DATE], October 13: 07:30 PM (Current) Unpaid" at bounding box center [234, 95] width 190 height 13
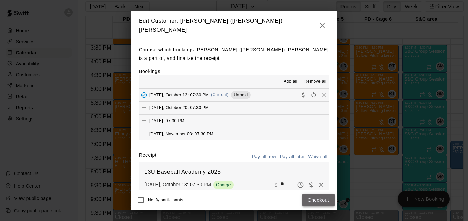
click at [321, 198] on button "Checkout" at bounding box center [318, 200] width 32 height 13
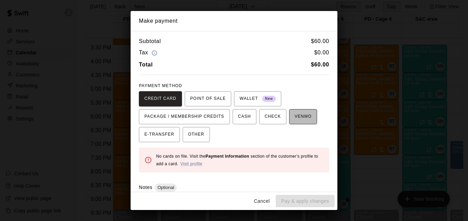
click at [297, 117] on span "VENMO" at bounding box center [303, 116] width 17 height 11
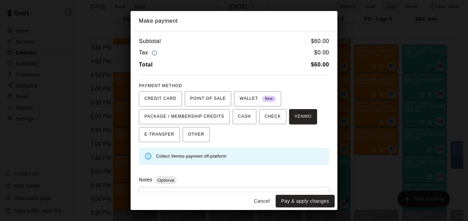
click at [307, 208] on div "Cancel Pay & apply changes" at bounding box center [234, 201] width 207 height 18
click at [307, 201] on button "Pay & apply changes" at bounding box center [305, 201] width 59 height 13
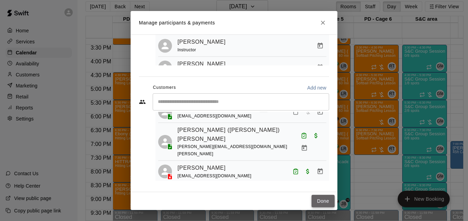
click at [314, 201] on button "Done" at bounding box center [323, 201] width 23 height 13
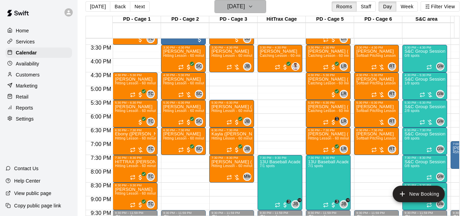
click at [259, 10] on button "[DATE]" at bounding box center [240, 6] width 52 height 13
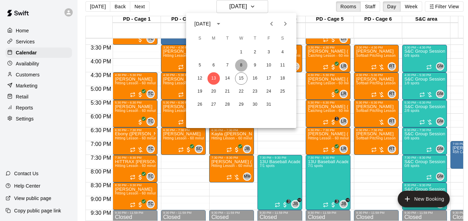
click at [240, 67] on button "8" at bounding box center [241, 65] width 12 height 12
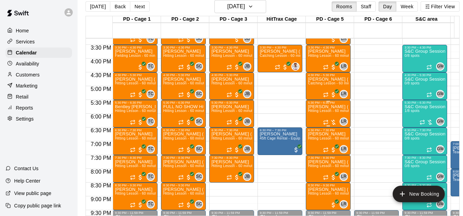
click at [323, 113] on span "Hitting Lesson - 60 minutes" at bounding box center [330, 111] width 45 height 4
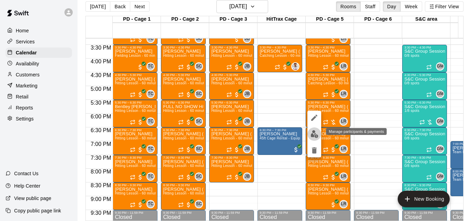
click at [314, 134] on img "edit" at bounding box center [315, 134] width 8 height 8
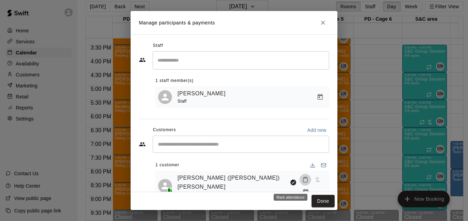
click at [304, 179] on rect "Mark attendance" at bounding box center [305, 178] width 2 height 1
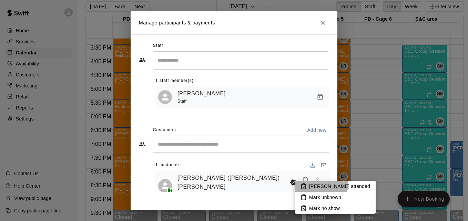
click at [314, 184] on p "[PERSON_NAME] attended" at bounding box center [339, 186] width 61 height 7
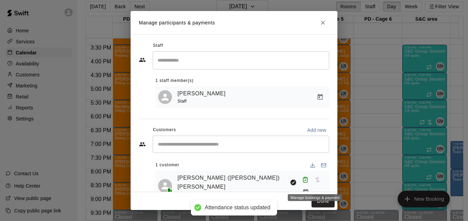
click at [312, 186] on button "Manage bookings & payment" at bounding box center [306, 192] width 12 height 12
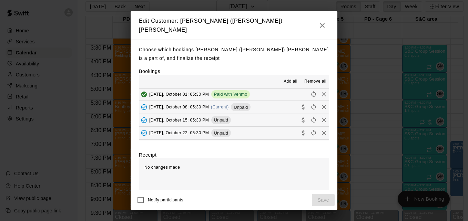
scroll to position [41, 0]
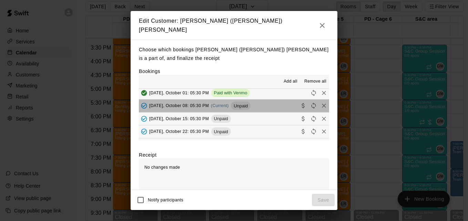
click at [274, 105] on button "[DATE], October 08: 05:30 PM (Current) Unpaid" at bounding box center [234, 106] width 190 height 13
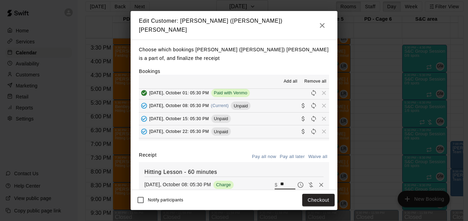
click at [280, 182] on input "**" at bounding box center [287, 185] width 15 height 9
type input "*"
type input "***"
click at [310, 197] on button "Checkout" at bounding box center [318, 200] width 32 height 13
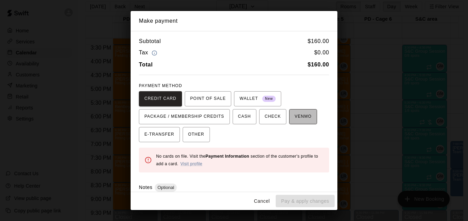
click at [299, 115] on span "VENMO" at bounding box center [303, 116] width 17 height 11
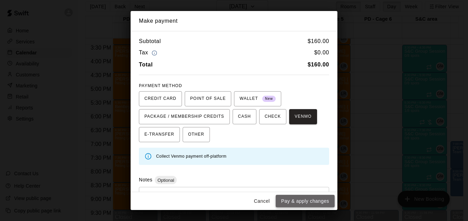
click at [316, 198] on button "Pay & apply changes" at bounding box center [305, 201] width 59 height 13
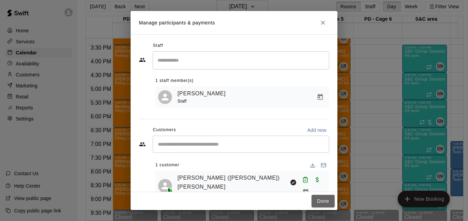
click at [316, 198] on button "Done" at bounding box center [323, 201] width 23 height 13
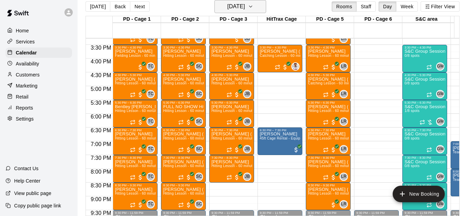
click at [253, 7] on icon "button" at bounding box center [251, 6] width 6 height 8
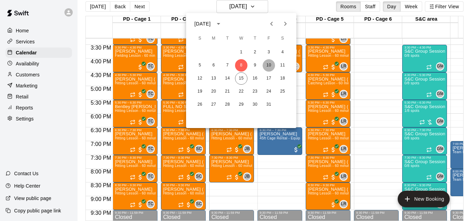
click at [266, 64] on button "10" at bounding box center [269, 65] width 12 height 12
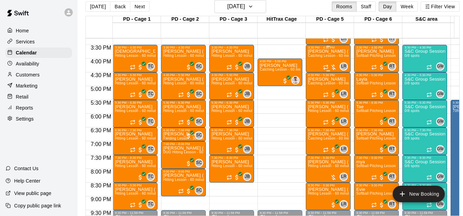
click at [325, 51] on p "[PERSON_NAME] ([PERSON_NAME]) [PERSON_NAME]" at bounding box center [328, 51] width 41 height 0
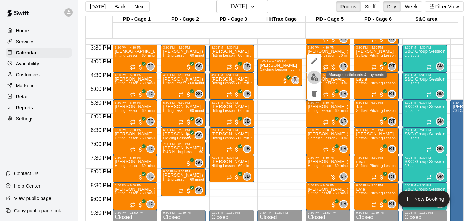
click at [312, 79] on img "edit" at bounding box center [315, 77] width 8 height 8
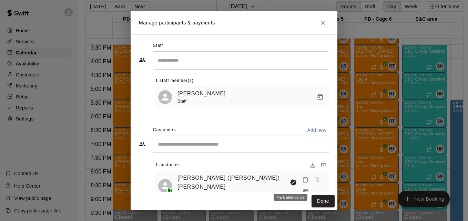
click at [302, 183] on icon "Mark attendance" at bounding box center [305, 180] width 6 height 6
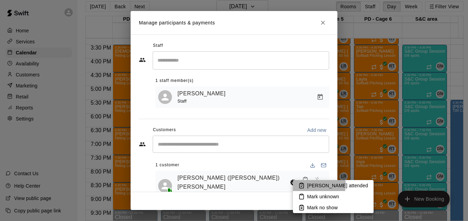
click at [302, 185] on icon at bounding box center [302, 186] width 6 height 6
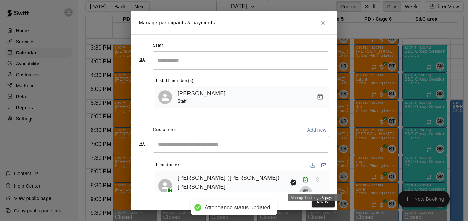
click at [309, 189] on icon "Manage bookings & payment" at bounding box center [305, 192] width 7 height 7
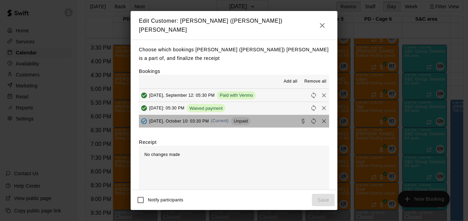
click at [270, 122] on button "[DATE], October 10: 03:30 PM (Current) Unpaid" at bounding box center [234, 121] width 190 height 13
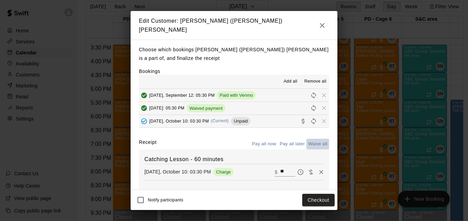
click at [314, 140] on button "Waive all" at bounding box center [318, 144] width 23 height 11
type input "*"
click at [322, 204] on button "Save" at bounding box center [323, 200] width 23 height 13
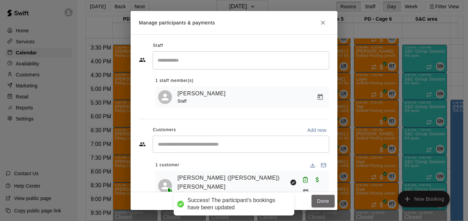
click at [322, 204] on button "Done" at bounding box center [323, 201] width 23 height 13
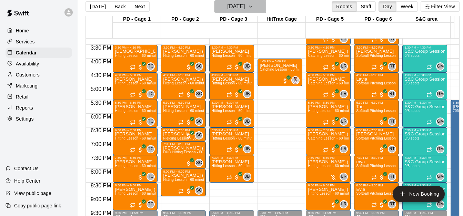
click at [264, 9] on button "[DATE]" at bounding box center [240, 6] width 52 height 13
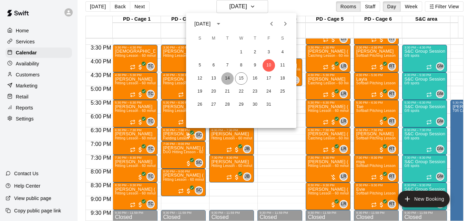
click at [227, 77] on button "14" at bounding box center [227, 78] width 12 height 12
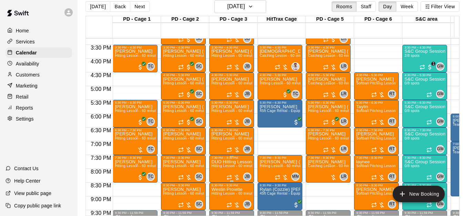
click at [229, 162] on p "DUO Hitting Lesson - 60 minutes" at bounding box center [231, 162] width 41 height 0
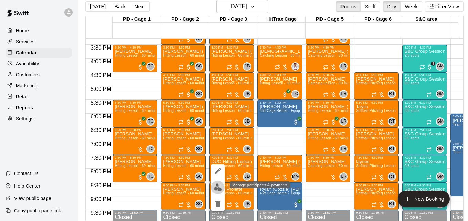
click at [218, 188] on img "edit" at bounding box center [218, 188] width 8 height 8
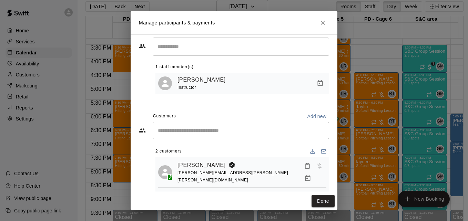
scroll to position [28, 0]
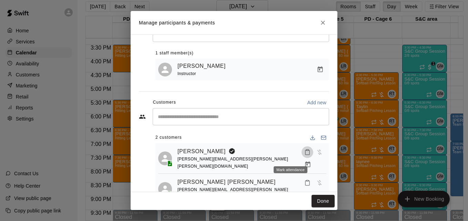
click at [304, 156] on icon "Mark attendance" at bounding box center [307, 152] width 6 height 6
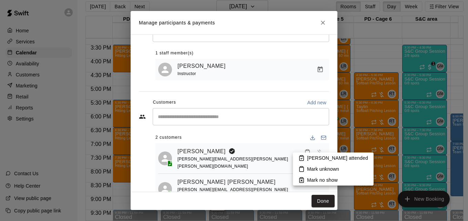
click at [307, 160] on li "[PERSON_NAME] attended" at bounding box center [333, 158] width 81 height 11
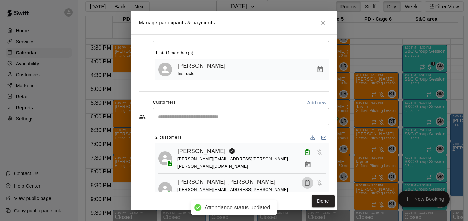
click at [304, 181] on icon "Mark attendance" at bounding box center [307, 183] width 6 height 6
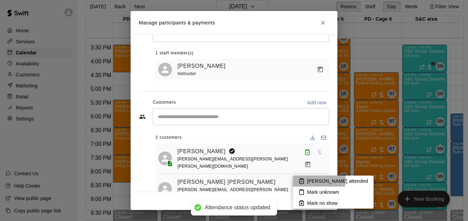
click at [310, 180] on p "[PERSON_NAME] attended" at bounding box center [337, 181] width 61 height 7
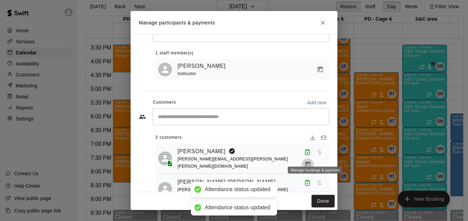
click at [310, 162] on icon "Manage bookings & payment" at bounding box center [307, 165] width 5 height 6
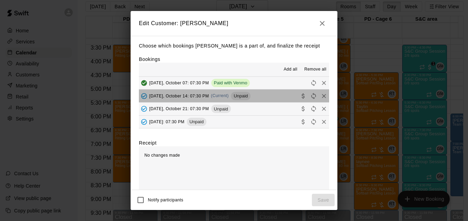
click at [268, 98] on button "[DATE], October 14: 07:30 PM (Current) Unpaid" at bounding box center [234, 96] width 190 height 13
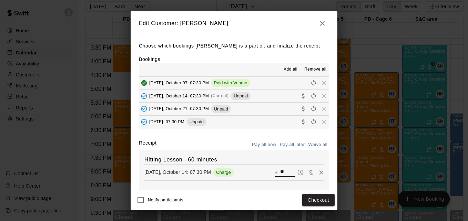
click at [282, 173] on input "**" at bounding box center [287, 172] width 15 height 9
type input "*"
type input "***"
click at [313, 201] on button "Checkout" at bounding box center [318, 200] width 32 height 13
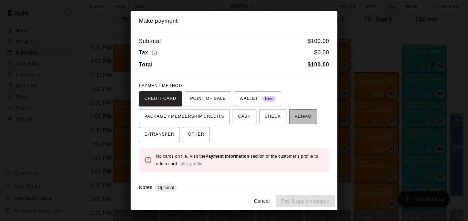
click at [300, 120] on span "VENMO" at bounding box center [303, 116] width 17 height 11
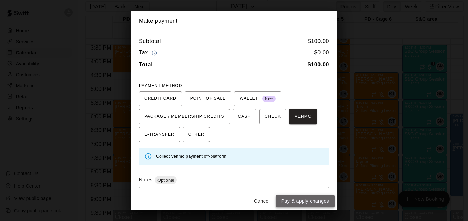
click at [318, 203] on button "Pay & apply changes" at bounding box center [305, 201] width 59 height 13
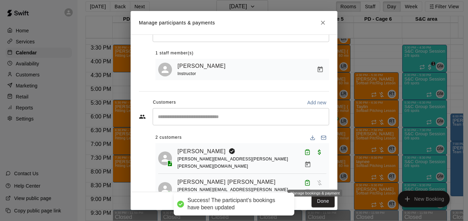
click at [311, 192] on icon "Manage bookings & payment" at bounding box center [307, 195] width 7 height 7
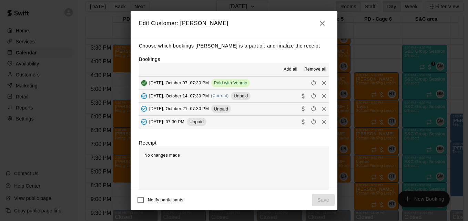
click at [269, 99] on button "[DATE], October 14: 07:30 PM (Current) Unpaid" at bounding box center [234, 96] width 190 height 13
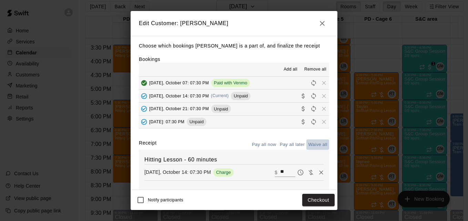
click at [314, 146] on button "Waive all" at bounding box center [318, 145] width 23 height 11
type input "*"
click at [324, 203] on button "Save" at bounding box center [323, 200] width 23 height 13
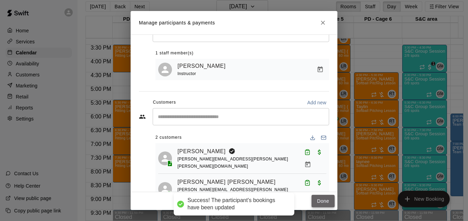
click at [324, 201] on button "Done" at bounding box center [323, 201] width 23 height 13
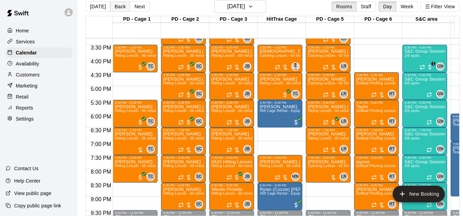
click at [112, 7] on button "Back" at bounding box center [120, 6] width 20 height 10
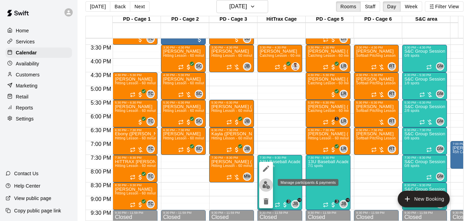
click at [265, 186] on img "edit" at bounding box center [266, 185] width 8 height 8
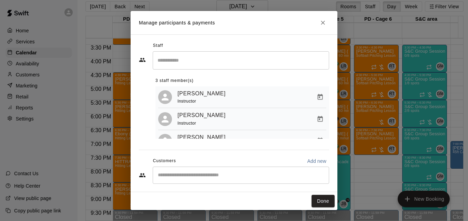
scroll to position [73, 0]
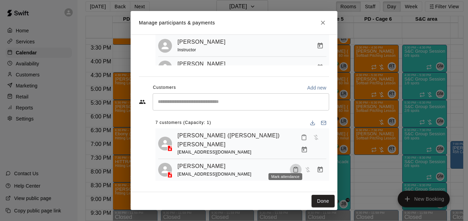
click at [293, 167] on icon "Mark attendance" at bounding box center [296, 170] width 6 height 6
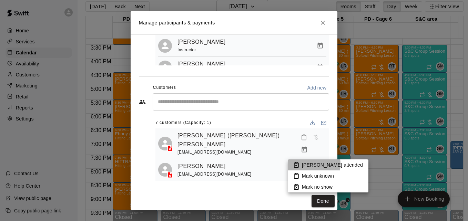
click at [301, 164] on li "[PERSON_NAME] attended" at bounding box center [328, 165] width 81 height 11
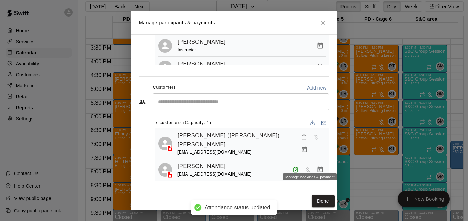
click at [317, 167] on icon "Manage bookings & payment" at bounding box center [320, 170] width 7 height 7
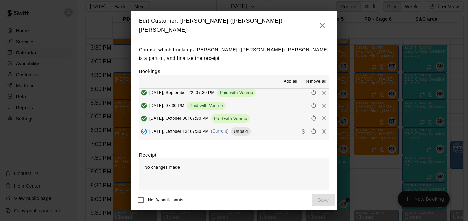
scroll to position [41, 0]
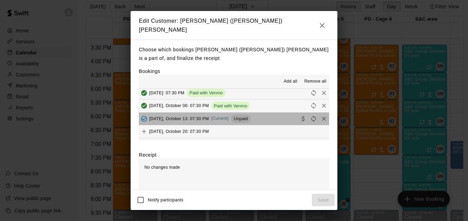
click at [272, 118] on button "[DATE], October 13: 07:30 PM (Current) Unpaid" at bounding box center [234, 119] width 190 height 13
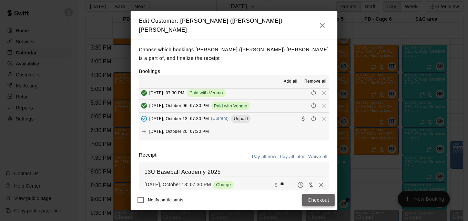
click at [312, 202] on button "Checkout" at bounding box center [318, 200] width 32 height 13
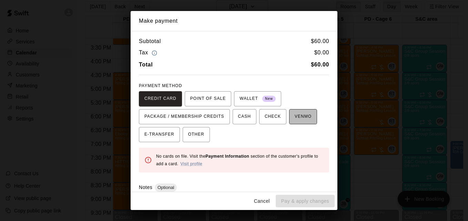
click at [299, 118] on span "VENMO" at bounding box center [303, 116] width 17 height 11
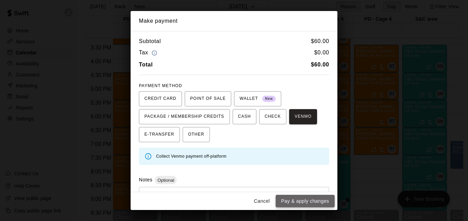
click at [316, 200] on button "Pay & apply changes" at bounding box center [305, 201] width 59 height 13
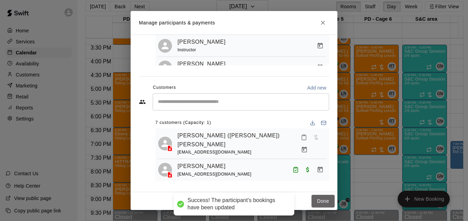
click at [316, 200] on button "Done" at bounding box center [323, 201] width 23 height 13
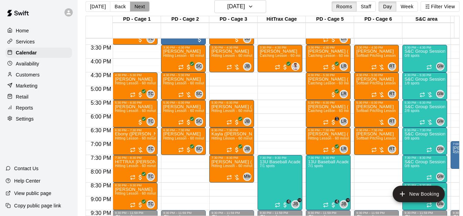
click at [138, 7] on button "Next" at bounding box center [139, 6] width 19 height 10
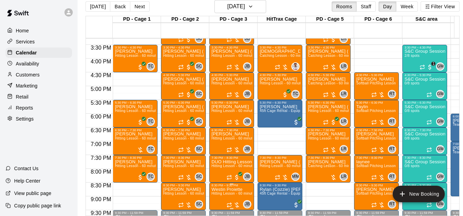
click at [231, 190] on p "Westin Proiette" at bounding box center [231, 190] width 41 height 0
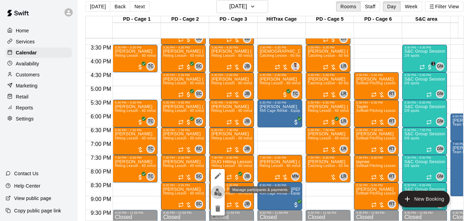
click at [219, 192] on img "edit" at bounding box center [218, 193] width 8 height 8
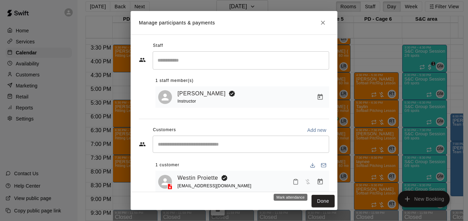
click at [293, 183] on icon "Mark attendance" at bounding box center [296, 182] width 6 height 6
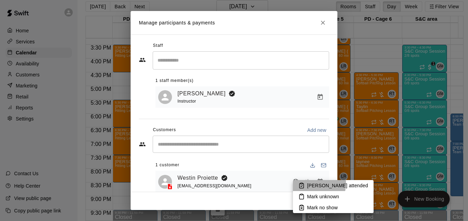
click at [312, 184] on p "[PERSON_NAME] attended" at bounding box center [337, 185] width 61 height 7
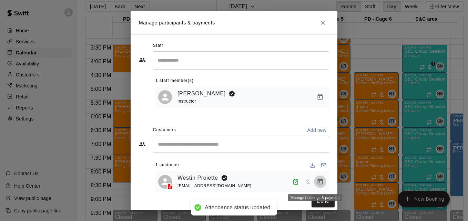
click at [317, 184] on icon "Manage bookings & payment" at bounding box center [320, 182] width 7 height 7
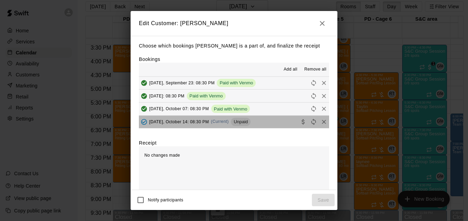
click at [276, 121] on button "[DATE], October 14: 08:30 PM (Current) Unpaid" at bounding box center [234, 122] width 190 height 13
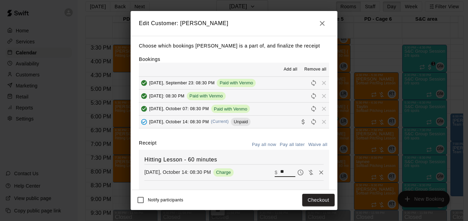
click at [280, 172] on input "**" at bounding box center [287, 172] width 15 height 9
type input "**"
click at [319, 203] on button "Checkout" at bounding box center [318, 200] width 32 height 13
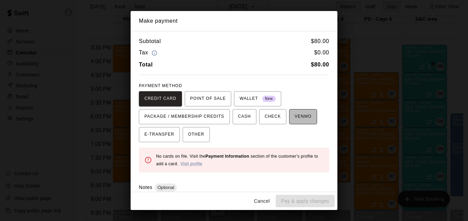
click at [296, 122] on span "VENMO" at bounding box center [303, 116] width 17 height 11
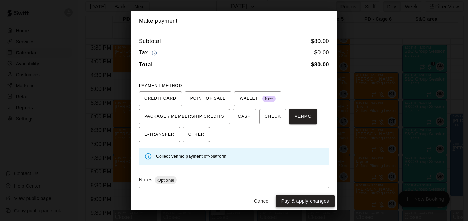
click at [311, 200] on button "Pay & apply changes" at bounding box center [305, 201] width 59 height 13
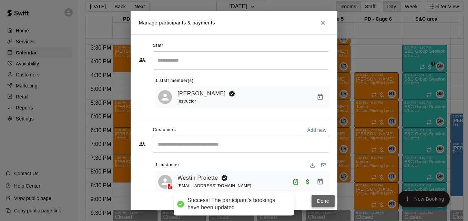
click at [317, 202] on button "Done" at bounding box center [323, 201] width 23 height 13
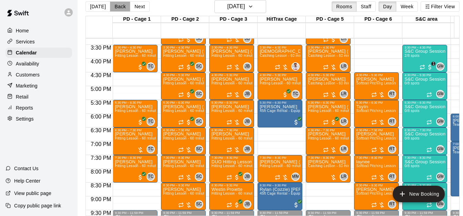
click at [119, 10] on button "Back" at bounding box center [120, 6] width 20 height 10
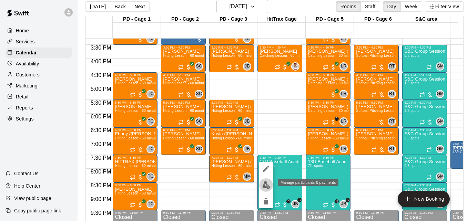
click at [270, 184] on img "edit" at bounding box center [266, 185] width 8 height 8
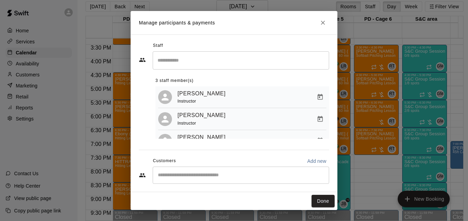
scroll to position [73, 0]
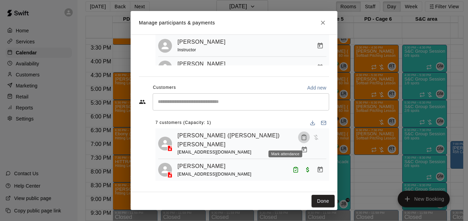
click at [298, 143] on button "Mark attendance" at bounding box center [304, 138] width 12 height 12
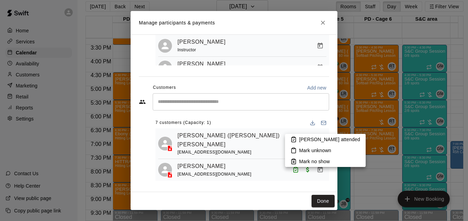
click at [306, 144] on li "[PERSON_NAME] attended" at bounding box center [325, 139] width 81 height 11
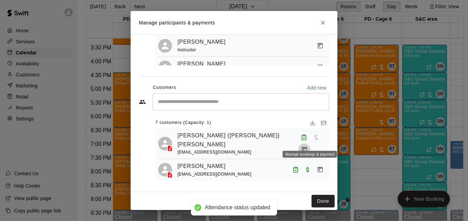
click at [308, 147] on icon "Manage bookings & payment" at bounding box center [304, 150] width 7 height 7
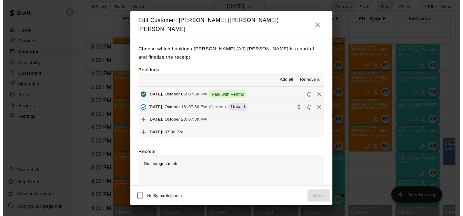
scroll to position [55, 0]
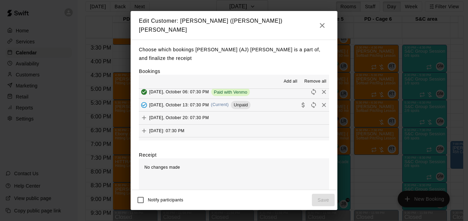
click at [270, 104] on button "[DATE], October 13: 07:30 PM (Current) Unpaid" at bounding box center [234, 105] width 190 height 13
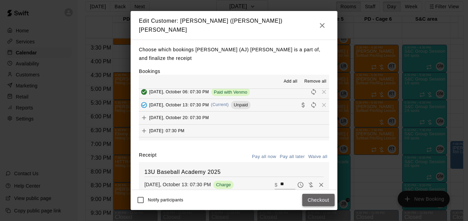
click at [327, 198] on button "Checkout" at bounding box center [318, 200] width 32 height 13
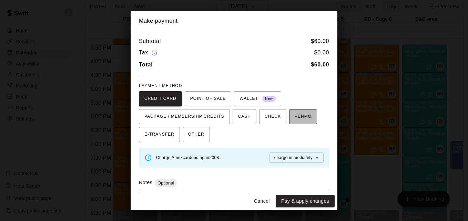
click at [295, 116] on span "VENMO" at bounding box center [303, 116] width 17 height 11
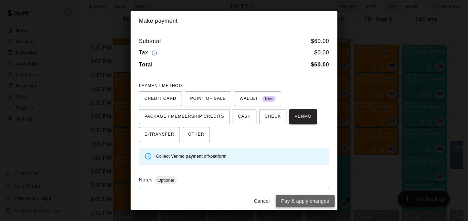
click at [311, 200] on button "Pay & apply changes" at bounding box center [305, 201] width 59 height 13
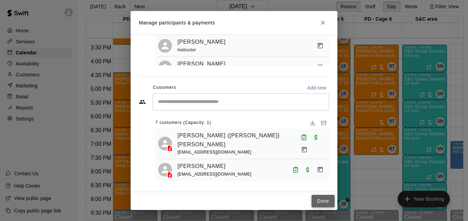
click at [317, 202] on button "Done" at bounding box center [323, 201] width 23 height 13
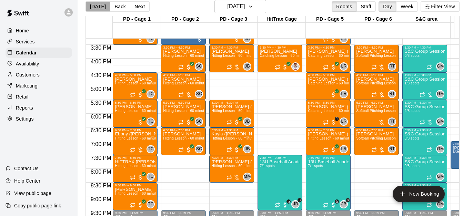
click at [98, 7] on button "[DATE]" at bounding box center [98, 6] width 25 height 10
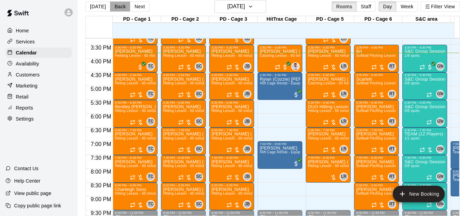
click at [119, 8] on button "Back" at bounding box center [120, 6] width 20 height 10
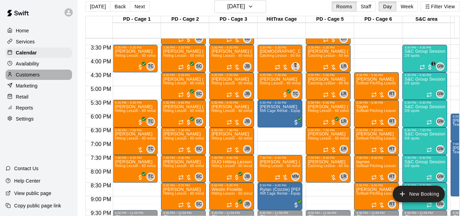
click at [44, 77] on div "Customers" at bounding box center [39, 75] width 67 height 10
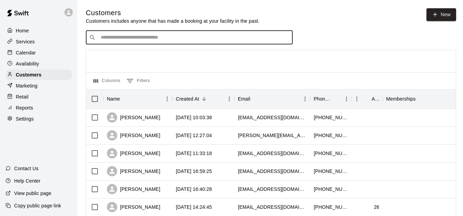
click at [130, 40] on input "Search customers by name or email" at bounding box center [194, 37] width 191 height 7
type input "*****"
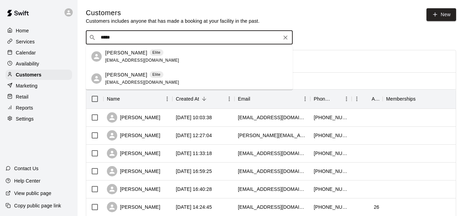
click at [165, 79] on div "[PERSON_NAME] Elite [EMAIL_ADDRESS][DOMAIN_NAME]" at bounding box center [196, 78] width 182 height 15
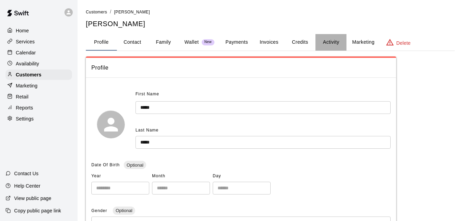
click at [322, 42] on button "Activity" at bounding box center [331, 42] width 31 height 17
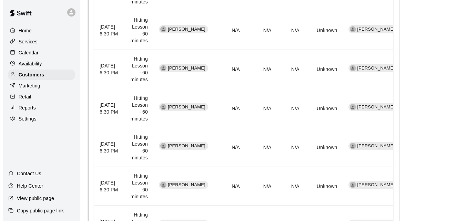
scroll to position [468, 0]
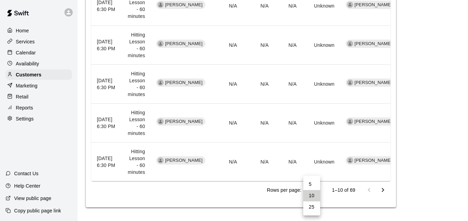
click at [310, 208] on li "25" at bounding box center [311, 207] width 17 height 11
type input "**"
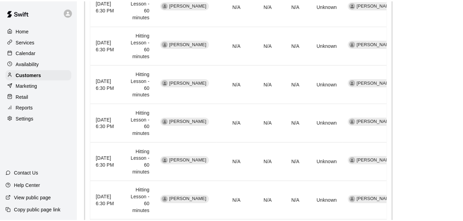
scroll to position [989, 0]
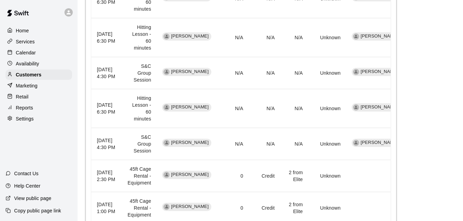
scroll to position [630, 0]
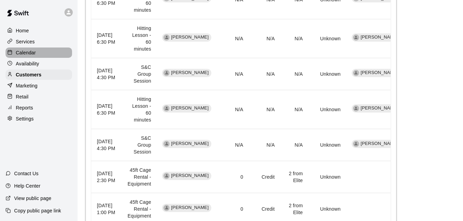
click at [44, 49] on div "Calendar" at bounding box center [39, 53] width 67 height 10
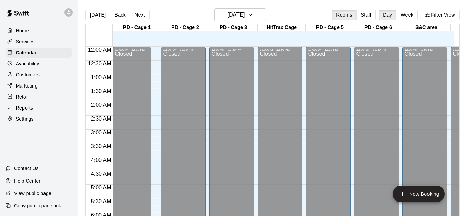
scroll to position [436, 0]
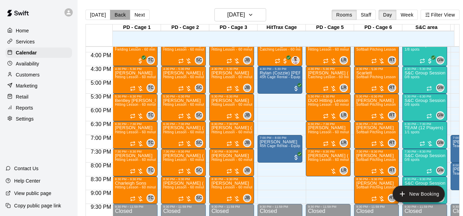
click at [119, 15] on button "Back" at bounding box center [120, 15] width 20 height 10
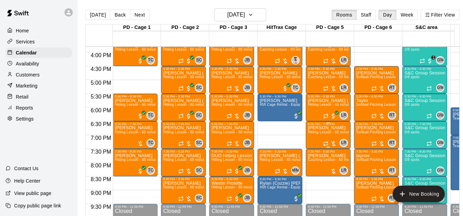
click at [331, 126] on div "6:30 PM – 7:30 PM" at bounding box center [328, 123] width 41 height 3
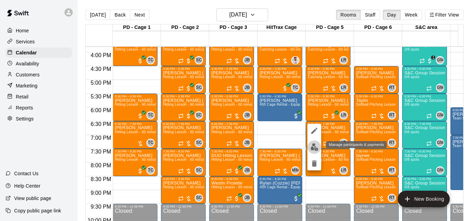
click at [319, 147] on button "edit" at bounding box center [315, 147] width 14 height 13
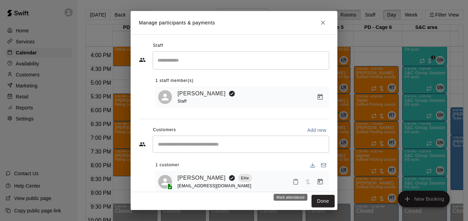
click at [294, 184] on button "Mark attendance" at bounding box center [296, 182] width 12 height 12
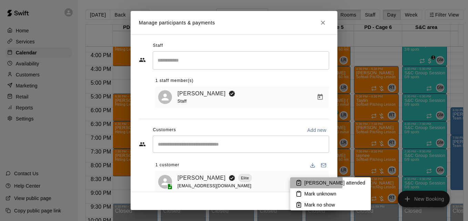
click at [315, 182] on p "[PERSON_NAME] attended" at bounding box center [334, 183] width 61 height 7
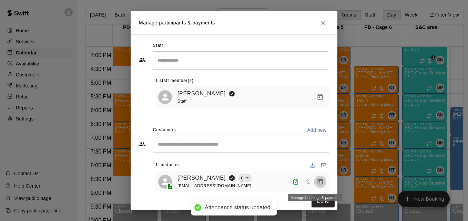
click at [318, 183] on icon "Manage bookings & payment" at bounding box center [320, 182] width 5 height 6
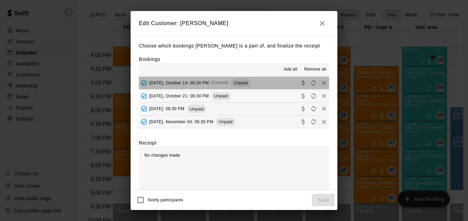
click at [270, 85] on button "[DATE], October 14: 06:30 PM (Current) Unpaid" at bounding box center [234, 83] width 190 height 13
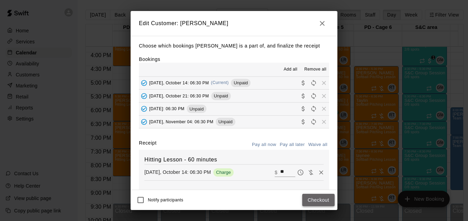
click at [321, 203] on button "Checkout" at bounding box center [318, 200] width 32 height 13
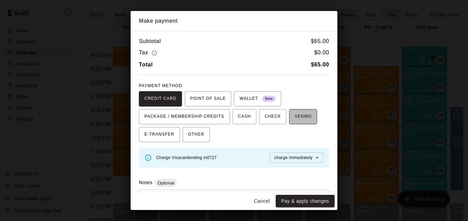
click at [299, 122] on span "VENMO" at bounding box center [303, 116] width 17 height 11
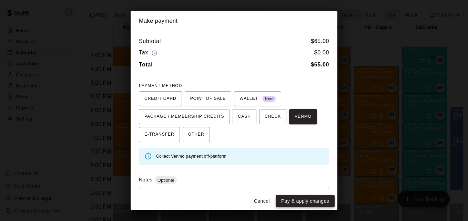
click at [315, 204] on button "Pay & apply changes" at bounding box center [305, 201] width 59 height 13
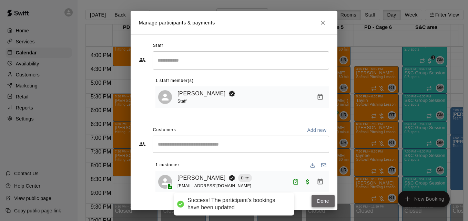
click at [322, 198] on button "Done" at bounding box center [323, 201] width 23 height 13
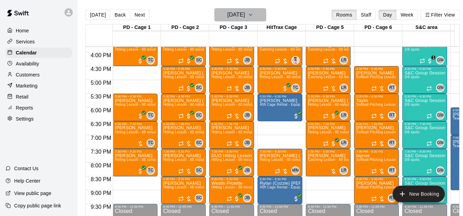
click at [258, 14] on button "[DATE]" at bounding box center [240, 14] width 52 height 13
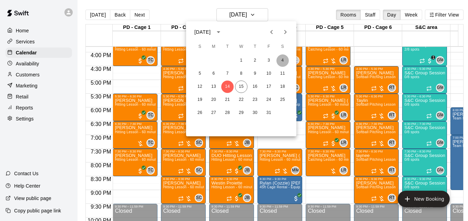
click at [280, 62] on button "4" at bounding box center [283, 60] width 12 height 12
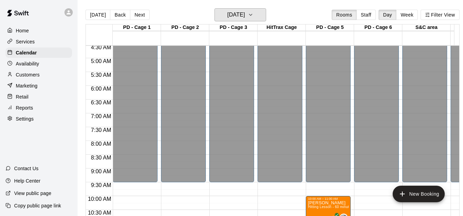
scroll to position [281, 0]
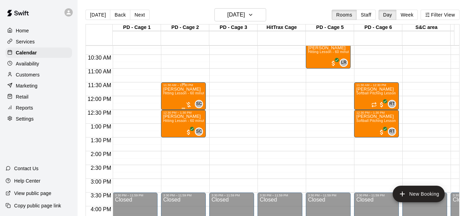
click at [175, 89] on p "[PERSON_NAME]" at bounding box center [183, 89] width 41 height 0
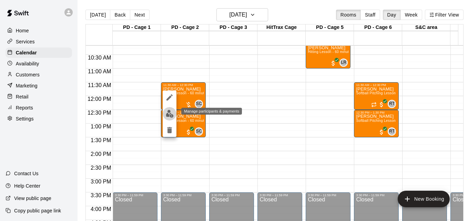
click at [170, 109] on button "edit" at bounding box center [170, 113] width 14 height 13
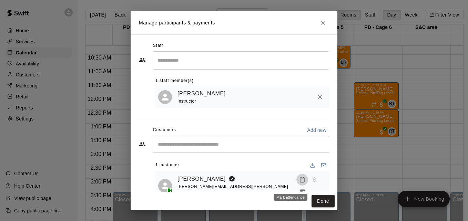
click at [299, 183] on icon "Mark attendance" at bounding box center [302, 180] width 6 height 6
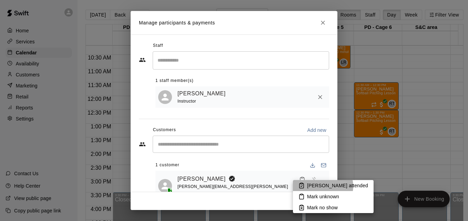
click at [323, 187] on p "[PERSON_NAME] attended" at bounding box center [337, 185] width 61 height 7
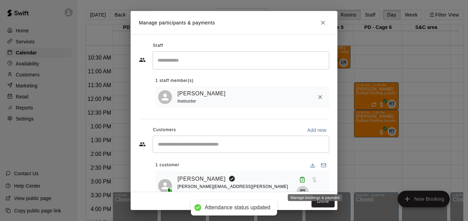
click at [306, 189] on icon "Manage bookings & payment" at bounding box center [302, 192] width 5 height 6
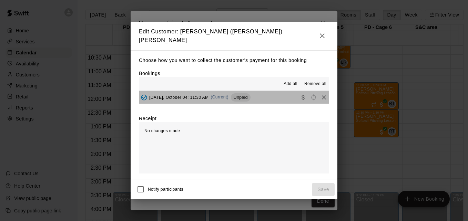
click at [271, 97] on button "[DATE], October 04: 11:30 AM (Current) Unpaid" at bounding box center [234, 97] width 190 height 13
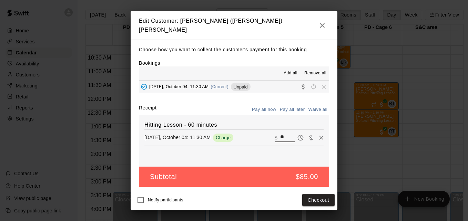
click at [286, 134] on input "**" at bounding box center [287, 137] width 15 height 9
type input "**"
click at [324, 201] on button "Checkout" at bounding box center [318, 200] width 32 height 13
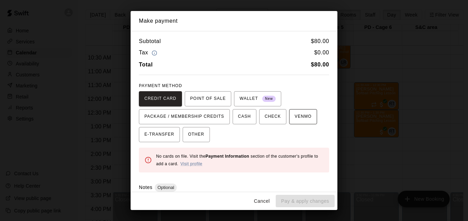
click at [295, 119] on span "VENMO" at bounding box center [303, 116] width 17 height 11
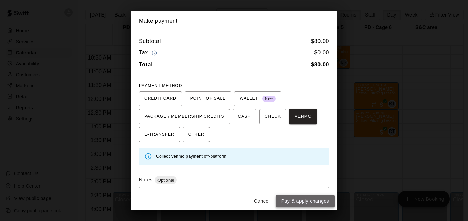
click at [309, 201] on button "Pay & apply changes" at bounding box center [305, 201] width 59 height 13
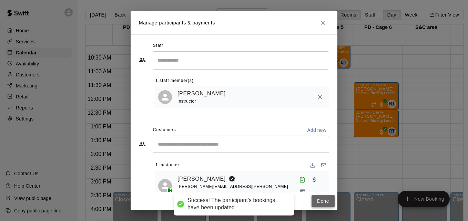
click at [321, 201] on button "Done" at bounding box center [323, 201] width 23 height 13
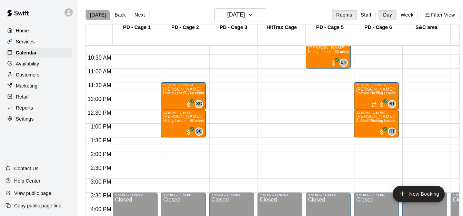
click at [97, 17] on button "[DATE]" at bounding box center [98, 15] width 25 height 10
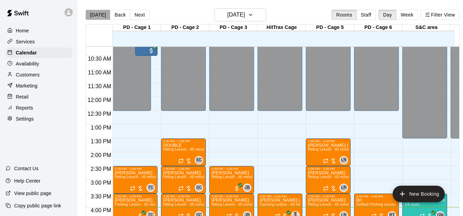
click at [100, 15] on button "[DATE]" at bounding box center [98, 15] width 25 height 10
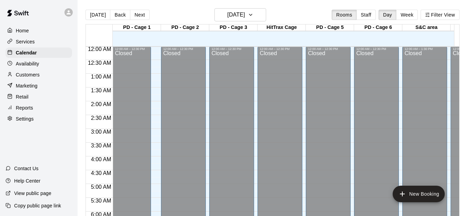
scroll to position [0, 0]
click at [101, 14] on button "[DATE]" at bounding box center [98, 15] width 25 height 10
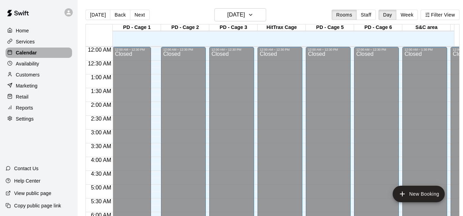
click at [56, 55] on div "Calendar" at bounding box center [39, 53] width 67 height 10
click at [121, 15] on button "Back" at bounding box center [120, 15] width 20 height 10
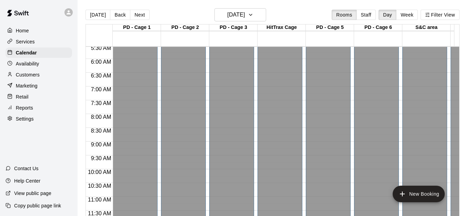
scroll to position [460, 0]
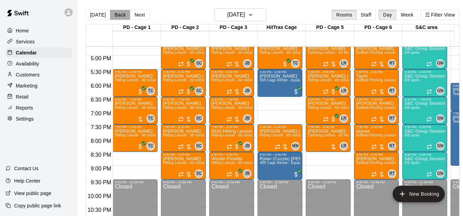
click at [122, 12] on button "Back" at bounding box center [120, 15] width 20 height 10
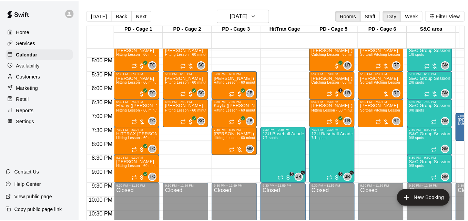
scroll to position [307, 0]
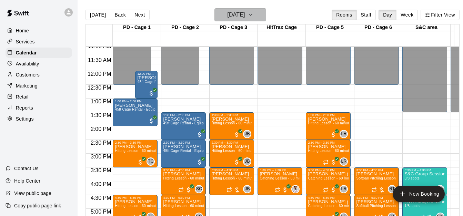
click at [241, 11] on h6 "[DATE]" at bounding box center [236, 15] width 18 height 10
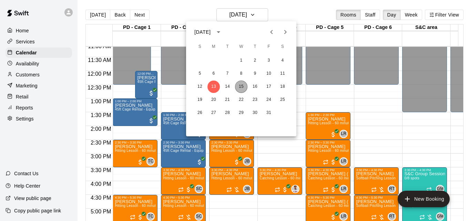
click at [240, 85] on button "15" at bounding box center [241, 87] width 12 height 12
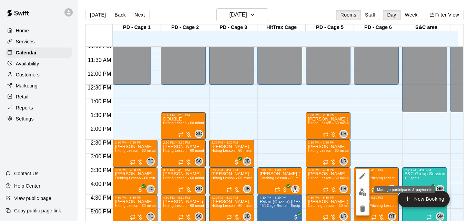
click at [362, 191] on img "edit" at bounding box center [363, 193] width 8 height 8
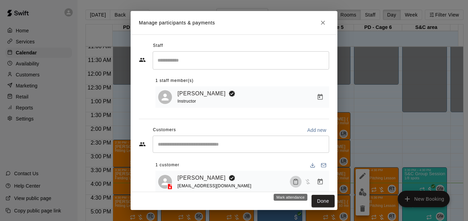
click at [295, 180] on rect "Mark attendance" at bounding box center [296, 179] width 2 height 1
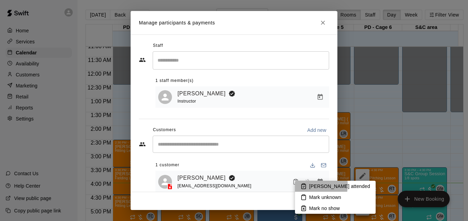
click at [309, 186] on li "[PERSON_NAME] attended" at bounding box center [335, 186] width 81 height 11
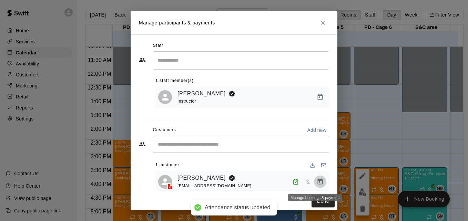
click at [318, 184] on icon "Manage bookings & payment" at bounding box center [320, 182] width 5 height 6
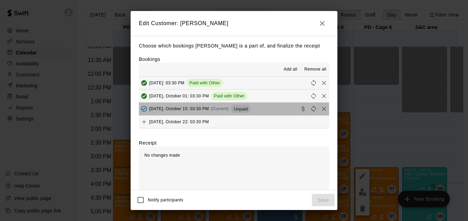
click at [272, 112] on button "[DATE], October 15: 03:30 PM (Current) Unpaid" at bounding box center [234, 109] width 190 height 13
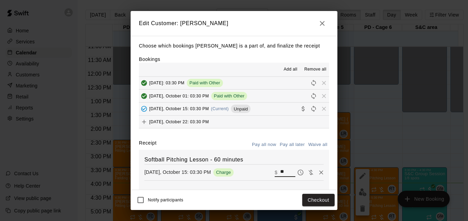
click at [280, 170] on input "**" at bounding box center [287, 172] width 15 height 9
type input "**"
click at [316, 203] on button "Checkout" at bounding box center [318, 200] width 32 height 13
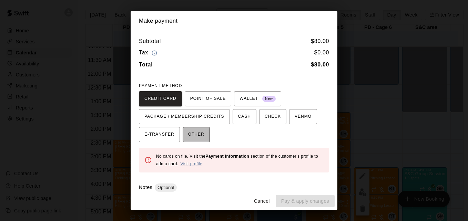
click at [204, 136] on button "OTHER" at bounding box center [196, 134] width 27 height 15
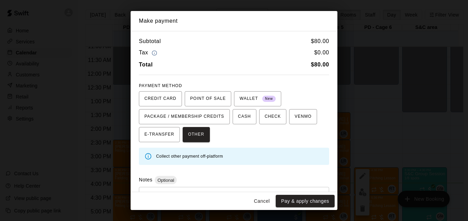
click at [212, 188] on div "* ​" at bounding box center [234, 203] width 190 height 32
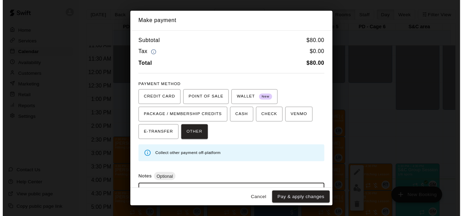
scroll to position [33, 0]
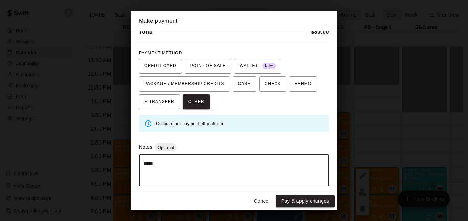
type textarea "*****"
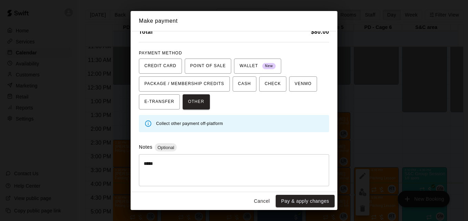
click at [298, 209] on div "Cancel Pay & apply changes" at bounding box center [234, 201] width 207 height 18
click at [301, 204] on button "Pay & apply changes" at bounding box center [305, 201] width 59 height 13
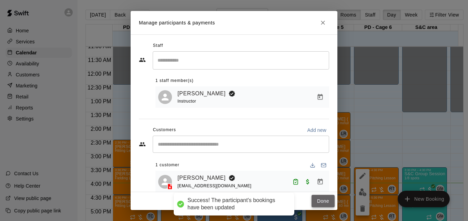
click at [320, 198] on button "Done" at bounding box center [323, 201] width 23 height 13
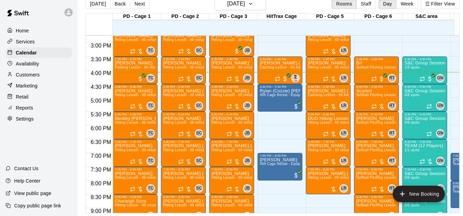
scroll to position [417, 0]
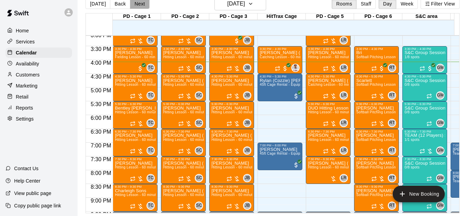
click at [136, 1] on button "Next" at bounding box center [139, 4] width 19 height 10
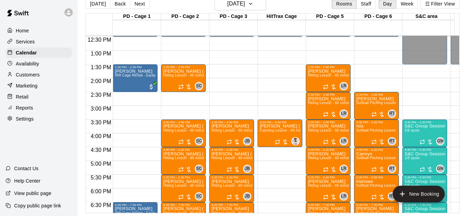
scroll to position [330, 0]
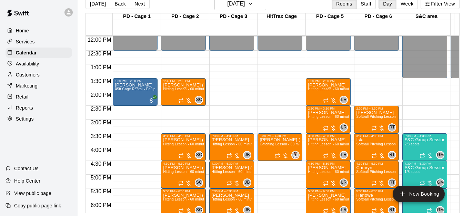
click at [137, 146] on div "12:00 AM – 12:30 PM Closed 1:30 PM – 2:30 PM [PERSON_NAME] 45ft Cage Rental - E…" at bounding box center [135, 37] width 45 height 662
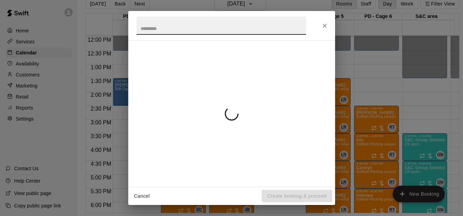
scroll to position [11, 0]
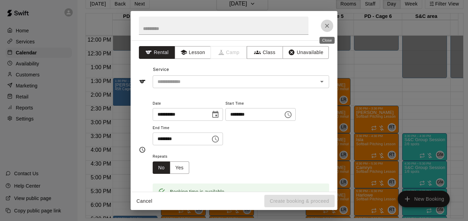
click at [326, 28] on icon "Close" at bounding box center [327, 25] width 7 height 7
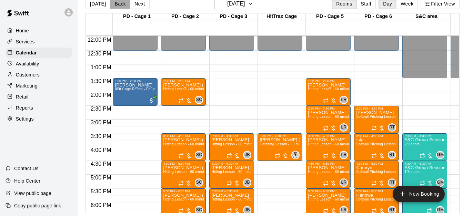
click at [118, 6] on button "Back" at bounding box center [120, 4] width 20 height 10
click at [118, 6] on div "[DATE] Back [DATE][DATE] Rooms Staff Day Week Filter View PD - Cage 1 16 Thu PD…" at bounding box center [273, 105] width 374 height 216
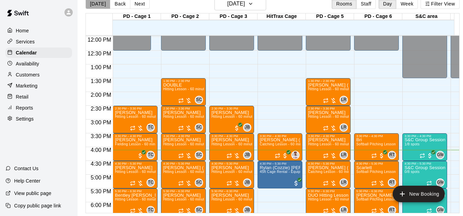
click at [103, 4] on button "[DATE]" at bounding box center [98, 4] width 25 height 10
click at [116, 4] on button "Back" at bounding box center [120, 4] width 20 height 10
click at [116, 4] on div "[DATE] Back [DATE][DATE] Rooms Staff Day Week Filter View PD - Cage 1 15 Wed PD…" at bounding box center [273, 105] width 374 height 216
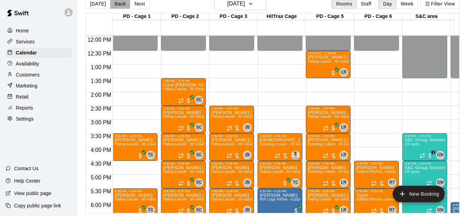
click at [116, 4] on button "Back" at bounding box center [120, 4] width 20 height 10
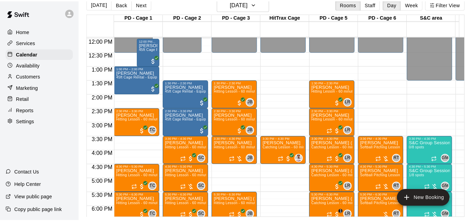
scroll to position [483, 0]
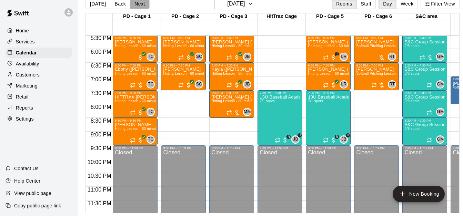
click at [140, 4] on button "Next" at bounding box center [139, 4] width 19 height 10
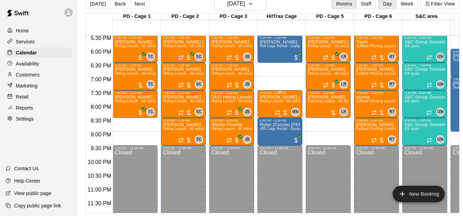
click at [272, 103] on span "Hitting Lesson - 60 minutes" at bounding box center [282, 101] width 45 height 4
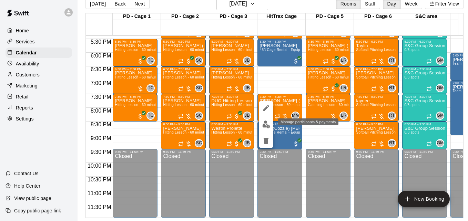
click at [267, 123] on img "edit" at bounding box center [266, 125] width 8 height 8
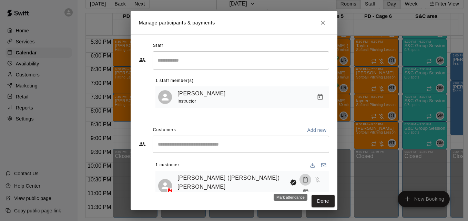
click at [302, 183] on icon "Mark attendance" at bounding box center [305, 180] width 6 height 6
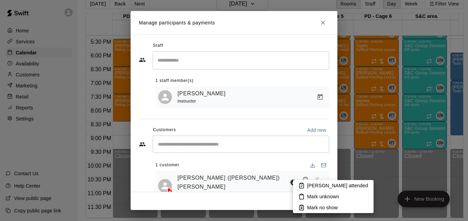
click at [310, 184] on p "[PERSON_NAME] attended" at bounding box center [337, 185] width 61 height 7
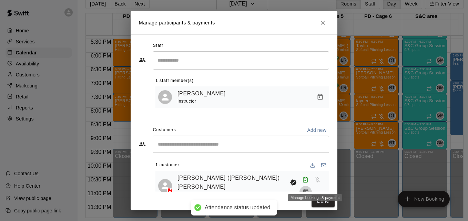
click at [308, 189] on icon "Manage bookings & payment" at bounding box center [305, 192] width 5 height 6
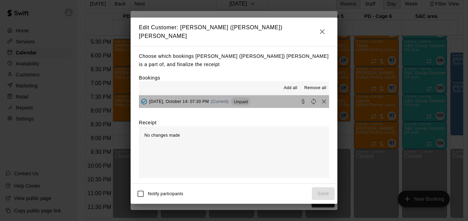
click at [266, 103] on button "[DATE], October 14: 07:30 PM (Current) Unpaid" at bounding box center [234, 102] width 190 height 13
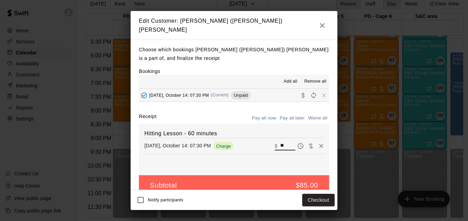
click at [280, 144] on input "**" at bounding box center [287, 146] width 15 height 9
type input "**"
click at [322, 197] on button "Checkout" at bounding box center [318, 200] width 32 height 13
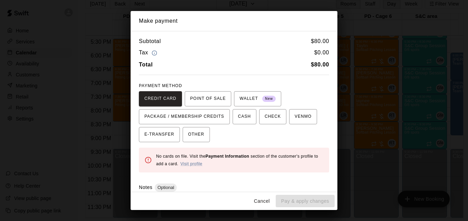
click at [210, 132] on div "CREDIT CARD POINT OF SALE WALLET New PACKAGE / MEMBERSHIP CREDITS CASH CHECK VE…" at bounding box center [234, 116] width 190 height 51
click at [197, 133] on span "OTHER" at bounding box center [196, 134] width 16 height 11
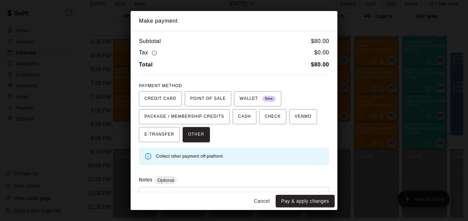
click at [203, 188] on div "* ​" at bounding box center [234, 203] width 190 height 32
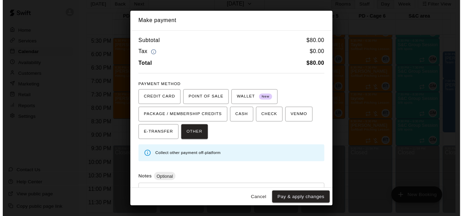
scroll to position [33, 0]
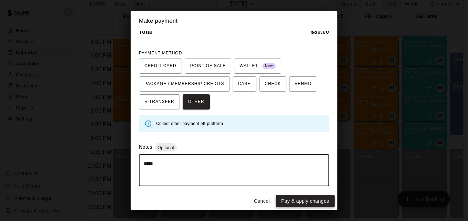
type textarea "*****"
click at [297, 200] on button "Pay & apply changes" at bounding box center [305, 201] width 59 height 13
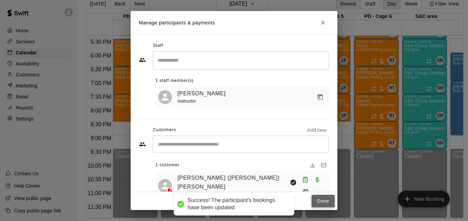
click at [320, 202] on button "Done" at bounding box center [323, 201] width 23 height 13
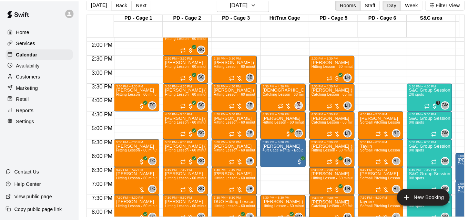
scroll to position [373, 0]
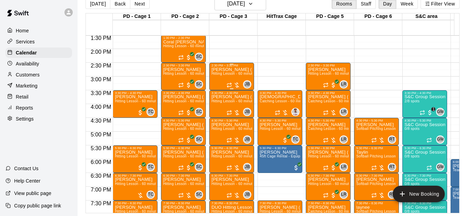
click at [231, 75] on span "Hitting Lesson - 60 minutes" at bounding box center [233, 74] width 45 height 4
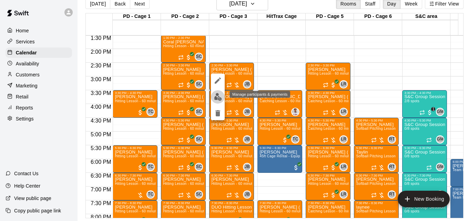
click at [220, 98] on img "edit" at bounding box center [218, 97] width 8 height 8
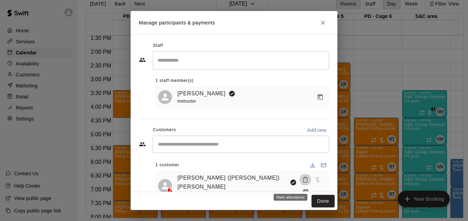
click at [302, 183] on icon "Mark attendance" at bounding box center [305, 180] width 6 height 6
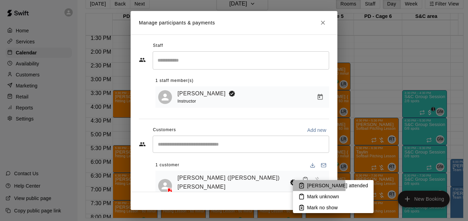
click at [302, 187] on icon at bounding box center [302, 186] width 6 height 6
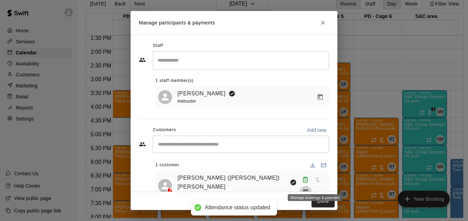
click at [308, 189] on icon "Manage bookings & payment" at bounding box center [305, 192] width 5 height 6
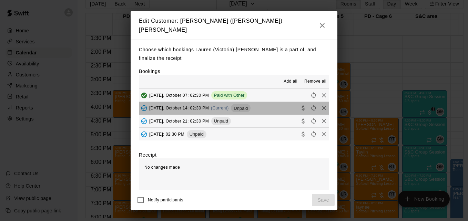
click at [267, 106] on button "[DATE], October 14: 02:30 PM (Current) Unpaid" at bounding box center [234, 108] width 190 height 13
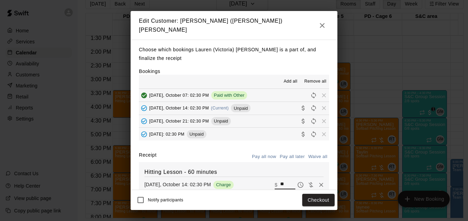
click at [282, 182] on input "**" at bounding box center [287, 185] width 15 height 9
type input "**"
click at [325, 197] on button "Checkout" at bounding box center [318, 200] width 32 height 13
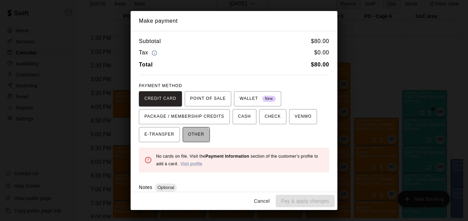
click at [188, 138] on span "OTHER" at bounding box center [196, 134] width 16 height 11
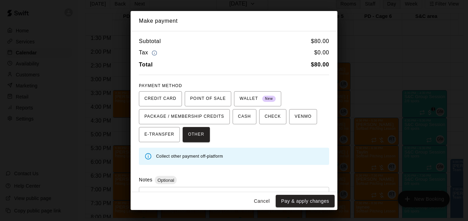
click at [198, 192] on div "* ​" at bounding box center [234, 203] width 190 height 32
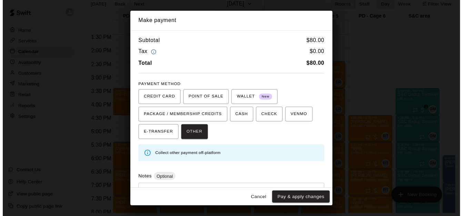
scroll to position [33, 0]
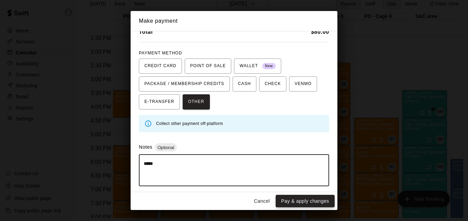
type textarea "*****"
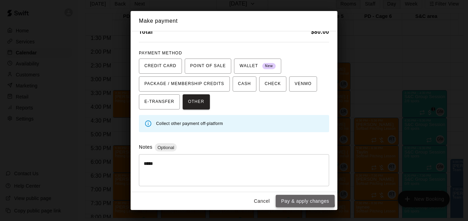
click at [283, 199] on button "Pay & apply changes" at bounding box center [305, 201] width 59 height 13
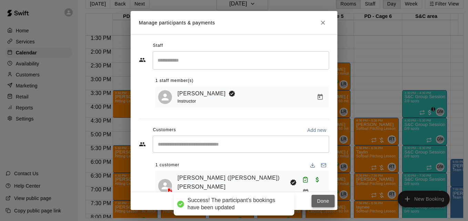
click at [320, 200] on button "Done" at bounding box center [323, 201] width 23 height 13
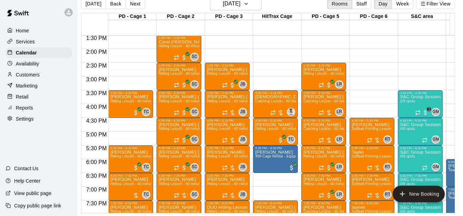
scroll to position [0, 282]
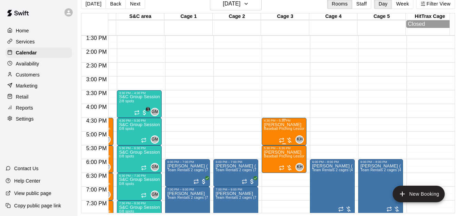
click at [279, 127] on span "Baseball Pitching Lesson - 60 minutes" at bounding box center [295, 129] width 63 height 4
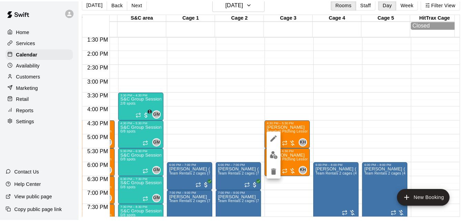
scroll to position [11, 3]
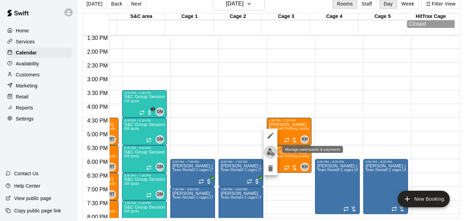
click at [270, 150] on img "edit" at bounding box center [271, 152] width 8 height 8
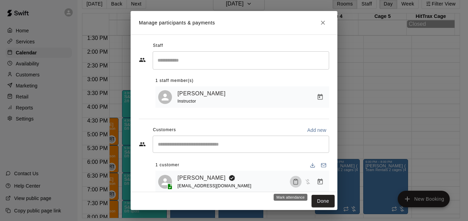
click at [294, 182] on icon "Mark attendance" at bounding box center [296, 182] width 4 height 5
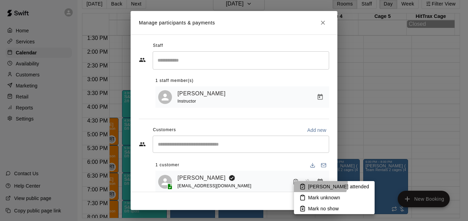
click at [319, 183] on li "[PERSON_NAME] attended" at bounding box center [334, 186] width 81 height 11
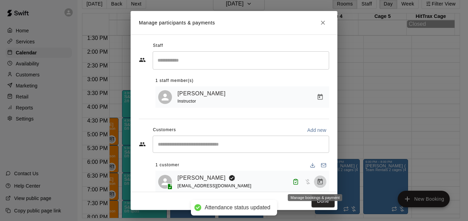
click at [317, 184] on icon "Manage bookings & payment" at bounding box center [320, 182] width 7 height 7
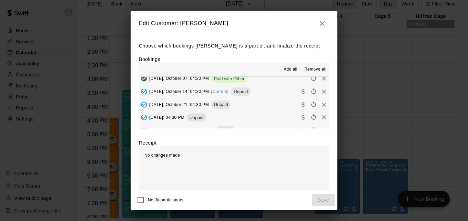
scroll to position [69, 0]
click at [270, 80] on button "[DATE], October 14: 04:30 PM (Current) Unpaid" at bounding box center [234, 79] width 190 height 13
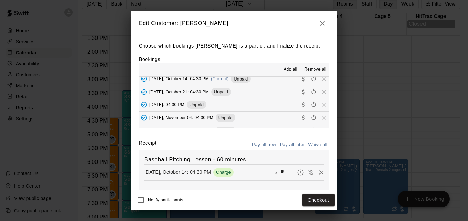
click at [281, 170] on input "**" at bounding box center [287, 172] width 15 height 9
type input "**"
click at [307, 199] on button "Checkout" at bounding box center [318, 200] width 32 height 13
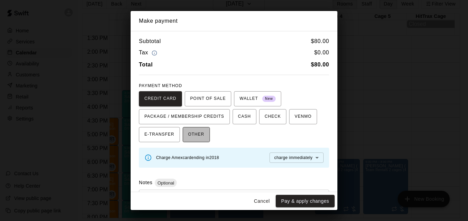
click at [197, 137] on span "OTHER" at bounding box center [196, 134] width 16 height 11
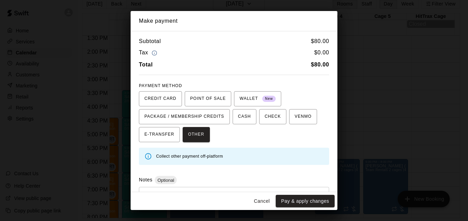
click at [216, 190] on div "* ​" at bounding box center [234, 203] width 190 height 32
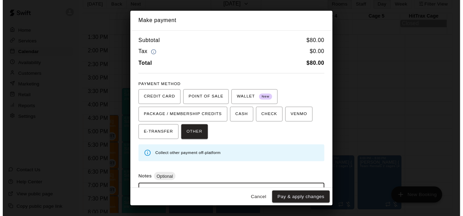
scroll to position [33, 0]
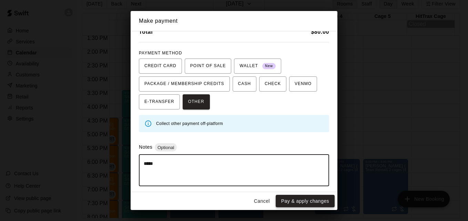
type textarea "*****"
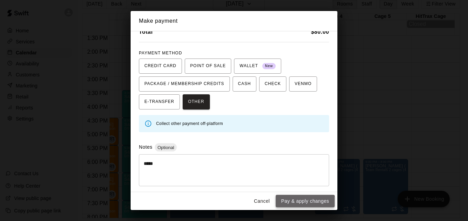
click at [291, 207] on button "Pay & apply changes" at bounding box center [305, 201] width 59 height 13
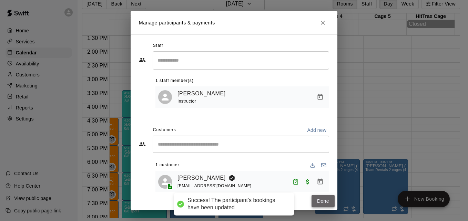
click at [327, 202] on button "Done" at bounding box center [323, 201] width 23 height 13
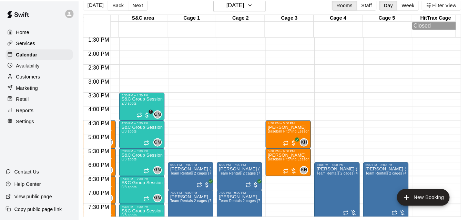
scroll to position [0, 0]
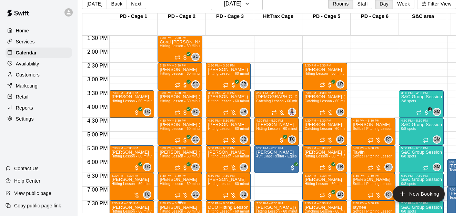
click at [180, 208] on p "[PERSON_NAME]" at bounding box center [180, 208] width 41 height 0
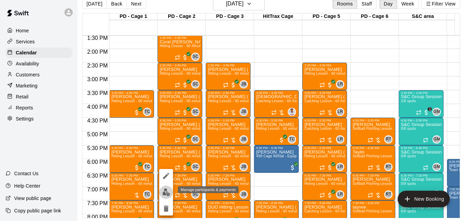
click at [167, 194] on img "edit" at bounding box center [166, 193] width 8 height 8
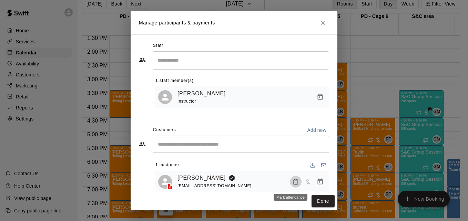
click at [290, 183] on button "Mark attendance" at bounding box center [296, 182] width 12 height 12
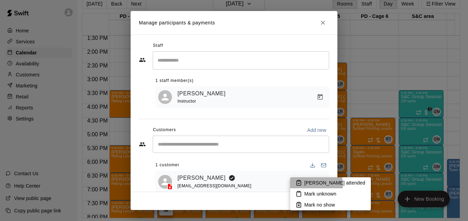
click at [303, 185] on li "[PERSON_NAME] attended" at bounding box center [330, 183] width 81 height 11
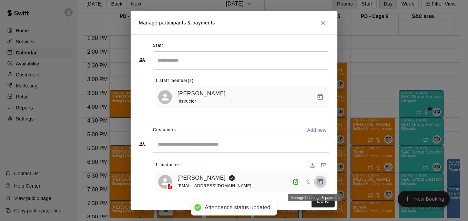
click at [317, 182] on icon "Manage bookings & payment" at bounding box center [320, 182] width 7 height 7
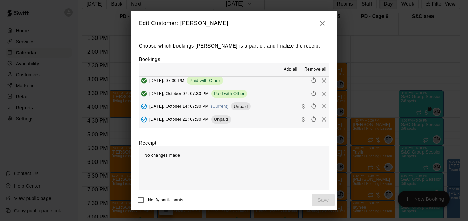
scroll to position [276, 0]
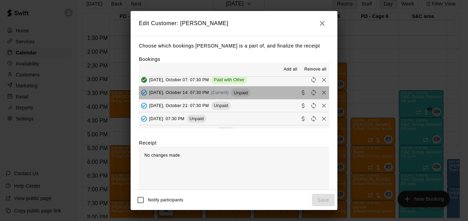
click at [270, 97] on button "[DATE], October 14: 07:30 PM (Current) Unpaid" at bounding box center [234, 93] width 190 height 13
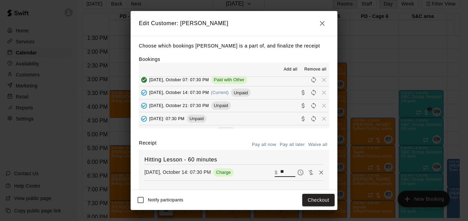
click at [280, 173] on input "**" at bounding box center [287, 172] width 15 height 9
type input "**"
click at [314, 206] on button "Checkout" at bounding box center [318, 200] width 32 height 13
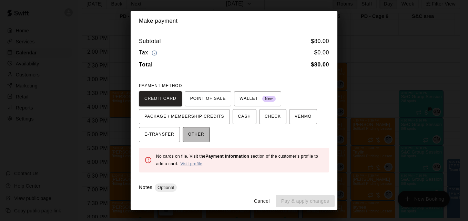
click at [197, 135] on span "OTHER" at bounding box center [196, 134] width 16 height 11
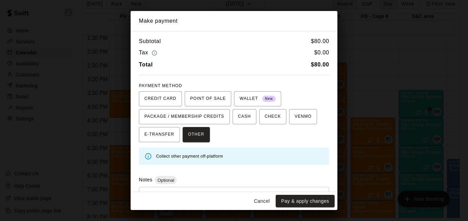
click at [211, 188] on div "* ​" at bounding box center [234, 203] width 190 height 32
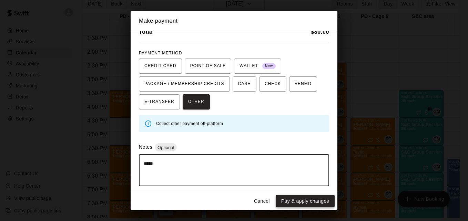
type textarea "*****"
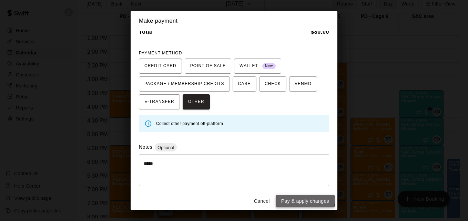
click at [285, 200] on button "Pay & apply changes" at bounding box center [305, 201] width 59 height 13
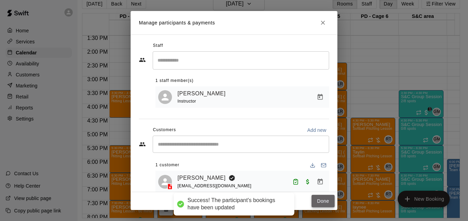
click at [323, 202] on button "Done" at bounding box center [323, 201] width 23 height 13
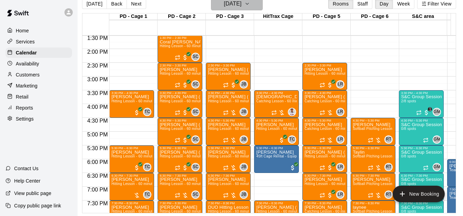
click at [263, 5] on button "[DATE]" at bounding box center [237, 3] width 52 height 13
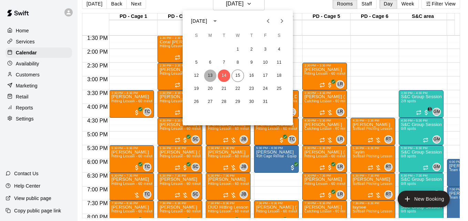
click at [209, 76] on button "13" at bounding box center [210, 76] width 12 height 12
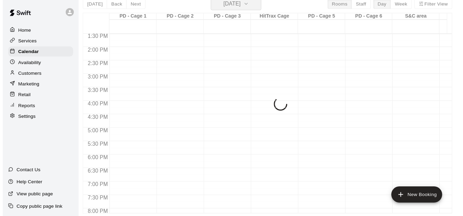
scroll to position [8, 3]
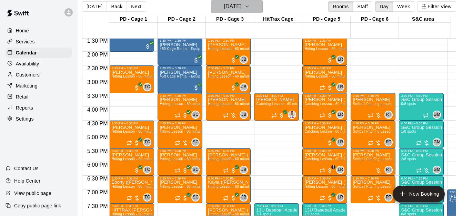
click at [250, 7] on icon "button" at bounding box center [247, 6] width 6 height 8
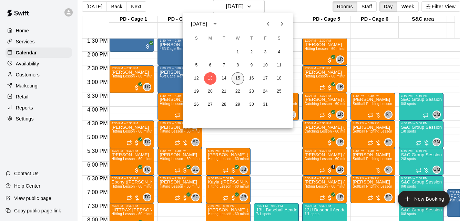
click at [240, 80] on button "15" at bounding box center [238, 78] width 12 height 12
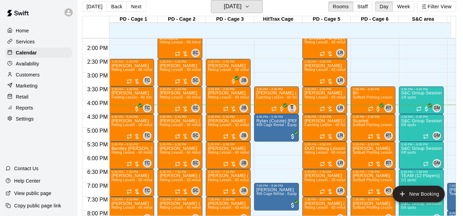
scroll to position [376, 0]
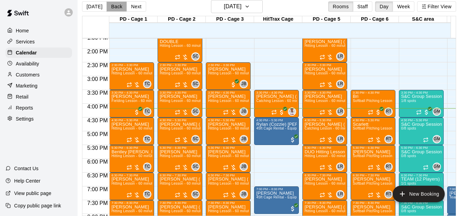
click at [115, 7] on button "Back" at bounding box center [117, 6] width 20 height 10
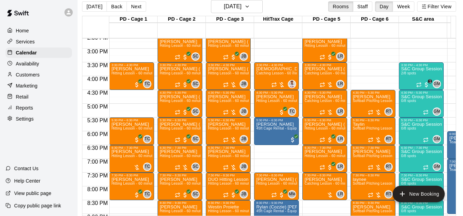
scroll to position [418, 0]
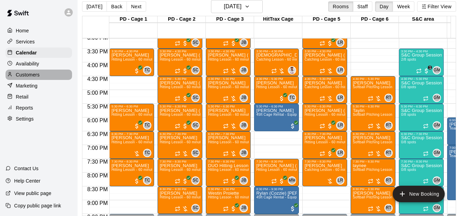
click at [48, 77] on div "Customers" at bounding box center [39, 75] width 67 height 10
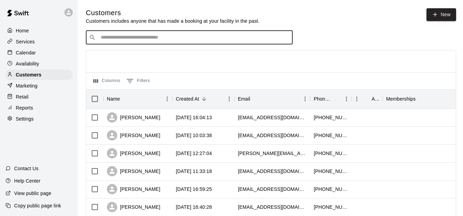
click at [125, 39] on input "Search customers by name or email" at bounding box center [194, 37] width 191 height 7
type input "******"
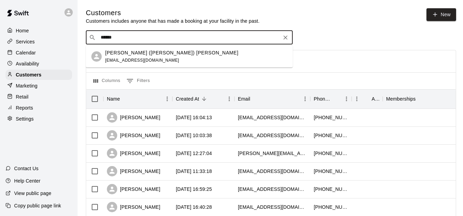
click at [173, 56] on div "[PERSON_NAME] ([PERSON_NAME]) [PERSON_NAME] [EMAIL_ADDRESS][DOMAIN_NAME]" at bounding box center [196, 56] width 182 height 15
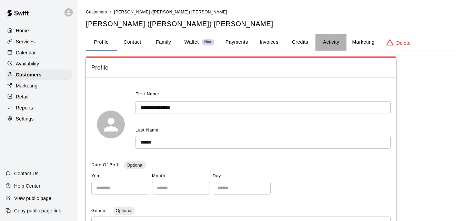
click at [336, 42] on button "Activity" at bounding box center [331, 42] width 31 height 17
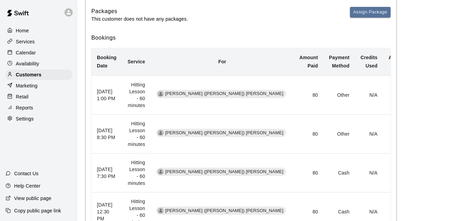
scroll to position [138, 0]
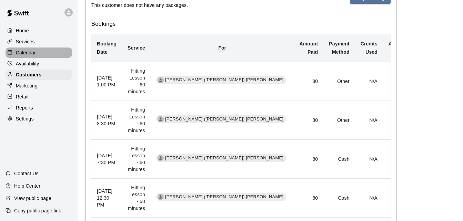
click at [34, 52] on p "Calendar" at bounding box center [26, 52] width 20 height 7
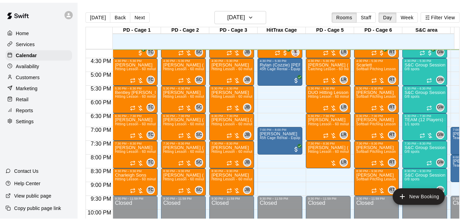
scroll to position [293, 0]
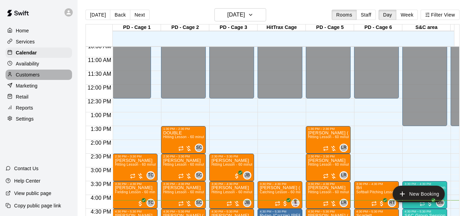
click at [44, 78] on div "Customers" at bounding box center [39, 75] width 67 height 10
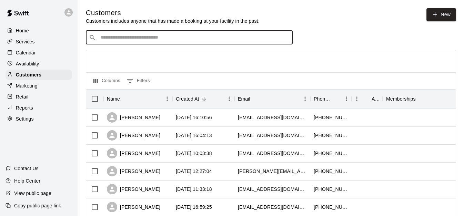
click at [129, 38] on input "Search customers by name or email" at bounding box center [194, 37] width 191 height 7
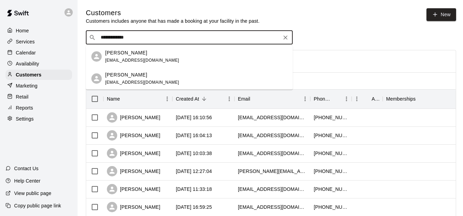
click at [123, 39] on input "**********" at bounding box center [189, 37] width 181 height 7
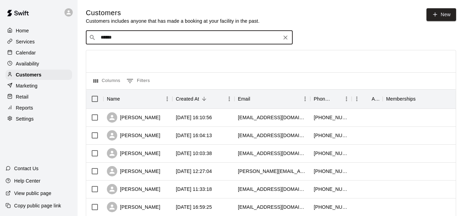
type input "******"
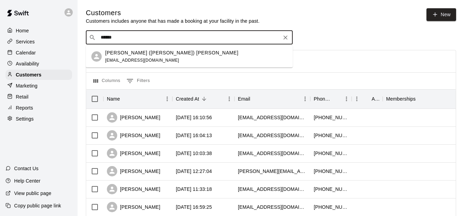
click at [124, 40] on input "******" at bounding box center [189, 37] width 181 height 7
click at [156, 58] on div "[PERSON_NAME] ([PERSON_NAME]) [PERSON_NAME] [EMAIL_ADDRESS][DOMAIN_NAME]" at bounding box center [171, 56] width 133 height 15
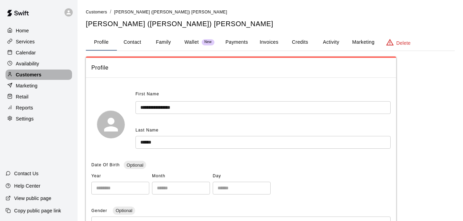
click at [50, 79] on div "Customers" at bounding box center [39, 75] width 67 height 10
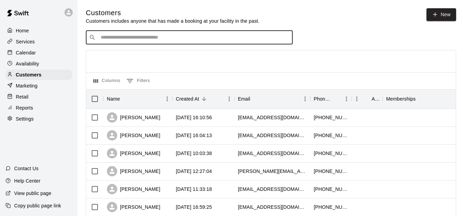
click at [139, 38] on input "Search customers by name or email" at bounding box center [194, 37] width 191 height 7
type input "*****"
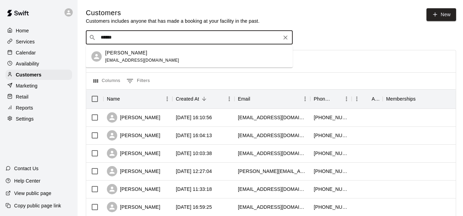
click at [159, 56] on div "[PERSON_NAME] [EMAIL_ADDRESS][DOMAIN_NAME]" at bounding box center [196, 56] width 182 height 15
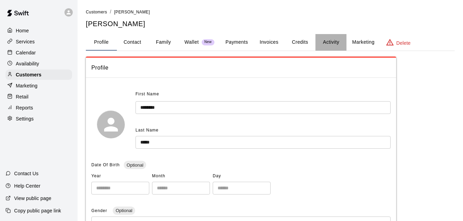
click at [335, 39] on button "Activity" at bounding box center [331, 42] width 31 height 17
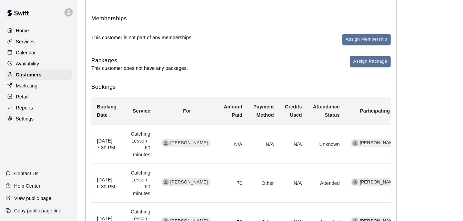
scroll to position [55, 0]
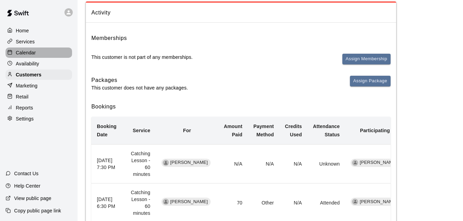
click at [41, 53] on div "Calendar" at bounding box center [39, 53] width 67 height 10
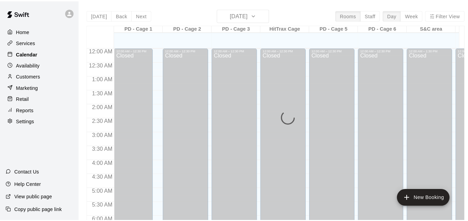
scroll to position [447, 0]
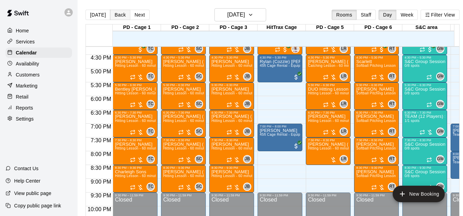
click at [115, 19] on button "Back" at bounding box center [120, 15] width 20 height 10
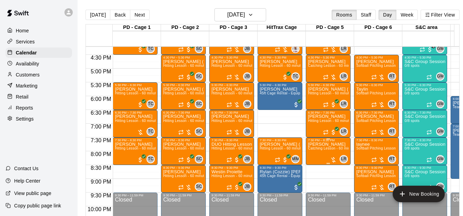
click at [322, 150] on span "Catching Lesson - 60 minutes" at bounding box center [332, 149] width 49 height 4
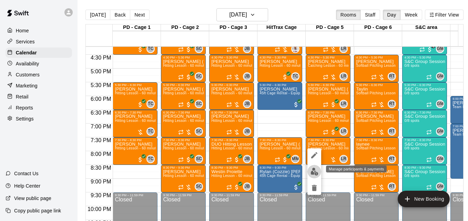
click at [313, 175] on img "edit" at bounding box center [315, 172] width 8 height 8
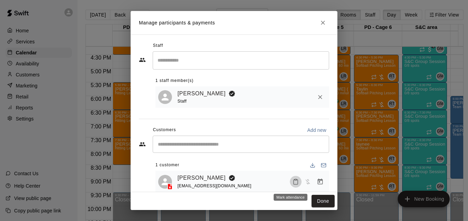
click at [293, 184] on icon "Mark attendance" at bounding box center [296, 182] width 6 height 6
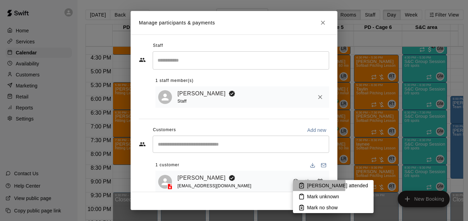
click at [311, 185] on p "[PERSON_NAME] attended" at bounding box center [337, 185] width 61 height 7
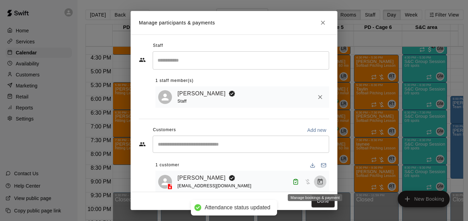
click at [318, 183] on icon "Manage bookings & payment" at bounding box center [320, 182] width 5 height 6
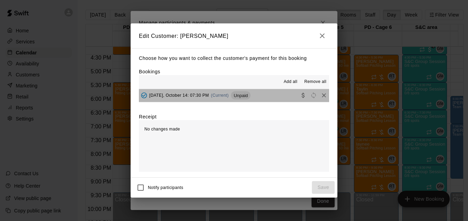
click at [271, 96] on button "[DATE], October 14: 07:30 PM (Current) Unpaid" at bounding box center [234, 95] width 190 height 13
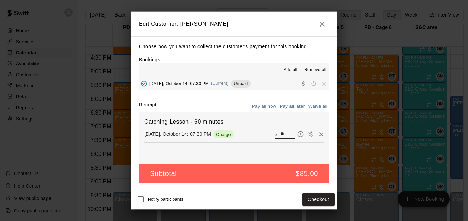
click at [282, 137] on input "**" at bounding box center [287, 134] width 15 height 9
type input "*"
type input "**"
click at [325, 199] on button "Checkout" at bounding box center [318, 199] width 32 height 13
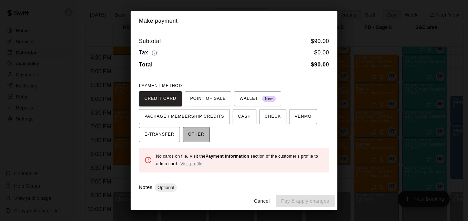
click at [204, 137] on button "OTHER" at bounding box center [196, 134] width 27 height 15
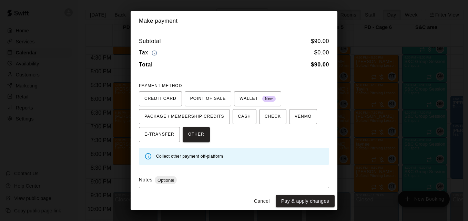
click at [213, 188] on div "* ​" at bounding box center [234, 203] width 190 height 32
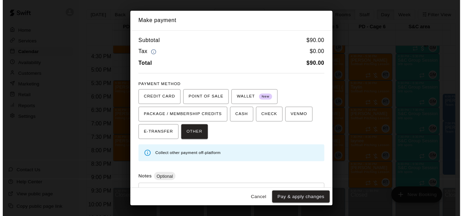
scroll to position [33, 0]
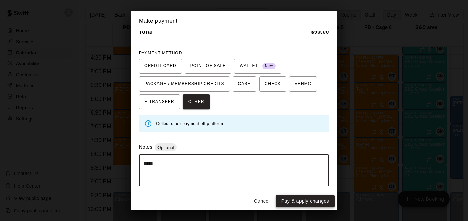
type textarea "*****"
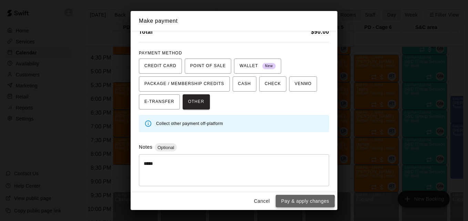
click at [301, 202] on button "Pay & apply changes" at bounding box center [305, 201] width 59 height 13
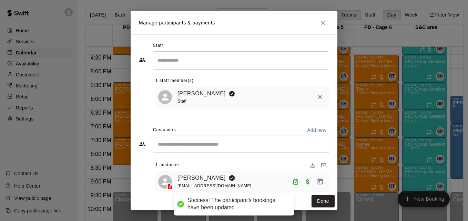
click at [320, 200] on body "Success! The participant's bookings have been updated Home Services Calendar Av…" at bounding box center [234, 116] width 468 height 232
click at [320, 200] on button "Done" at bounding box center [323, 201] width 23 height 13
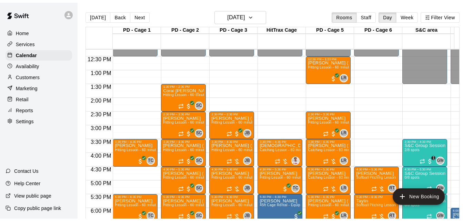
scroll to position [337, 0]
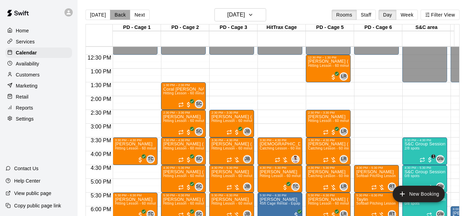
click at [118, 15] on button "Back" at bounding box center [120, 15] width 20 height 10
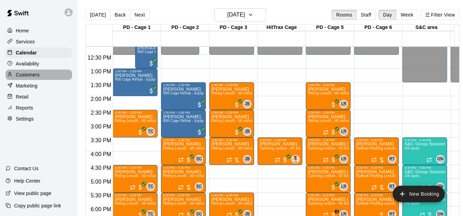
click at [36, 76] on p "Customers" at bounding box center [28, 74] width 24 height 7
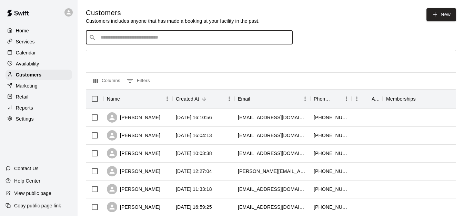
click at [150, 39] on input "Search customers by name or email" at bounding box center [194, 37] width 191 height 7
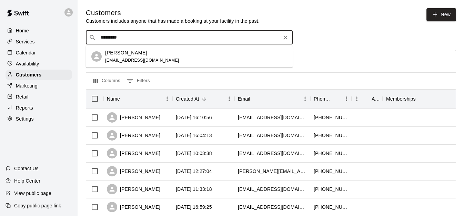
type input "**********"
click at [190, 58] on div "[PERSON_NAME] [EMAIL_ADDRESS][DOMAIN_NAME]" at bounding box center [196, 56] width 182 height 15
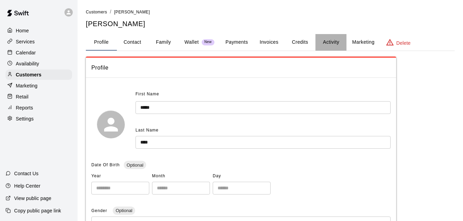
click at [329, 44] on button "Activity" at bounding box center [331, 42] width 31 height 17
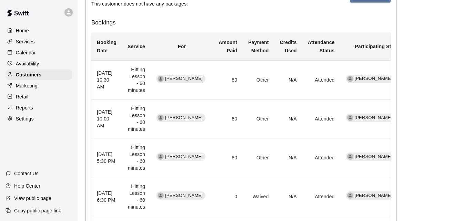
scroll to position [138, 0]
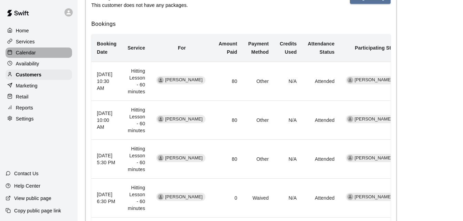
click at [37, 52] on div "Calendar" at bounding box center [39, 53] width 67 height 10
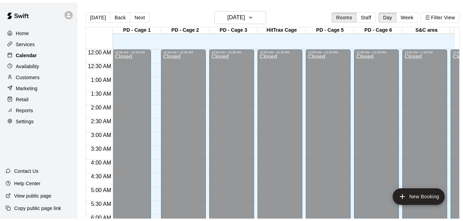
scroll to position [448, 0]
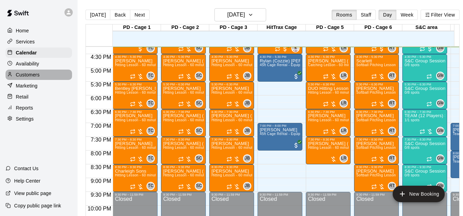
click at [57, 76] on div "Customers" at bounding box center [39, 75] width 67 height 10
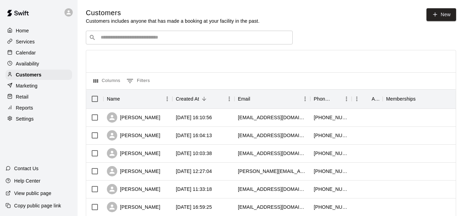
click at [163, 33] on div "​ ​" at bounding box center [189, 38] width 207 height 14
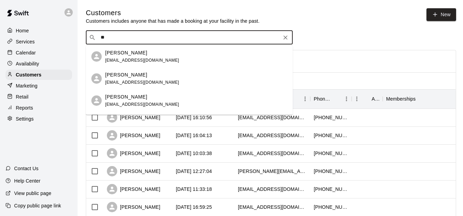
type input "*"
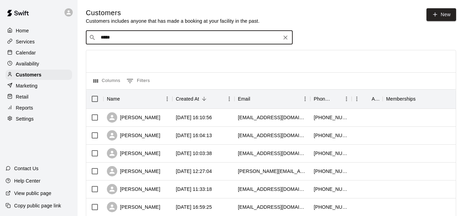
type input "******"
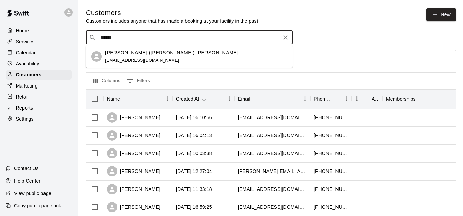
click at [174, 57] on div "[PERSON_NAME] ([PERSON_NAME]) [PERSON_NAME] [EMAIL_ADDRESS][DOMAIN_NAME]" at bounding box center [196, 56] width 182 height 15
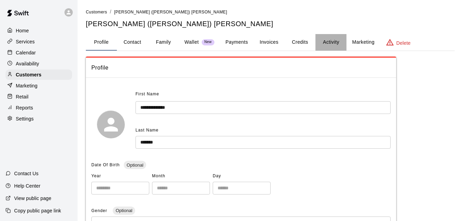
click at [327, 41] on button "Activity" at bounding box center [331, 42] width 31 height 17
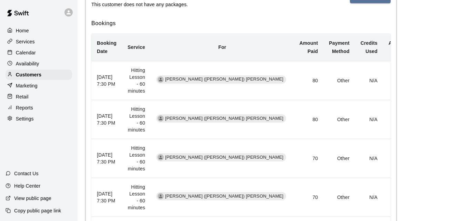
scroll to position [138, 0]
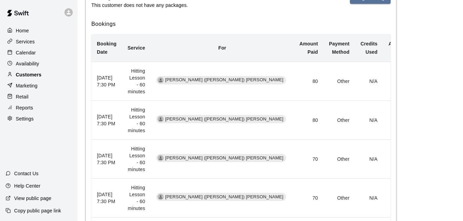
click at [51, 80] on div "Customers" at bounding box center [39, 75] width 67 height 10
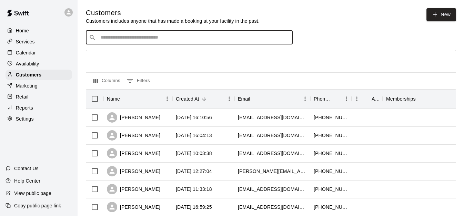
click at [134, 40] on input "Search customers by name or email" at bounding box center [194, 37] width 191 height 7
type input "*******"
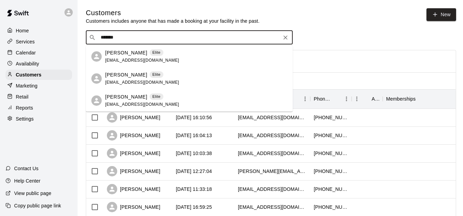
click at [189, 59] on div "[PERSON_NAME] Elite [EMAIL_ADDRESS][DOMAIN_NAME]" at bounding box center [196, 56] width 182 height 15
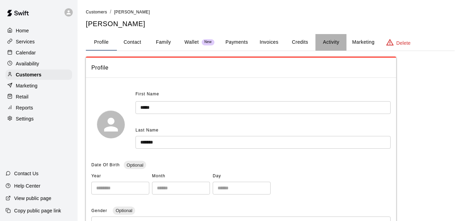
click at [333, 41] on button "Activity" at bounding box center [331, 42] width 31 height 17
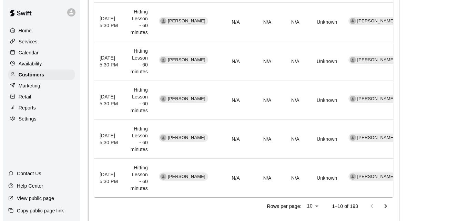
scroll to position [455, 0]
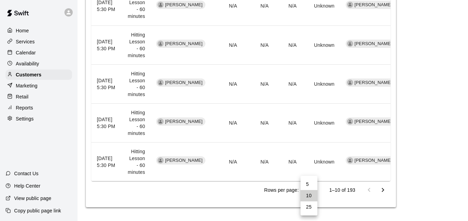
click at [311, 206] on li "25" at bounding box center [309, 207] width 17 height 11
type input "**"
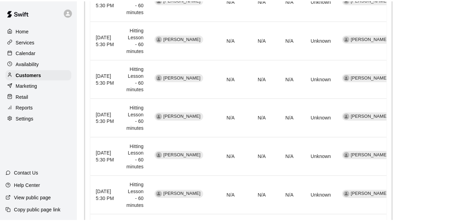
scroll to position [1109, 0]
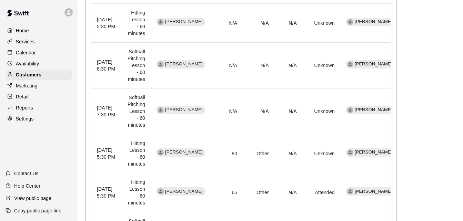
scroll to position [626, 0]
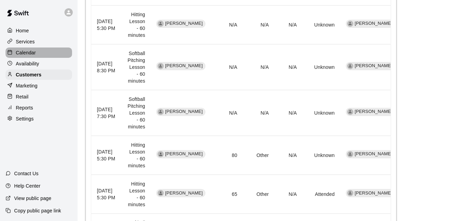
click at [45, 52] on div "Calendar" at bounding box center [39, 53] width 67 height 10
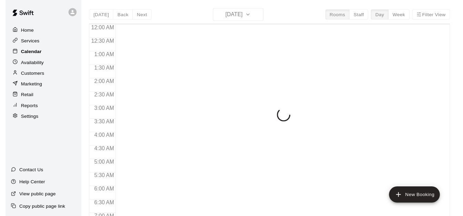
scroll to position [452, 0]
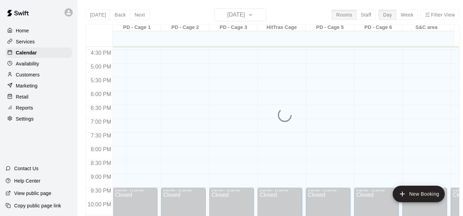
click at [95, 14] on div "[DATE] Back [DATE][DATE] Rooms Staff Day Week Filter View PD - Cage 1 15 Wed PD…" at bounding box center [273, 116] width 374 height 216
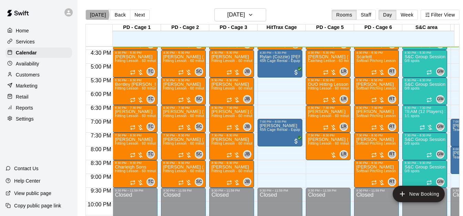
click at [95, 14] on button "[DATE]" at bounding box center [98, 15] width 25 height 10
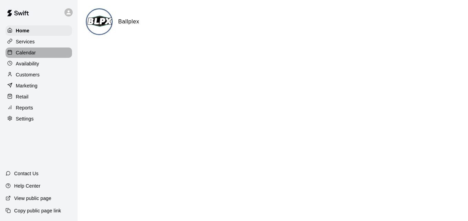
click at [54, 53] on div "Calendar" at bounding box center [39, 53] width 67 height 10
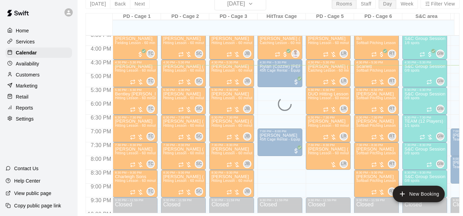
click at [240, 4] on div "[DATE] Back [DATE][DATE] Rooms Staff Day Week Filter View PD - Cage 1 15 Wed PD…" at bounding box center [273, 105] width 374 height 216
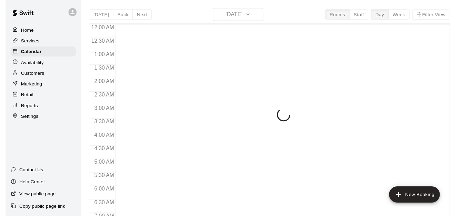
scroll to position [458, 0]
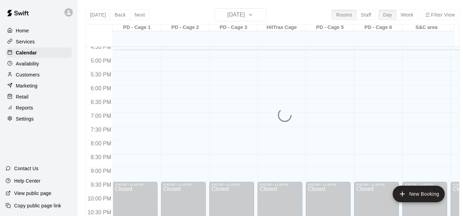
click at [261, 13] on div "[DATE] Back [DATE][DATE] Rooms Staff Day Week Filter View PD - Cage 1 15 Wed PD…" at bounding box center [273, 116] width 374 height 216
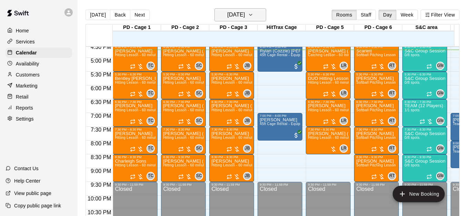
click at [253, 15] on icon "button" at bounding box center [251, 15] width 6 height 8
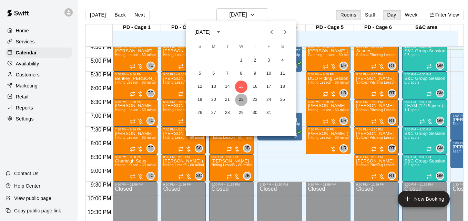
click at [242, 99] on button "22" at bounding box center [241, 100] width 12 height 12
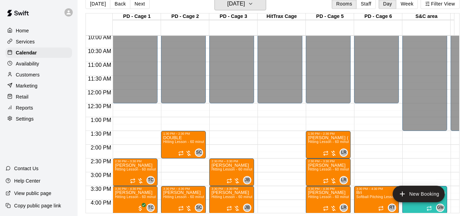
scroll to position [123, 0]
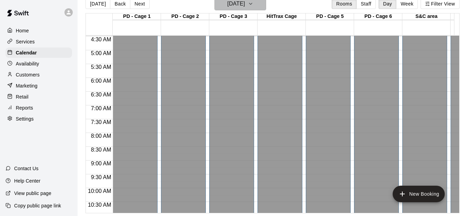
click at [262, 2] on button "Wednesday Oct 22" at bounding box center [240, 3] width 52 height 13
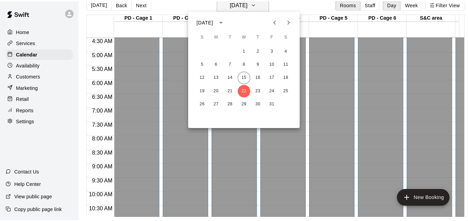
scroll to position [11, 0]
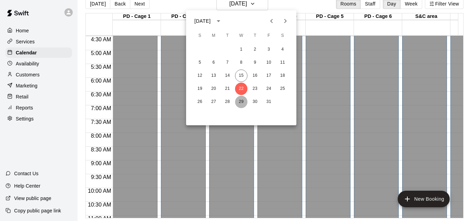
click at [241, 102] on button "29" at bounding box center [241, 102] width 12 height 12
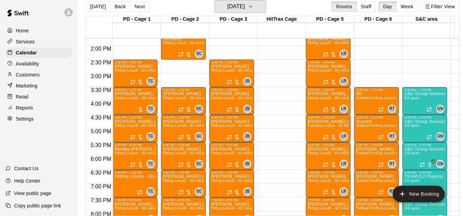
scroll to position [364, 0]
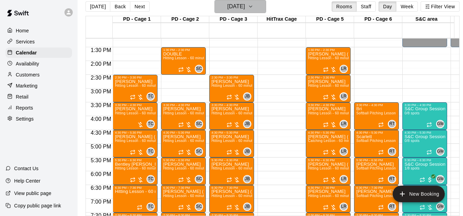
click at [253, 9] on icon "button" at bounding box center [251, 6] width 6 height 8
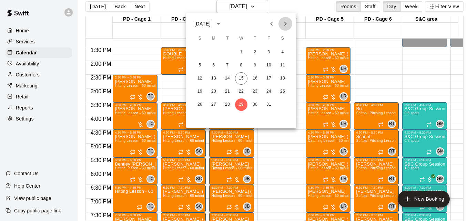
click at [284, 26] on icon "Next month" at bounding box center [285, 24] width 8 height 8
click at [241, 66] on button "5" at bounding box center [241, 65] width 12 height 12
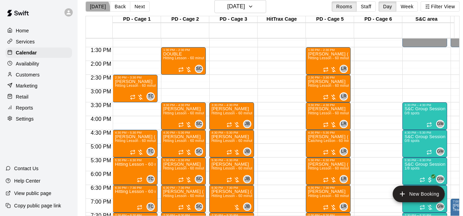
click at [94, 9] on button "[DATE]" at bounding box center [98, 6] width 25 height 10
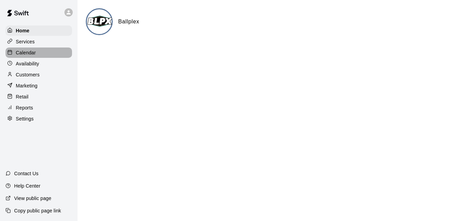
click at [47, 57] on div "Calendar" at bounding box center [39, 53] width 67 height 10
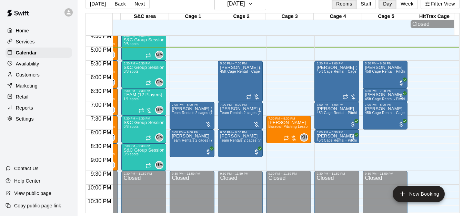
scroll to position [444, 282]
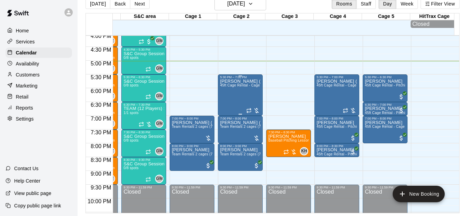
click at [233, 89] on div "Andy (Aiden) Cameron 45ft Cage Rental - Cage only" at bounding box center [240, 187] width 41 height 216
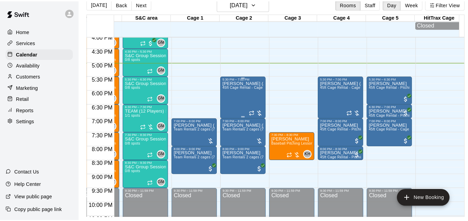
scroll to position [11, 0]
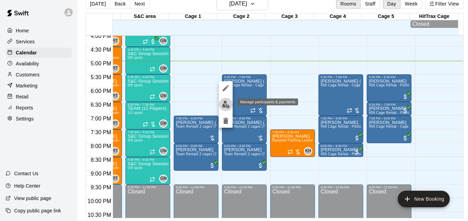
click at [225, 105] on img "edit" at bounding box center [226, 105] width 8 height 8
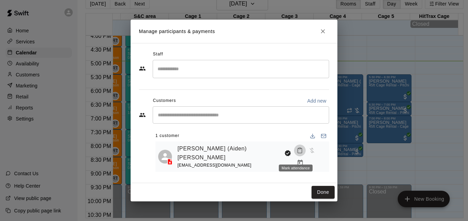
click at [297, 154] on icon "Mark attendance" at bounding box center [300, 151] width 6 height 6
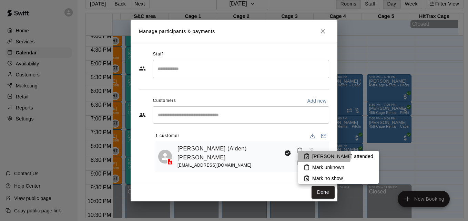
click at [317, 156] on p "[PERSON_NAME] attended" at bounding box center [342, 156] width 61 height 7
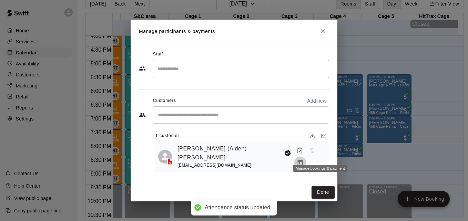
click at [304, 160] on icon "Manage bookings & payment" at bounding box center [300, 163] width 7 height 7
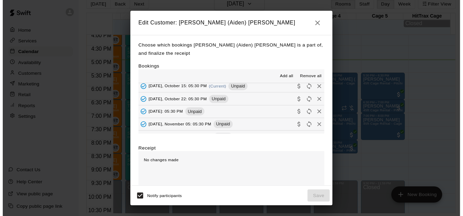
scroll to position [41, 0]
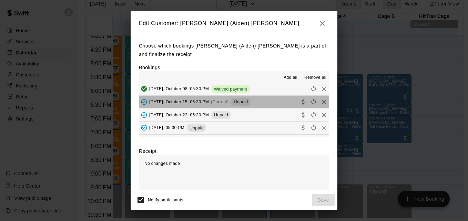
click at [269, 104] on button "Wednesday, October 15: 05:30 PM (Current) Unpaid" at bounding box center [234, 102] width 190 height 13
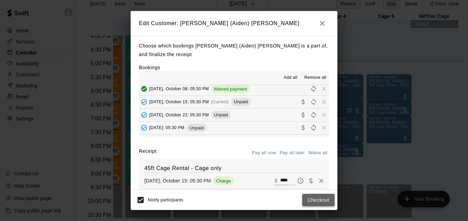
click at [323, 203] on button "Checkout" at bounding box center [318, 200] width 32 height 13
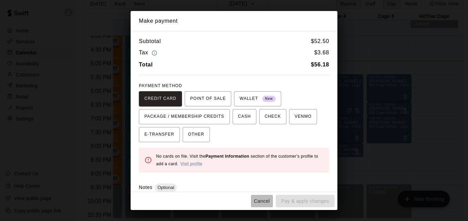
click at [261, 201] on button "Cancel" at bounding box center [262, 201] width 22 height 13
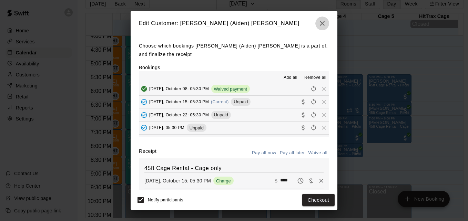
click at [319, 25] on icon "button" at bounding box center [322, 23] width 8 height 8
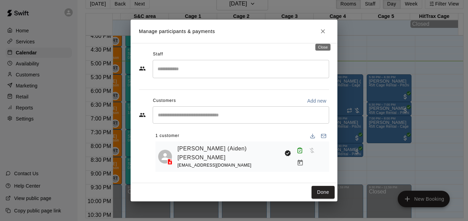
click at [321, 31] on icon "Close" at bounding box center [323, 31] width 7 height 7
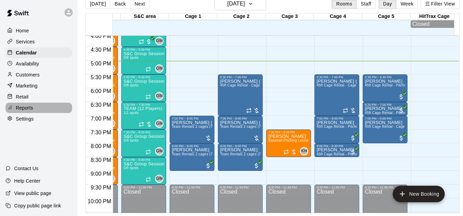
click at [50, 109] on div "Reports" at bounding box center [39, 108] width 67 height 10
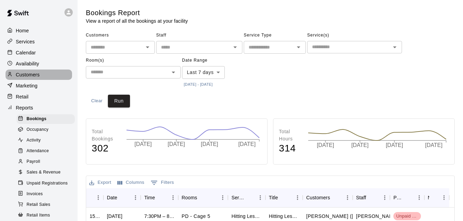
click at [39, 78] on p "Customers" at bounding box center [28, 74] width 24 height 7
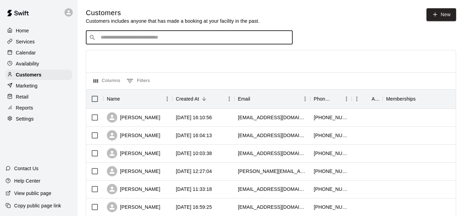
click at [126, 40] on input "Search customers by name or email" at bounding box center [194, 37] width 191 height 7
type input "*****"
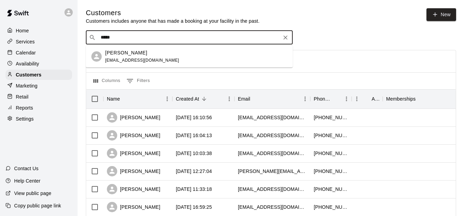
click at [164, 54] on div "Todd Zgonc toddzgonc@hotmail.com" at bounding box center [196, 56] width 182 height 15
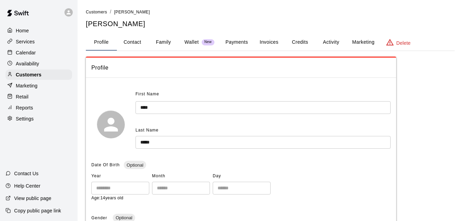
click at [237, 43] on button "Payments" at bounding box center [236, 42] width 33 height 17
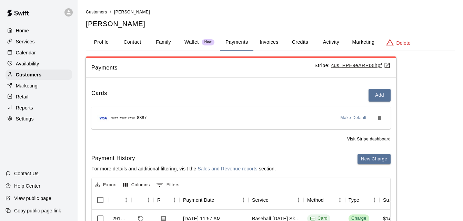
click at [441, 138] on div "Payments Stripe: cus_PPE9eARPI3Ihpf Cards Add **** **** **** 8387 Make Default …" at bounding box center [270, 196] width 369 height 278
click at [27, 53] on p "Calendar" at bounding box center [26, 52] width 20 height 7
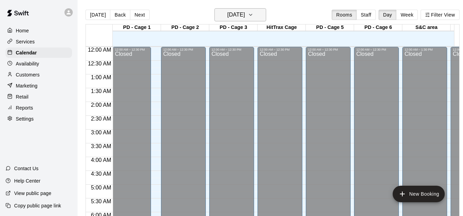
scroll to position [458, 0]
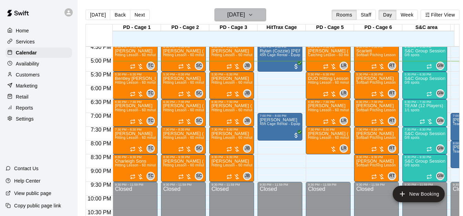
click at [263, 13] on button "[DATE]" at bounding box center [240, 14] width 52 height 13
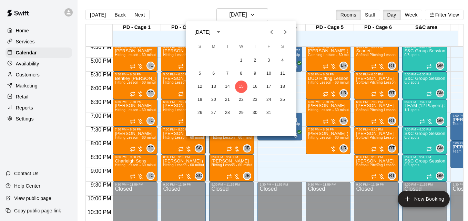
click at [314, 35] on div at bounding box center [234, 110] width 468 height 221
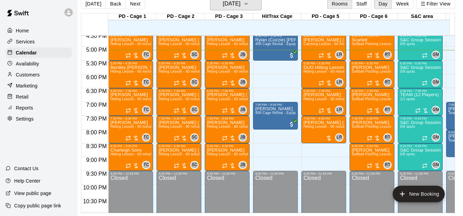
scroll to position [0, 282]
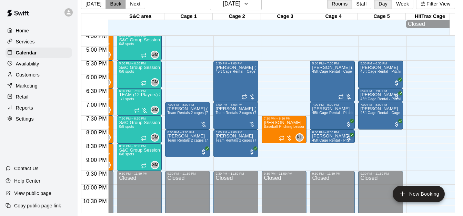
click at [112, 3] on button "Back" at bounding box center [116, 4] width 20 height 10
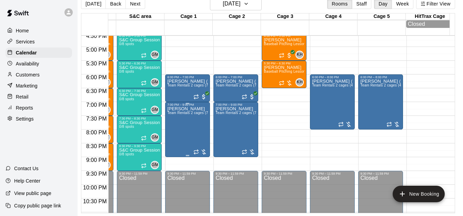
click at [180, 124] on div "Jackie Fernicola Team Rentals 2 cages (70ft) - Equipment" at bounding box center [187, 215] width 41 height 216
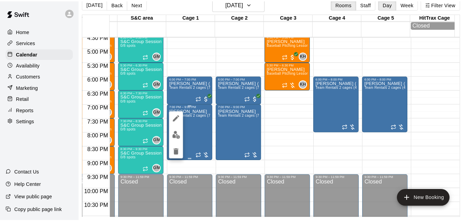
scroll to position [11, 3]
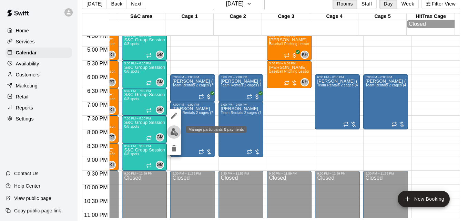
click at [175, 133] on img "edit" at bounding box center [174, 132] width 8 height 8
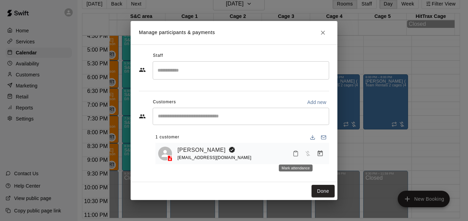
click at [298, 156] on icon "Mark attendance" at bounding box center [296, 154] width 4 height 5
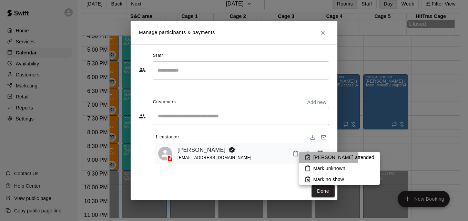
click at [328, 156] on p "[PERSON_NAME] attended" at bounding box center [343, 157] width 61 height 7
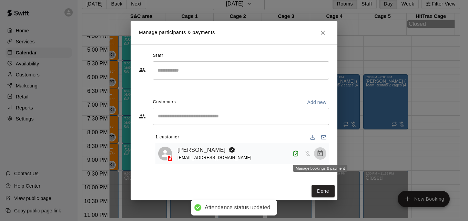
click at [322, 157] on icon "Manage bookings & payment" at bounding box center [320, 154] width 5 height 6
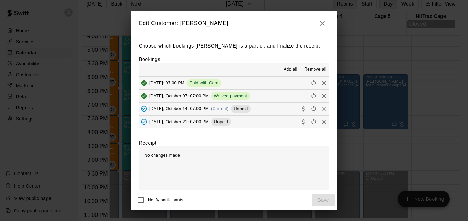
click at [270, 109] on button "Tuesday, October 14: 07:00 PM (Current) Unpaid" at bounding box center [234, 109] width 190 height 13
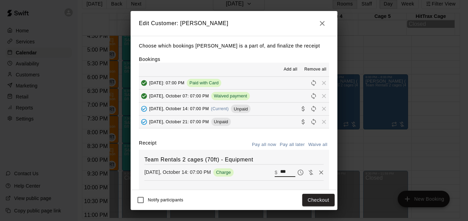
click at [280, 173] on input "***" at bounding box center [287, 172] width 15 height 9
type input "*"
type input "******"
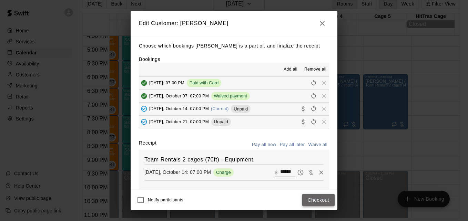
click at [321, 198] on button "Checkout" at bounding box center [318, 200] width 32 height 13
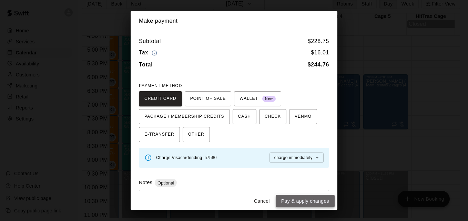
click at [307, 201] on button "Pay & apply changes" at bounding box center [305, 201] width 59 height 13
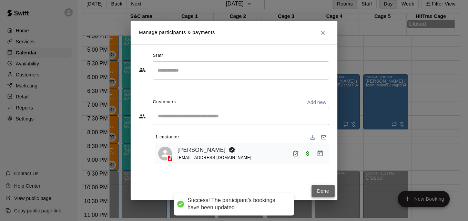
click at [324, 193] on button "Done" at bounding box center [323, 191] width 23 height 13
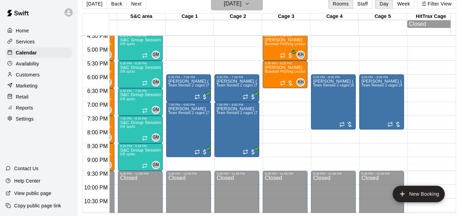
click at [241, 8] on h6 "[DATE]" at bounding box center [233, 4] width 18 height 10
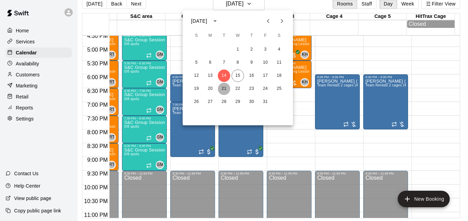
click at [222, 88] on button "21" at bounding box center [224, 89] width 12 height 12
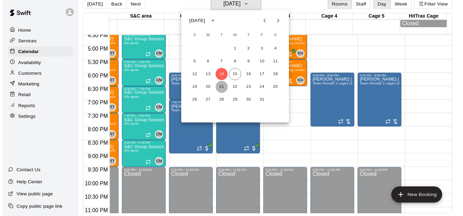
scroll to position [8, 3]
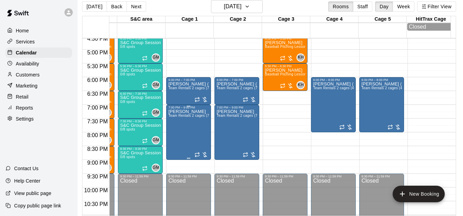
click at [185, 130] on div "Jackie Fernicola Team Rentals 2 cages (70ft) - Equipment" at bounding box center [188, 217] width 41 height 216
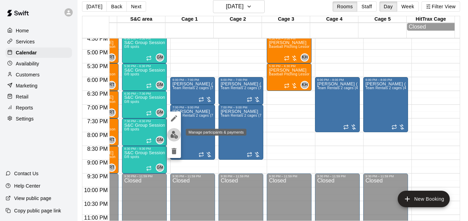
click at [173, 138] on img "edit" at bounding box center [174, 135] width 8 height 8
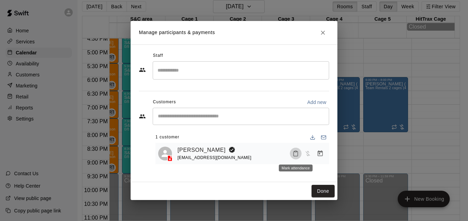
click at [296, 154] on icon "Mark attendance" at bounding box center [296, 154] width 6 height 6
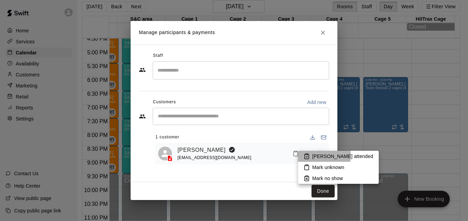
click at [314, 156] on p "[PERSON_NAME] attended" at bounding box center [342, 156] width 61 height 7
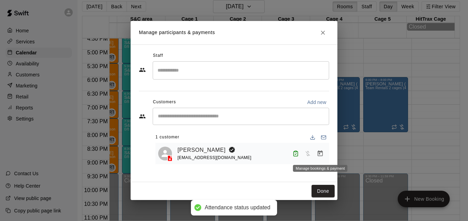
click at [319, 156] on icon "Manage bookings & payment" at bounding box center [320, 153] width 7 height 7
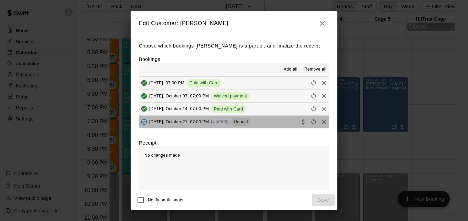
click at [275, 125] on button "Tuesday, October 21: 07:00 PM (Current) Unpaid" at bounding box center [234, 122] width 190 height 13
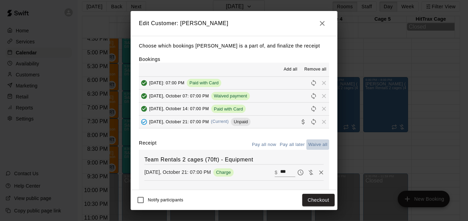
click at [314, 145] on button "Waive all" at bounding box center [318, 145] width 23 height 11
type input "*"
click at [320, 202] on button "Save" at bounding box center [323, 200] width 23 height 13
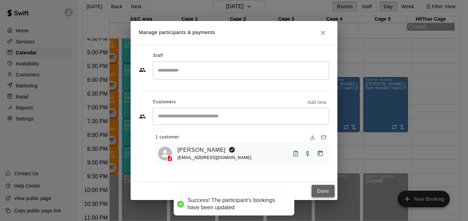
click at [321, 193] on button "Done" at bounding box center [323, 191] width 23 height 13
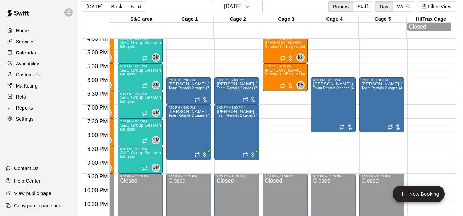
click at [41, 54] on div "Calendar" at bounding box center [39, 53] width 67 height 10
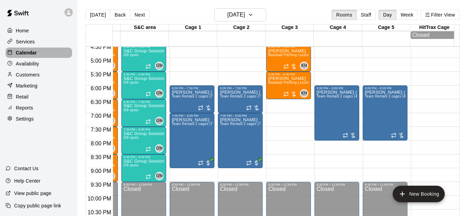
click at [48, 55] on div "Calendar" at bounding box center [39, 53] width 67 height 10
click at [94, 17] on button "[DATE]" at bounding box center [98, 15] width 25 height 10
